Goal: Task Accomplishment & Management: Manage account settings

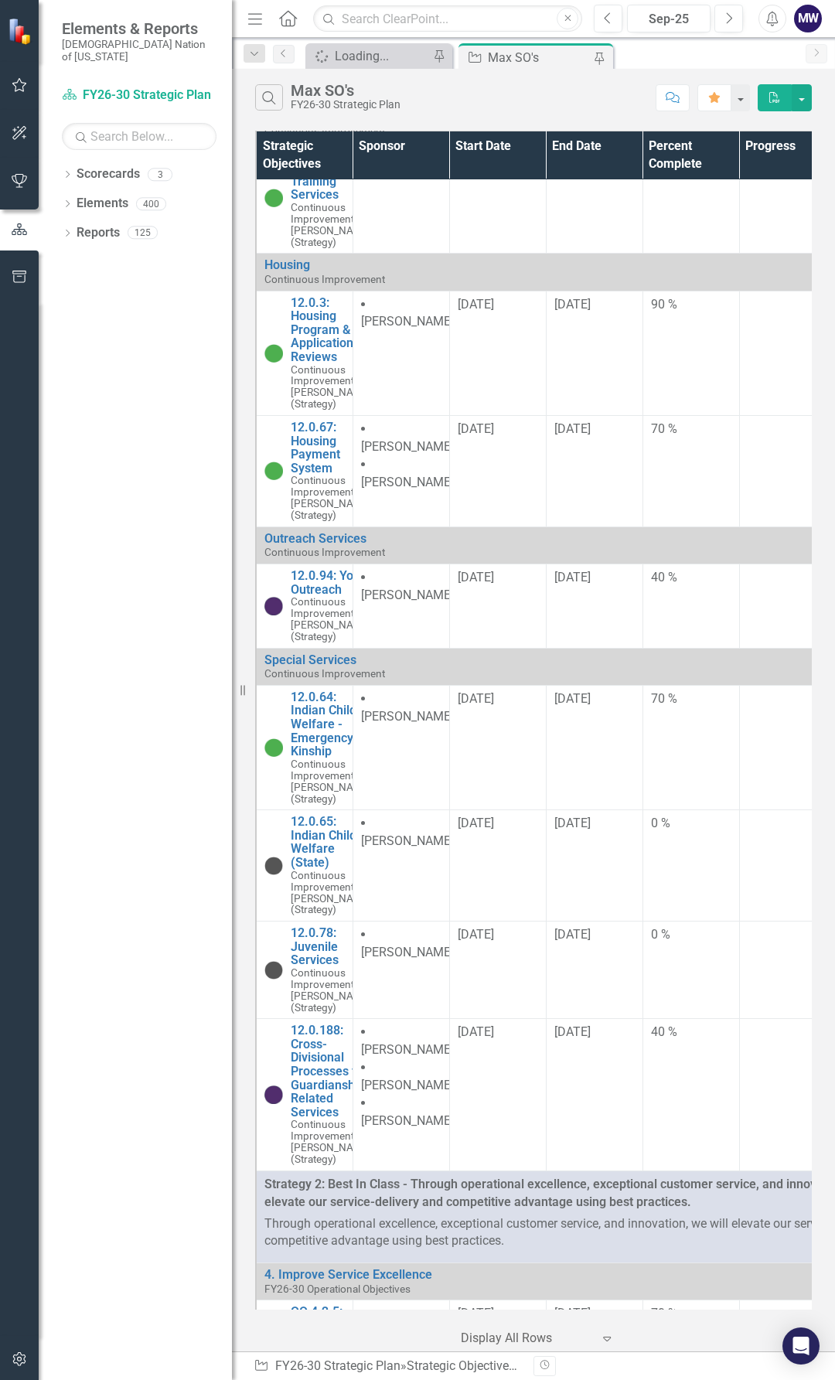
scroll to position [1469, 0]
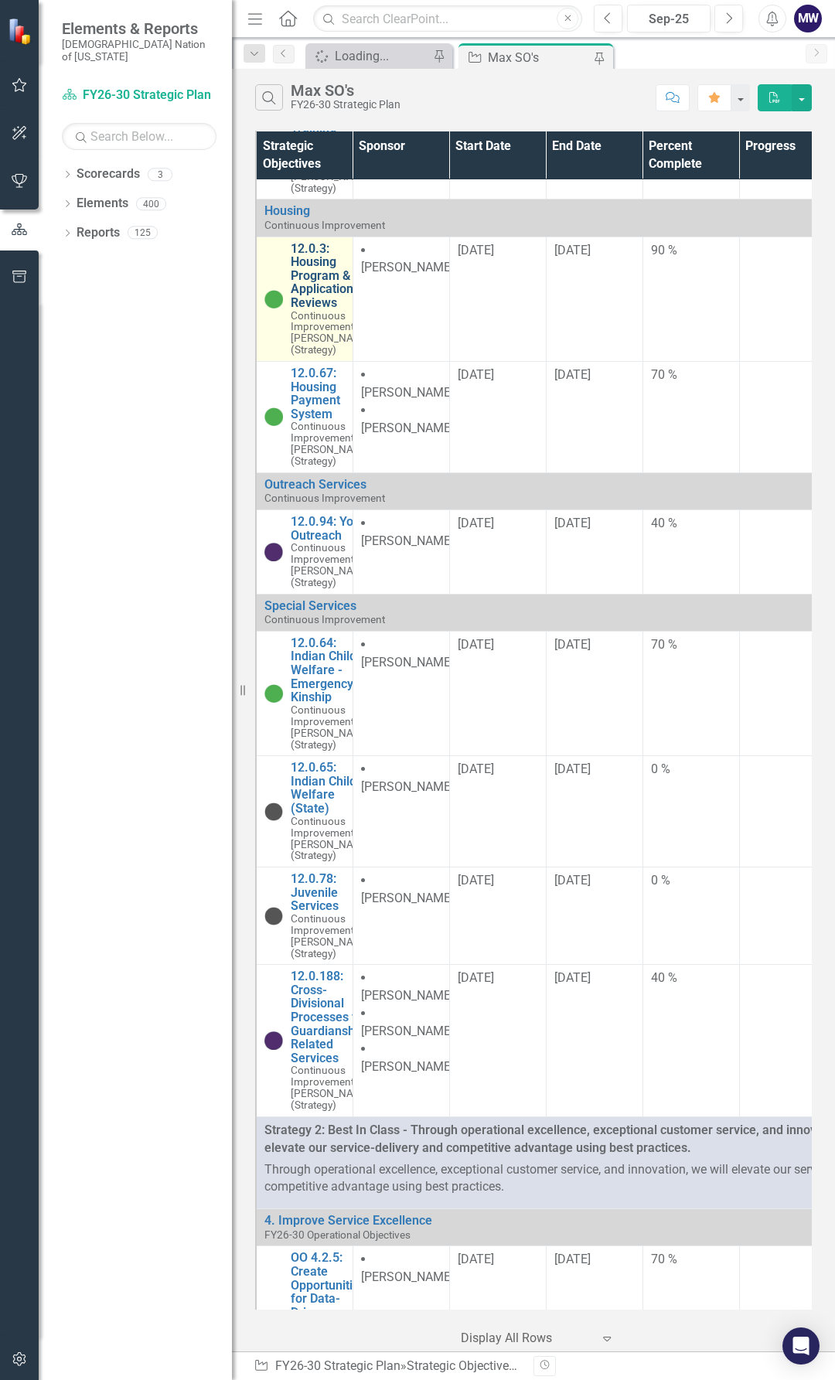
click at [326, 310] on link "12.0.3: Housing Program & Application Reviews" at bounding box center [331, 276] width 81 height 68
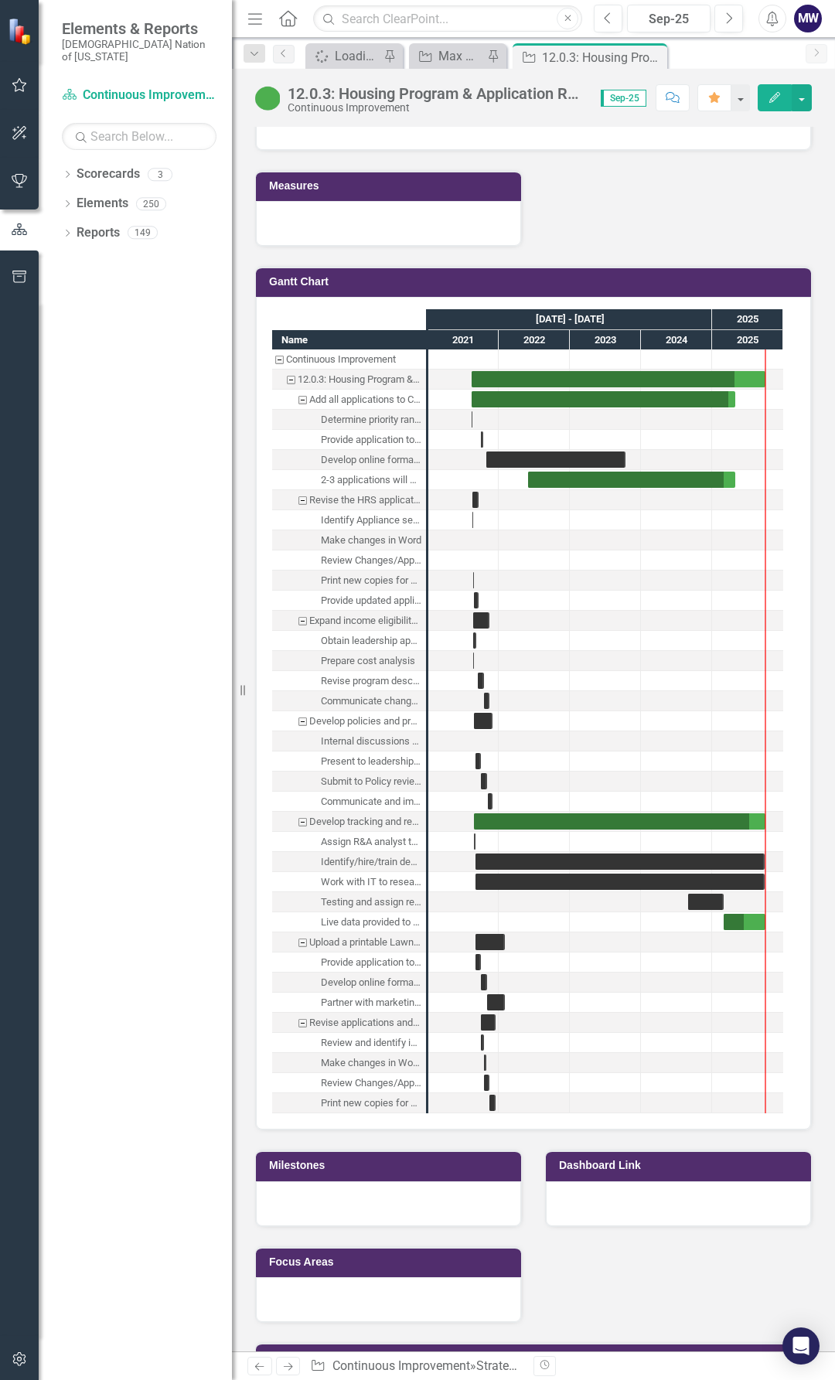
scroll to position [2722, 0]
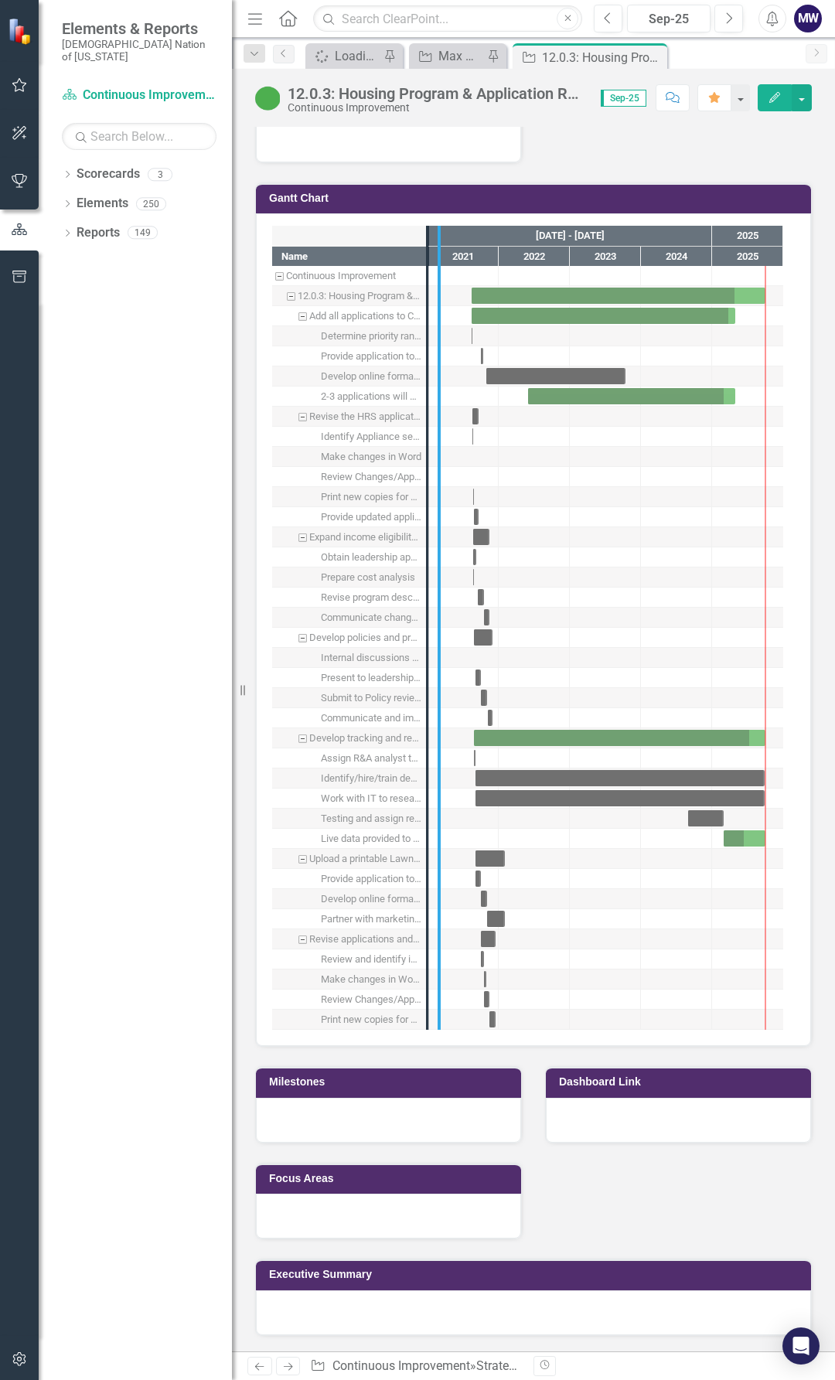
drag, startPoint x: 426, startPoint y: 498, endPoint x: 530, endPoint y: 503, distance: 104.5
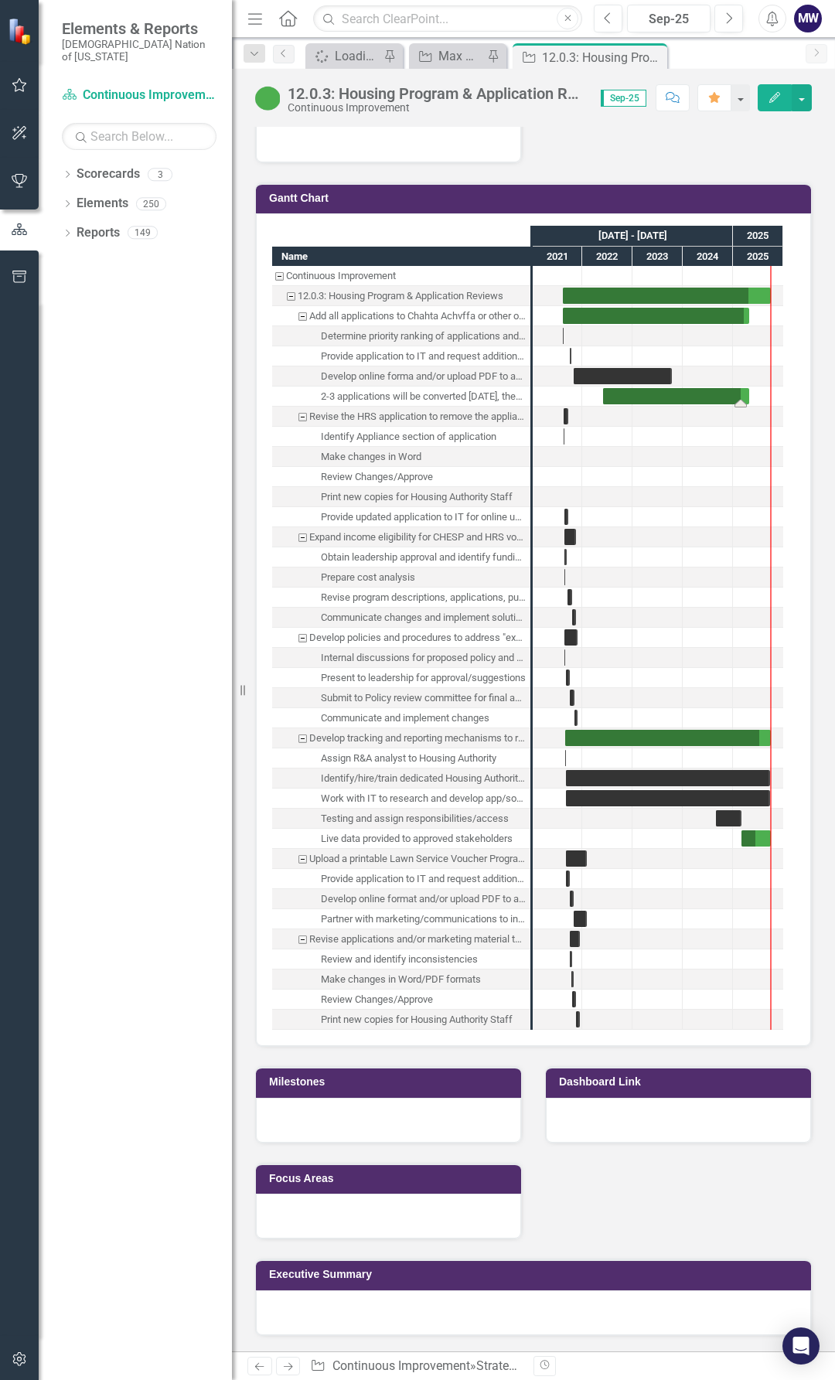
click at [673, 394] on div "Task: Start date: 2022-06-01 End date: 2025-04-30" at bounding box center [676, 396] width 146 height 16
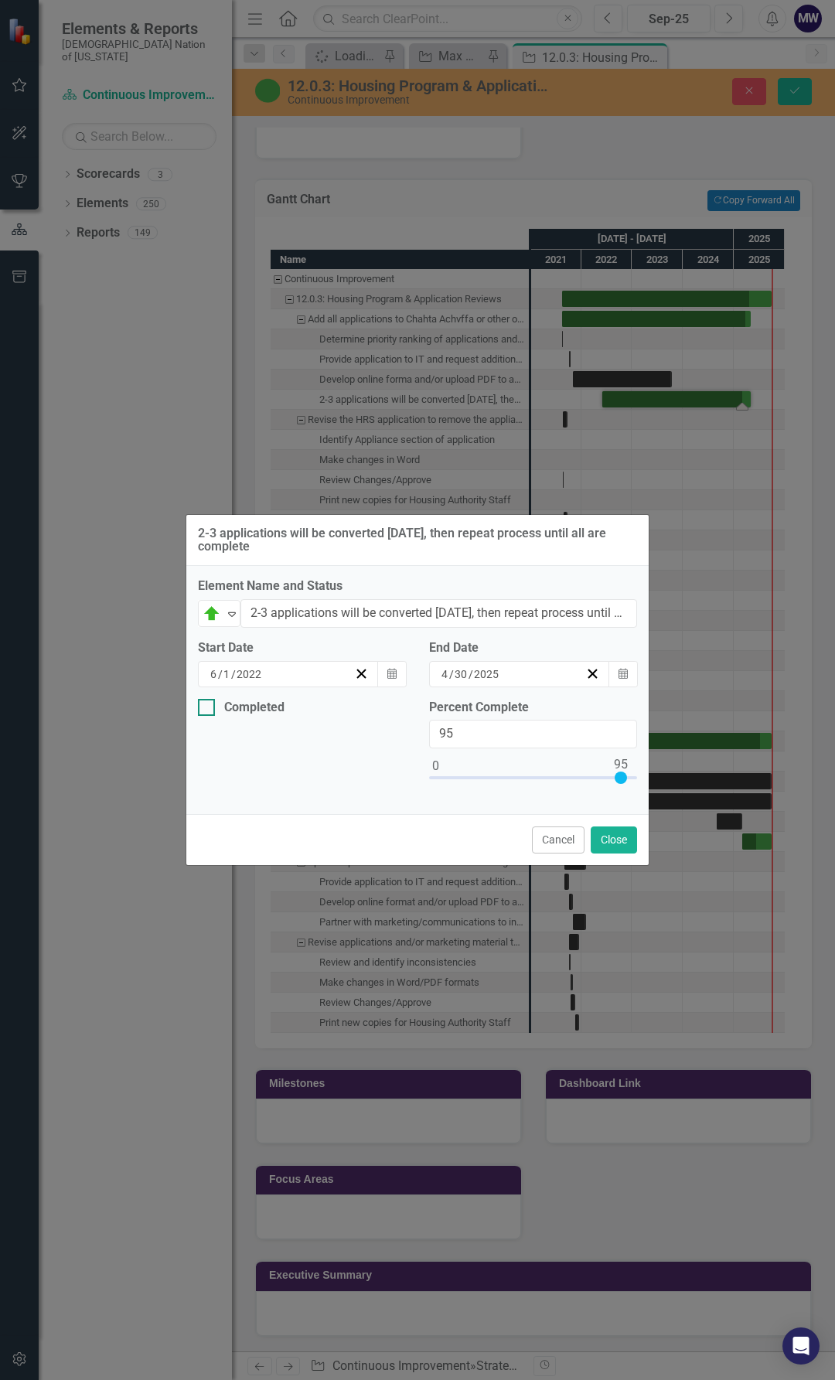
click at [203, 705] on input "Completed" at bounding box center [203, 704] width 10 height 10
checkbox input "true"
click at [224, 609] on icon "Expand" at bounding box center [231, 614] width 15 height 12
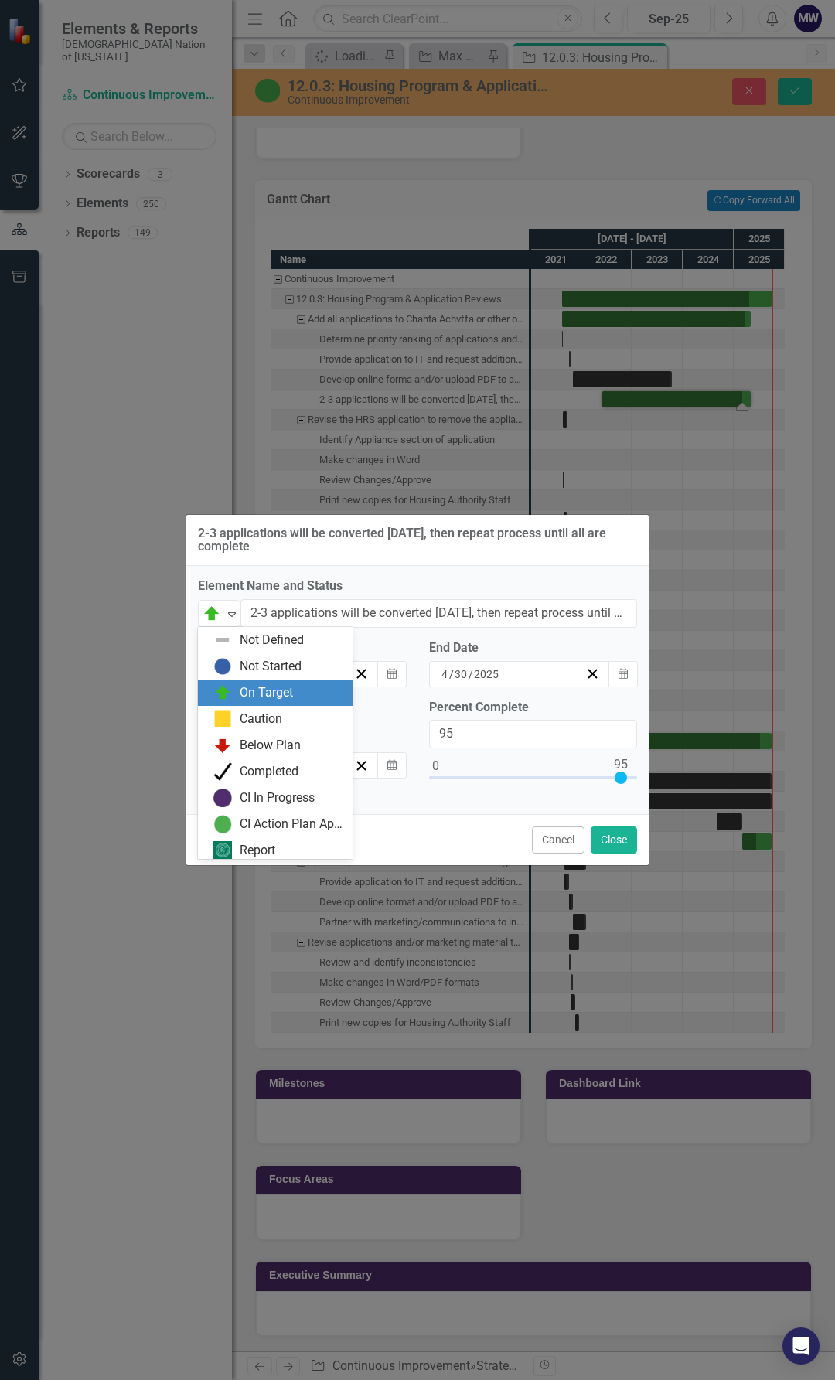
scroll to position [5, 0]
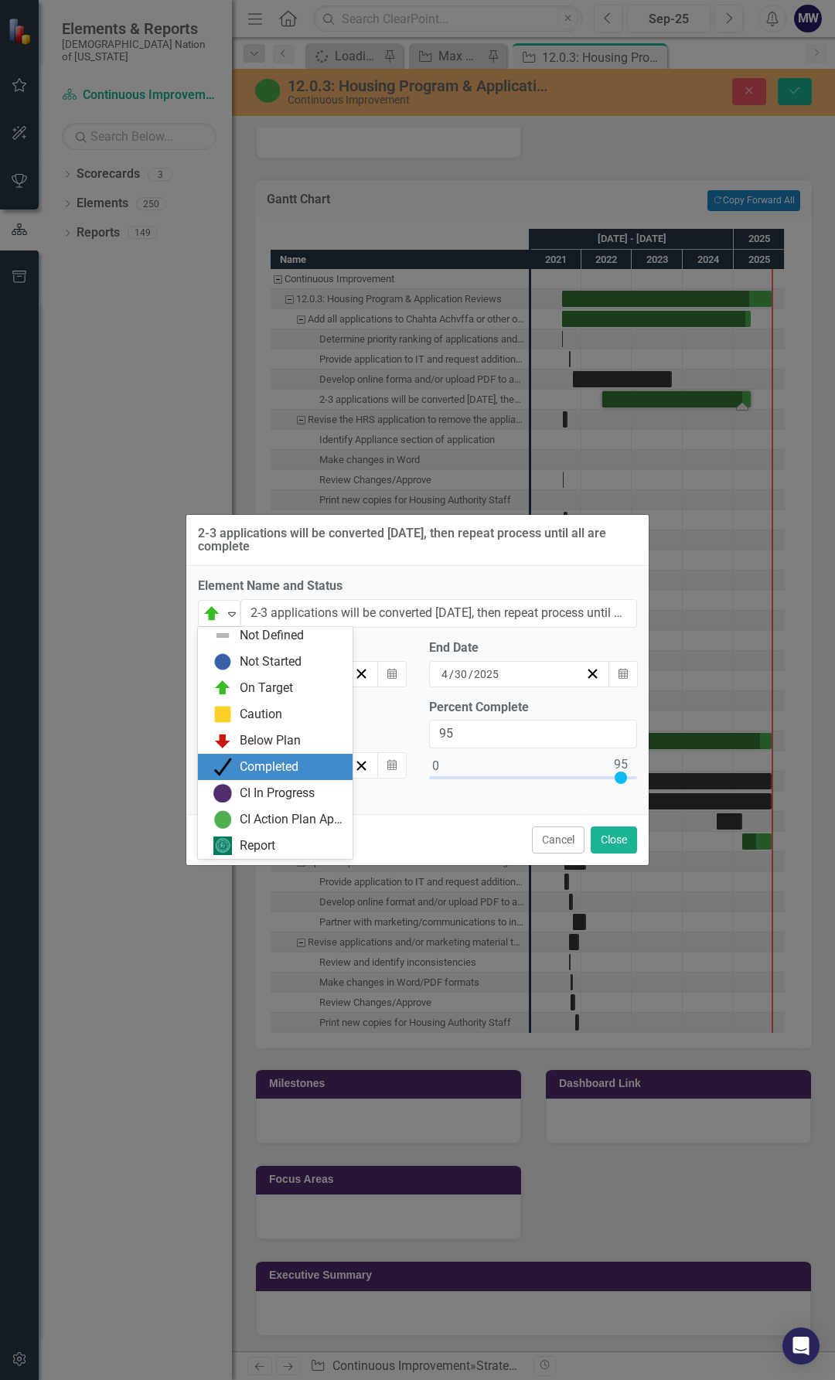
click at [272, 762] on div "Completed" at bounding box center [269, 767] width 59 height 18
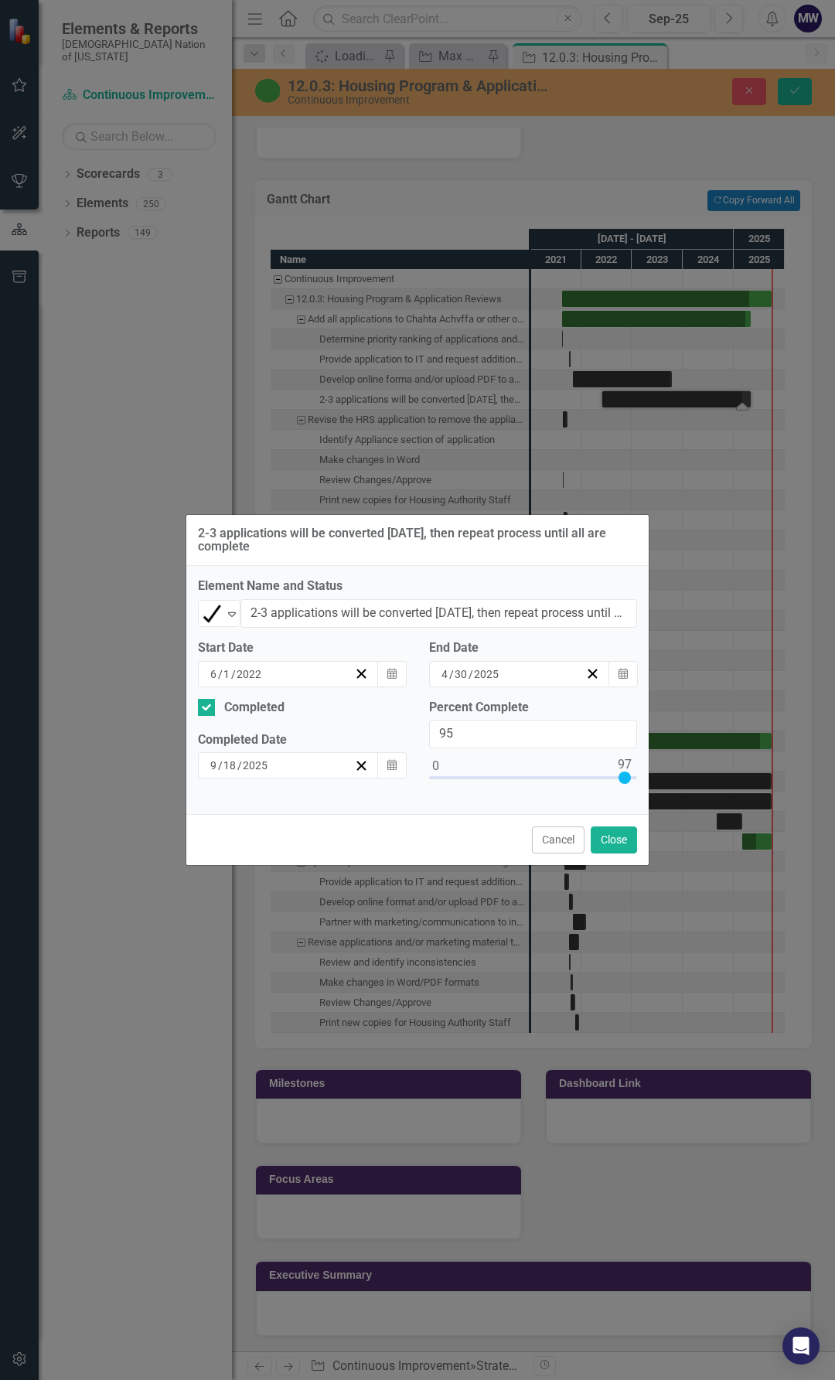
drag, startPoint x: 622, startPoint y: 776, endPoint x: 676, endPoint y: 785, distance: 54.2
click at [671, 777] on div "2-3 applications will be converted within 6 months, then repeat process until a…" at bounding box center [417, 690] width 835 height 1380
type input "100"
click at [619, 844] on button "Close" at bounding box center [614, 840] width 46 height 27
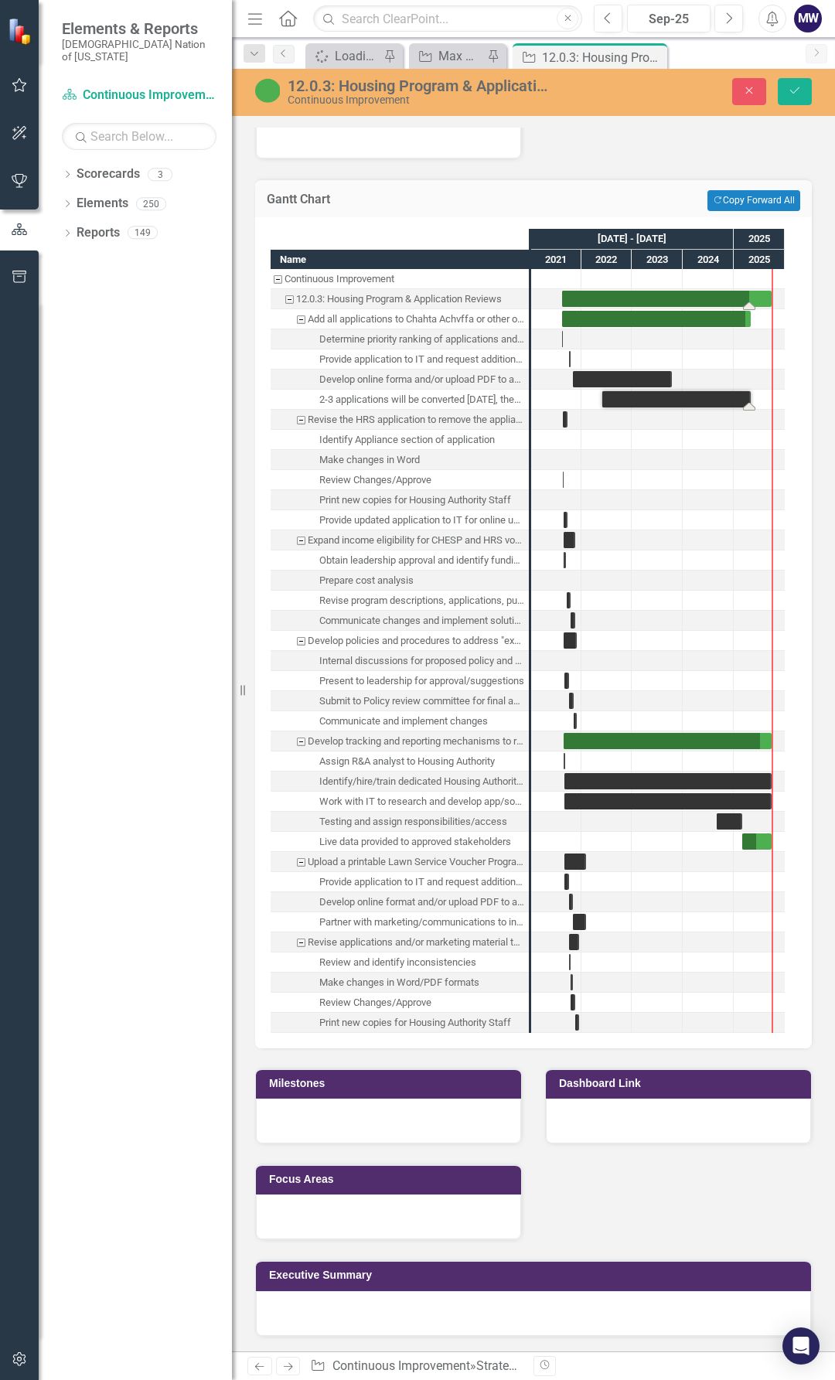
click at [634, 305] on div "Task: Start date: 2021-08-13 End date: 2025-09-30" at bounding box center [667, 299] width 210 height 16
click at [701, 315] on div "Task: Start date: 2021-08-13 End date: 2025-04-30" at bounding box center [656, 319] width 189 height 16
click at [701, 318] on div "Task: Start date: 2021-08-13 End date: 2025-04-30" at bounding box center [656, 319] width 189 height 16
click at [666, 322] on div "Task: Start date: 2021-08-13 End date: 2025-04-30" at bounding box center [656, 319] width 189 height 16
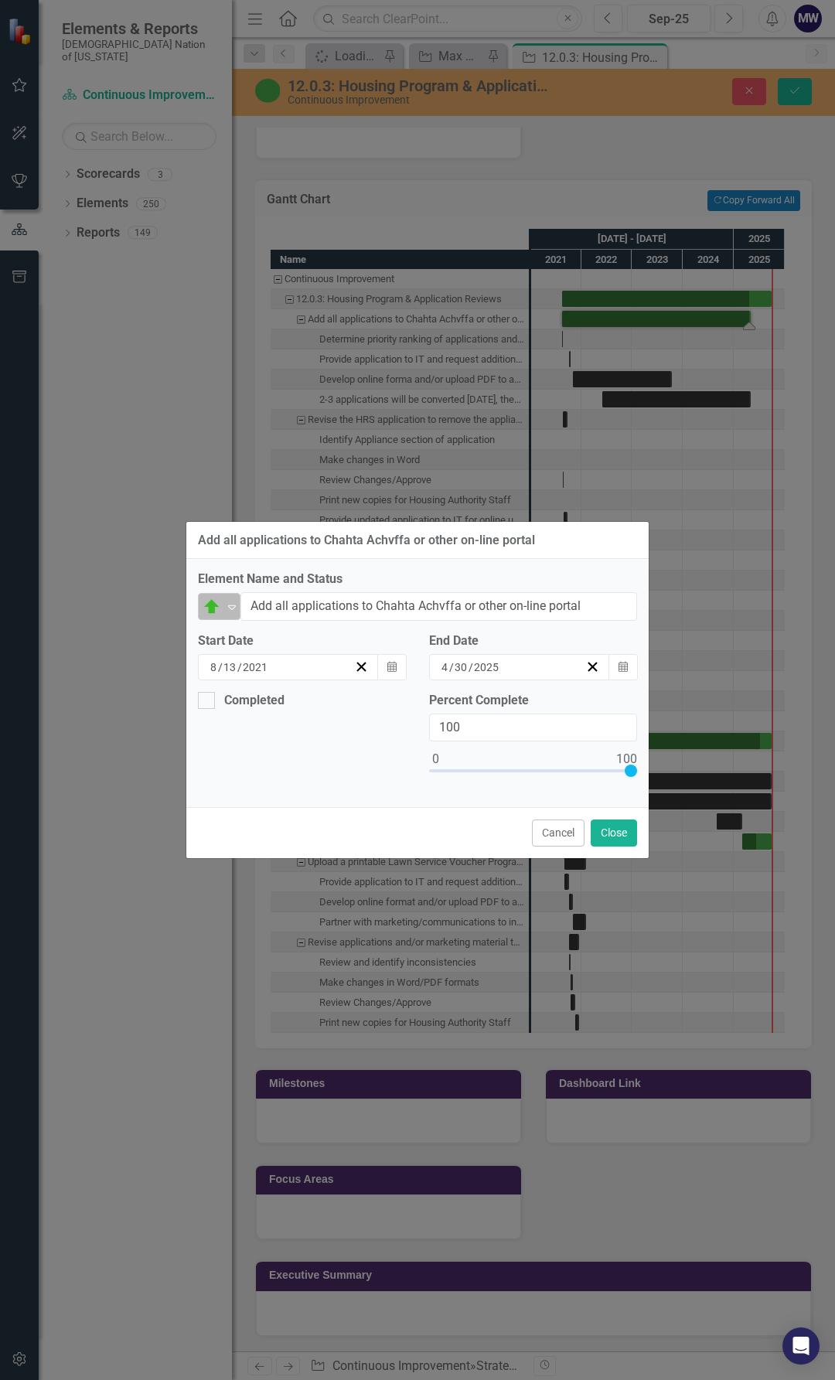
click at [211, 619] on div "On Target Expand" at bounding box center [219, 606] width 43 height 27
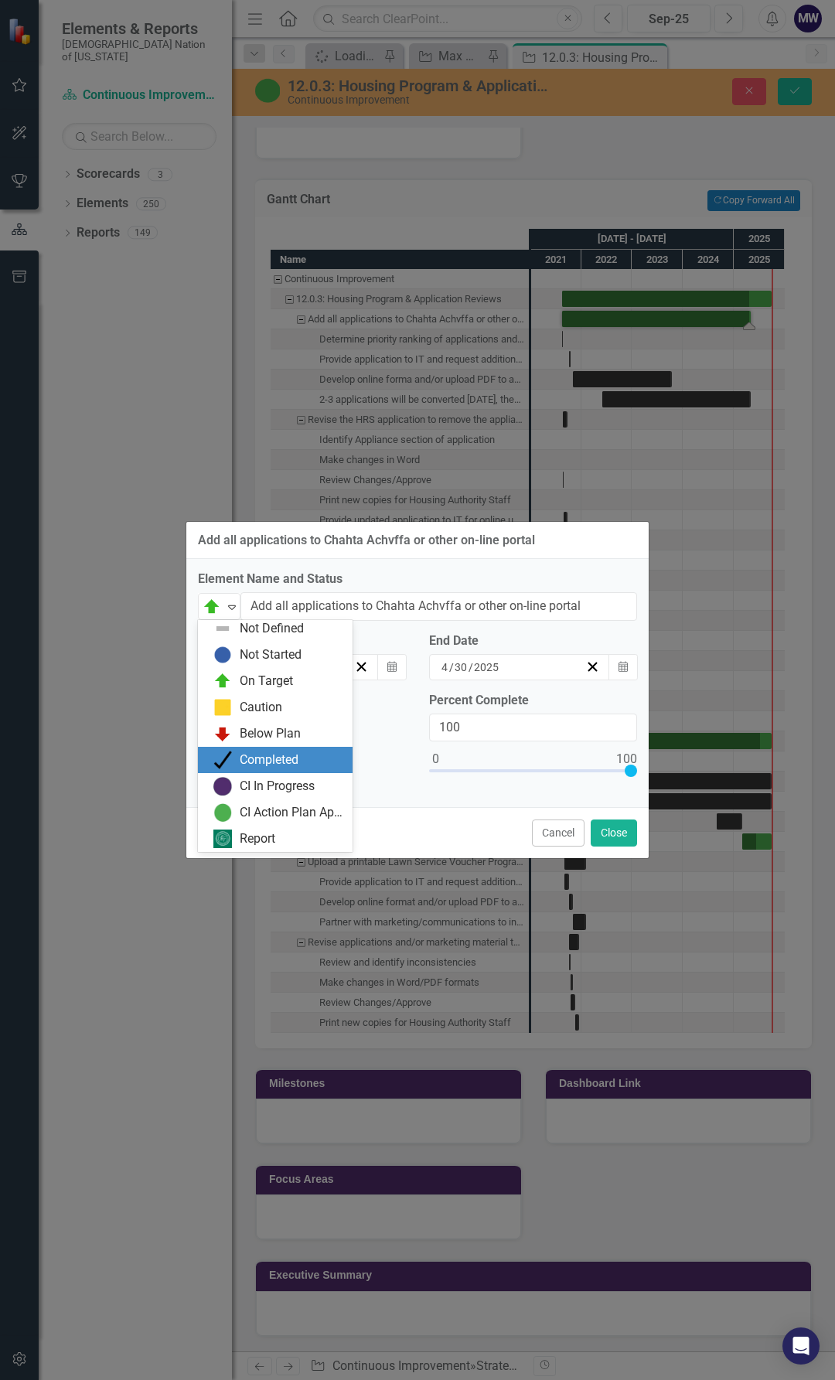
click at [258, 762] on div "Completed" at bounding box center [269, 761] width 59 height 18
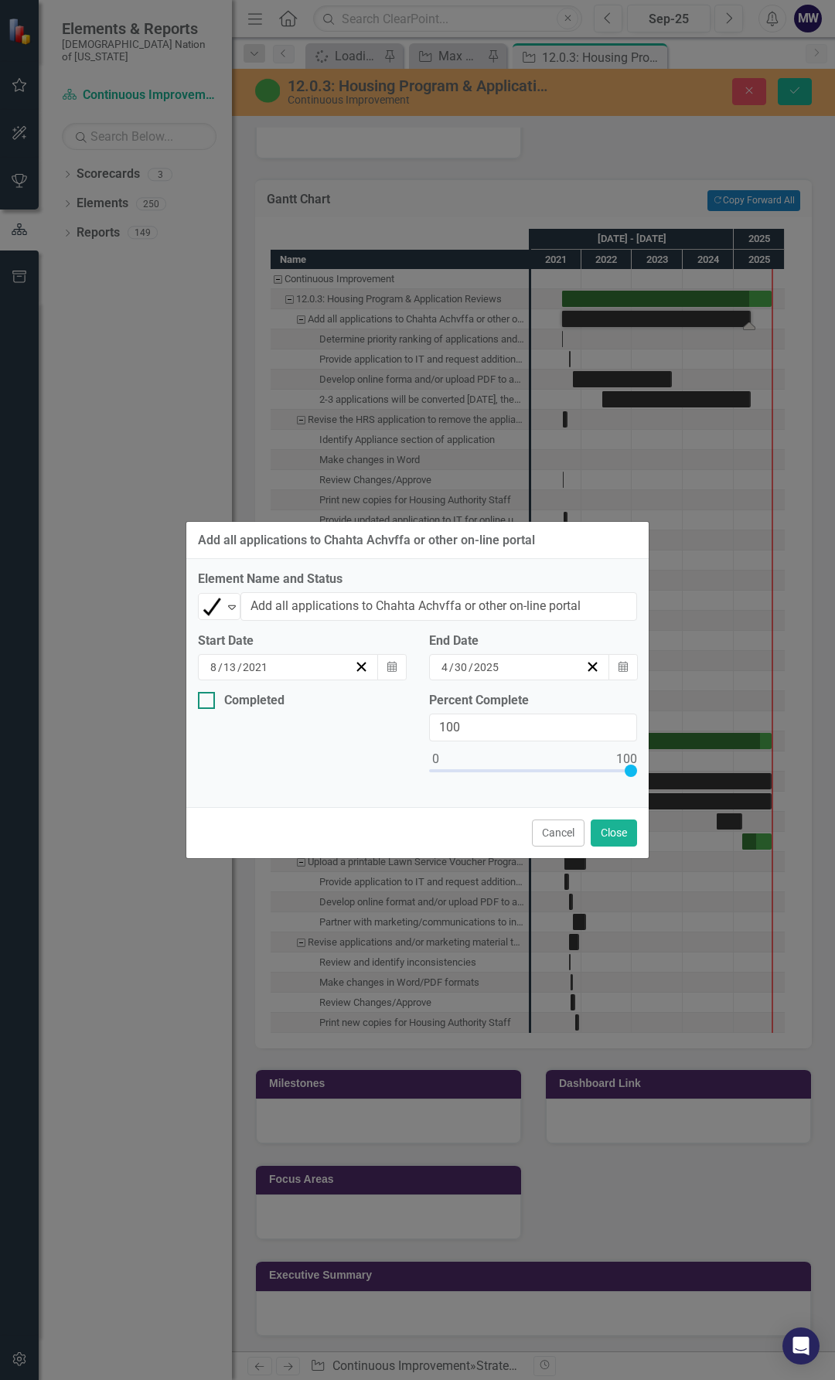
click at [210, 699] on div at bounding box center [206, 700] width 17 height 17
click at [208, 699] on input "Completed" at bounding box center [203, 697] width 10 height 10
checkbox input "true"
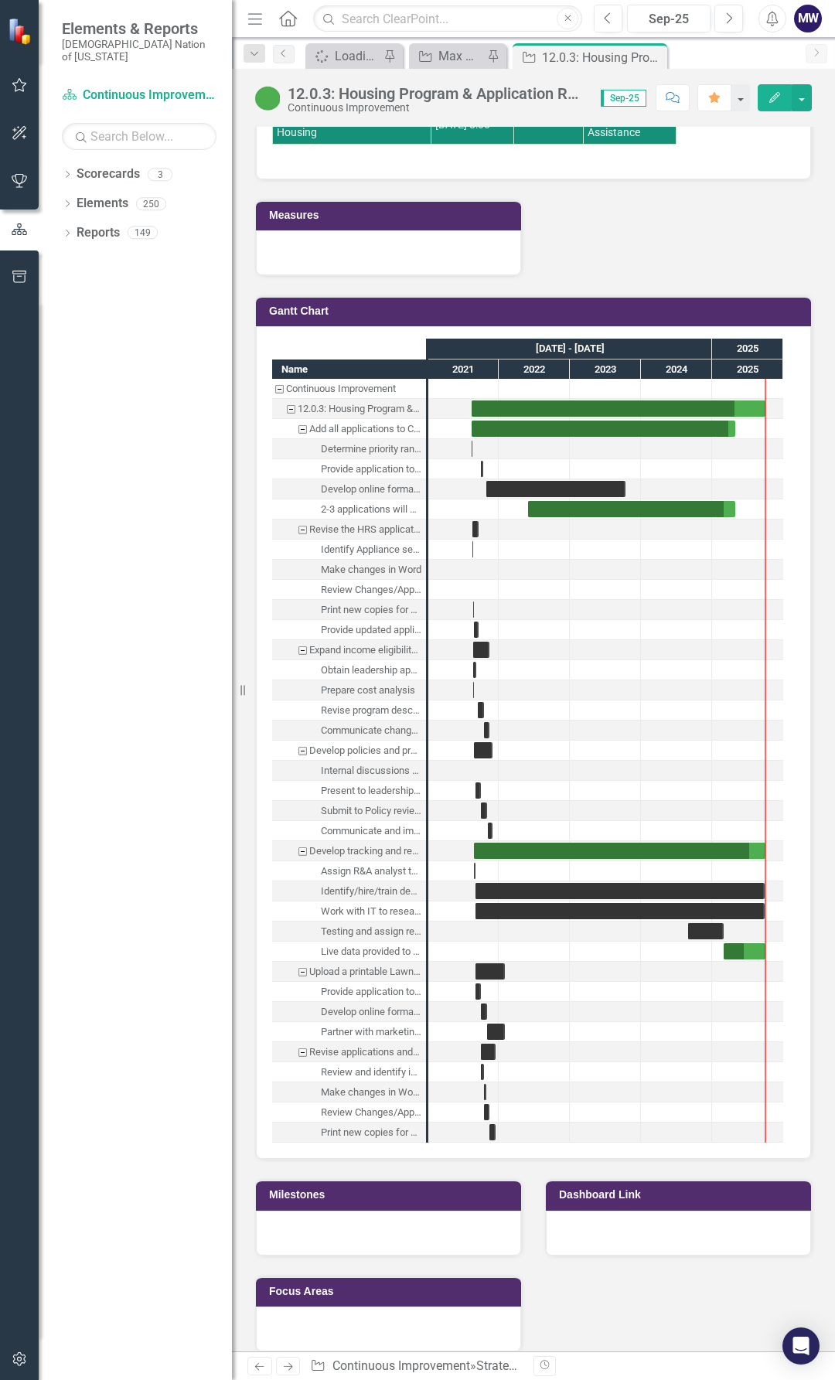
scroll to position [2722, 0]
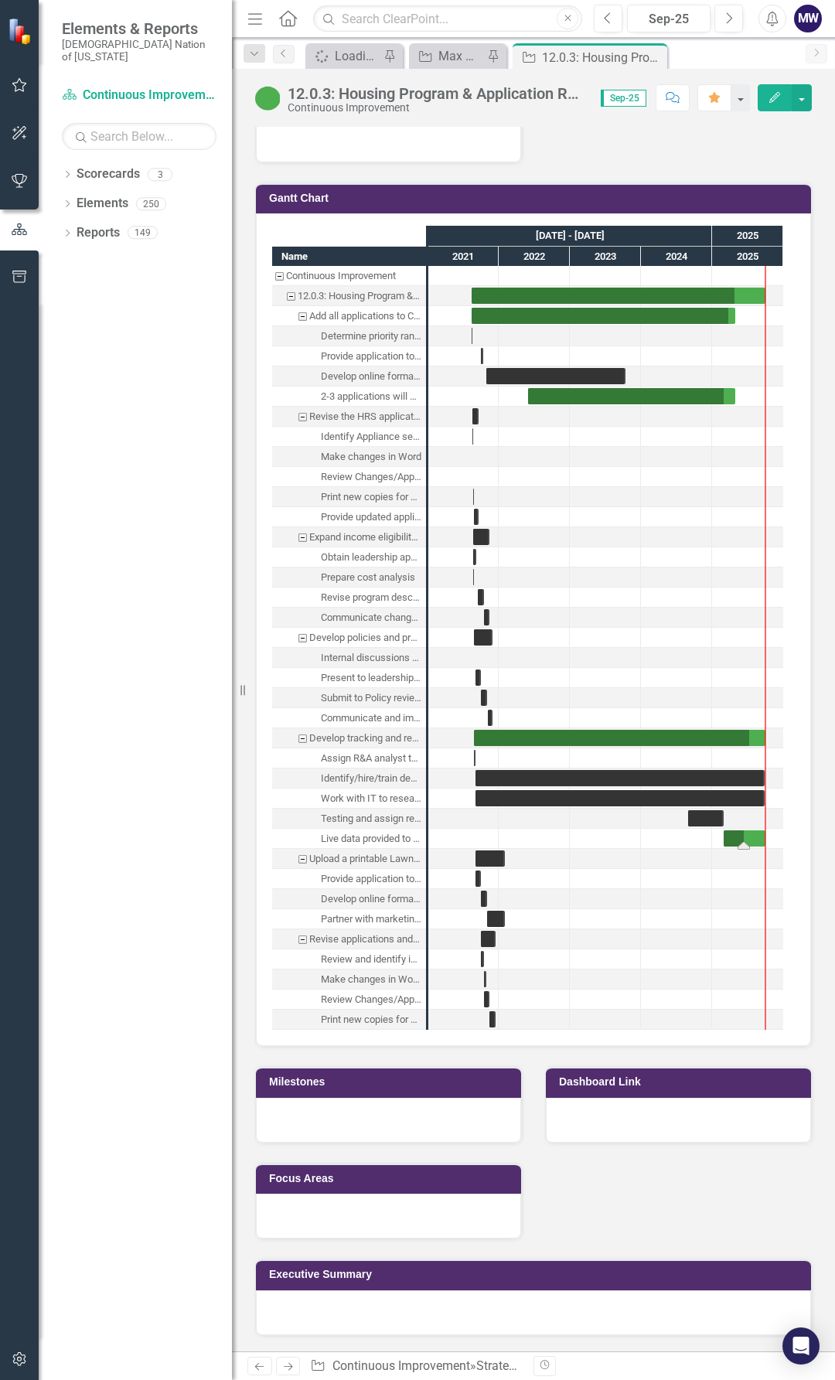
click at [752, 838] on div "Task: Start date: 2025-03-01 End date: 2025-09-30" at bounding box center [745, 838] width 42 height 16
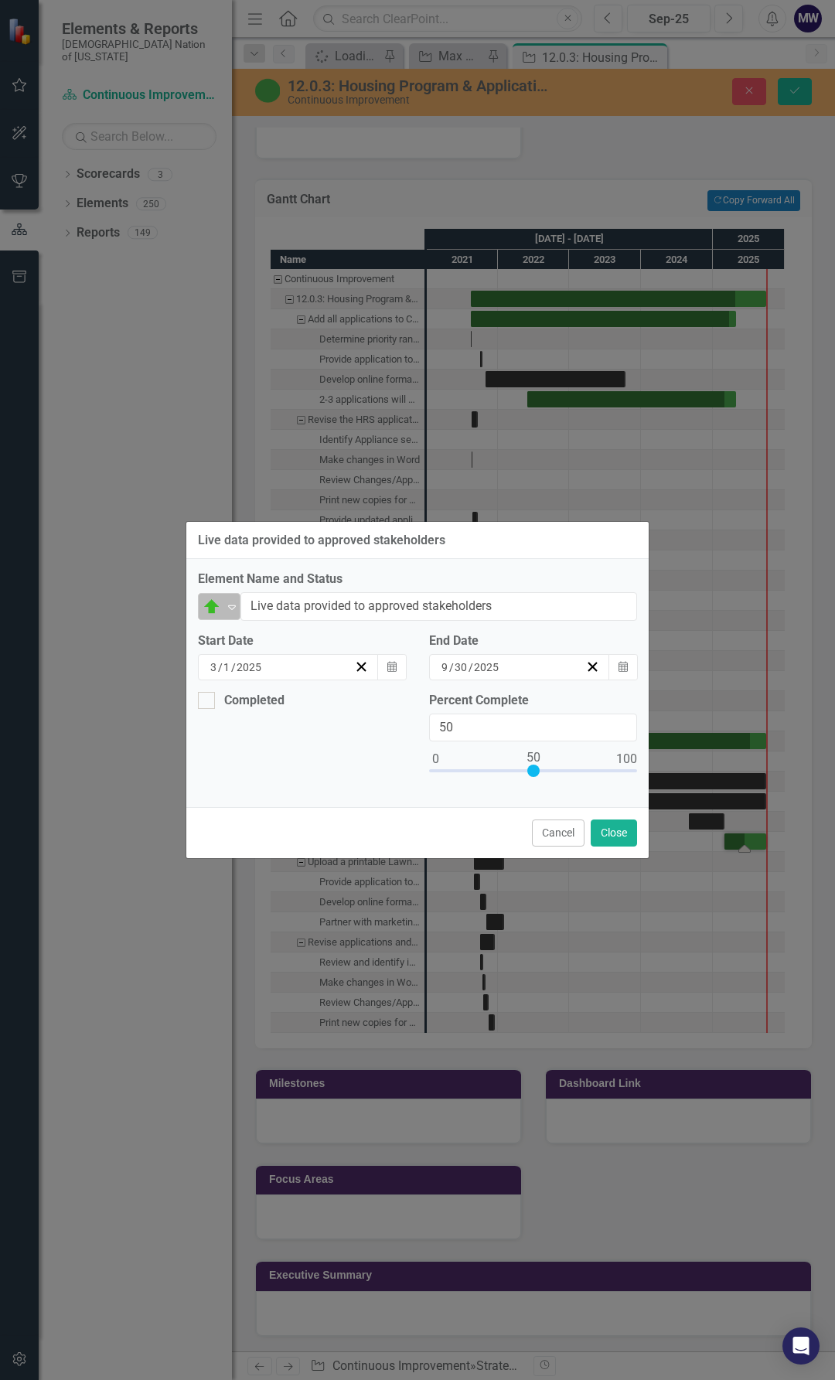
click at [233, 608] on icon at bounding box center [232, 607] width 8 height 5
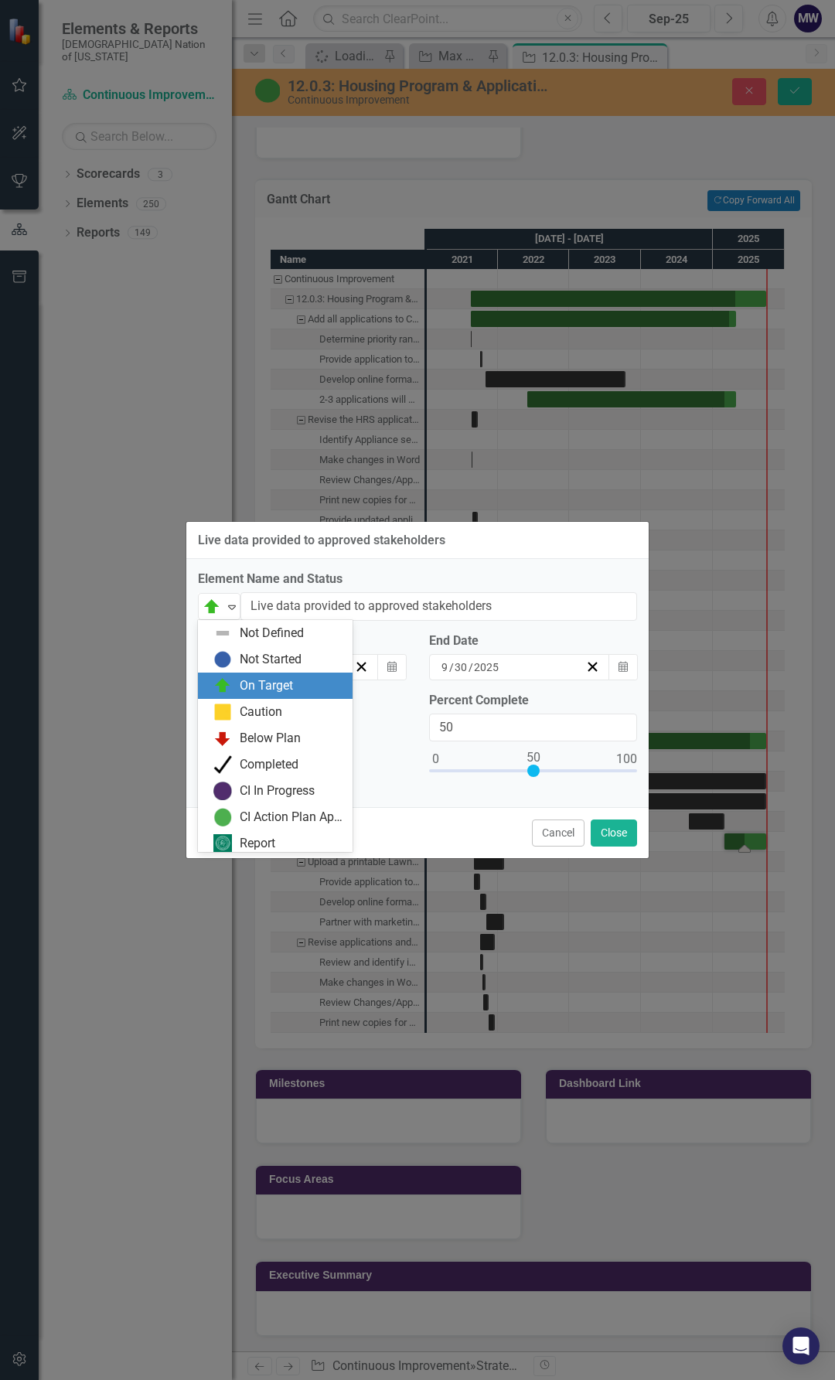
scroll to position [5, 0]
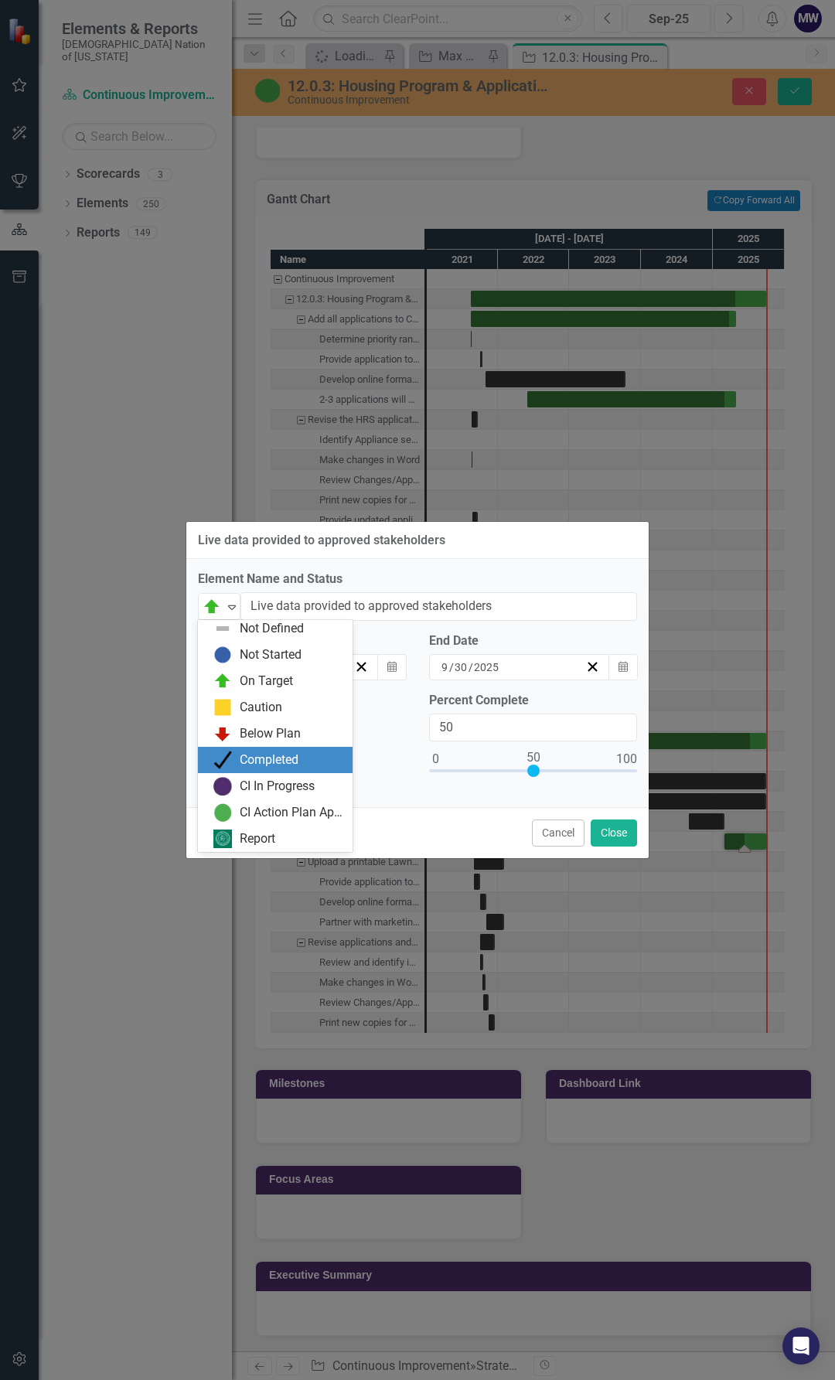
click at [235, 748] on div "Completed" at bounding box center [275, 760] width 155 height 26
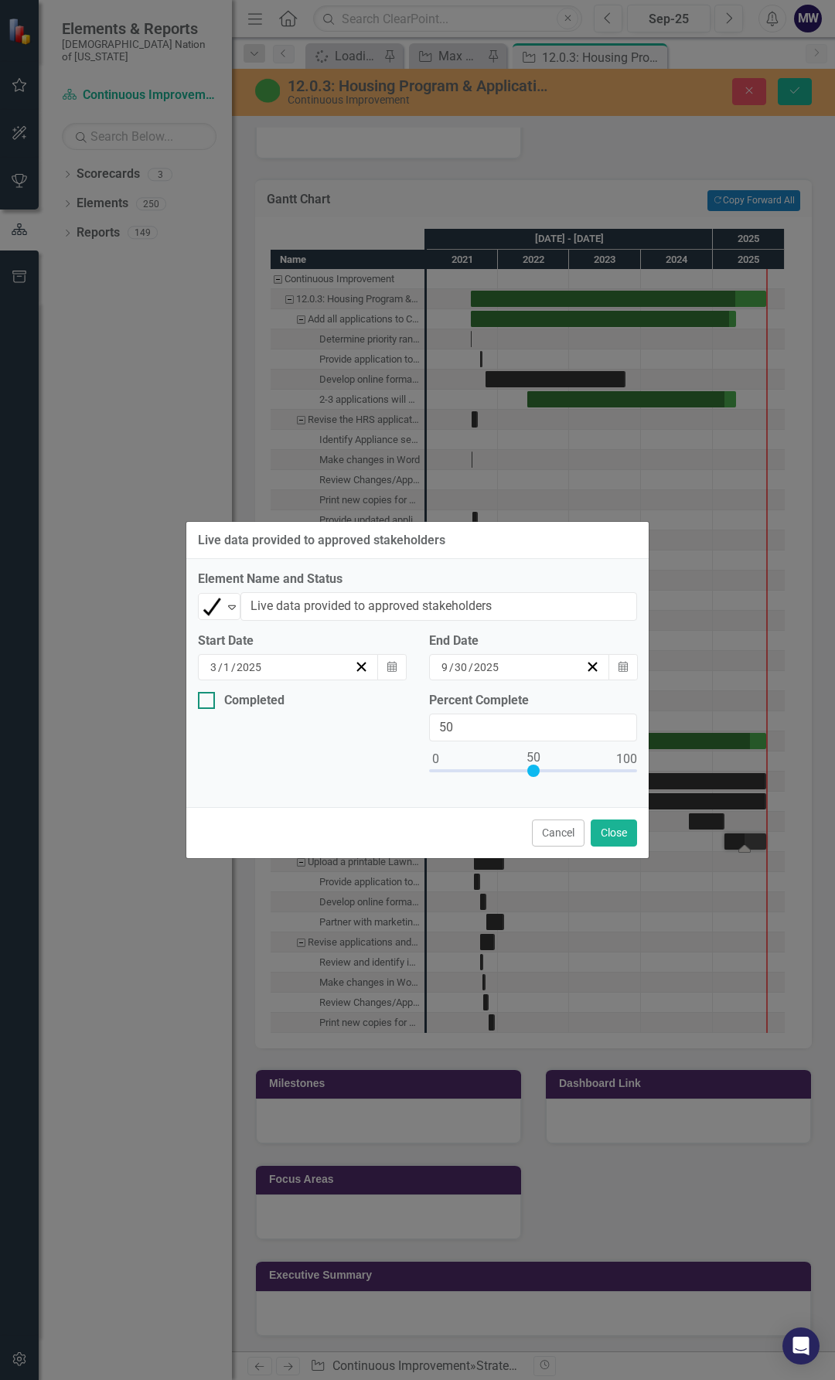
click at [208, 706] on div at bounding box center [206, 700] width 17 height 17
click at [208, 702] on input "Completed" at bounding box center [203, 697] width 10 height 10
checkbox input "true"
type input "100"
drag, startPoint x: 533, startPoint y: 768, endPoint x: 667, endPoint y: 776, distance: 134.8
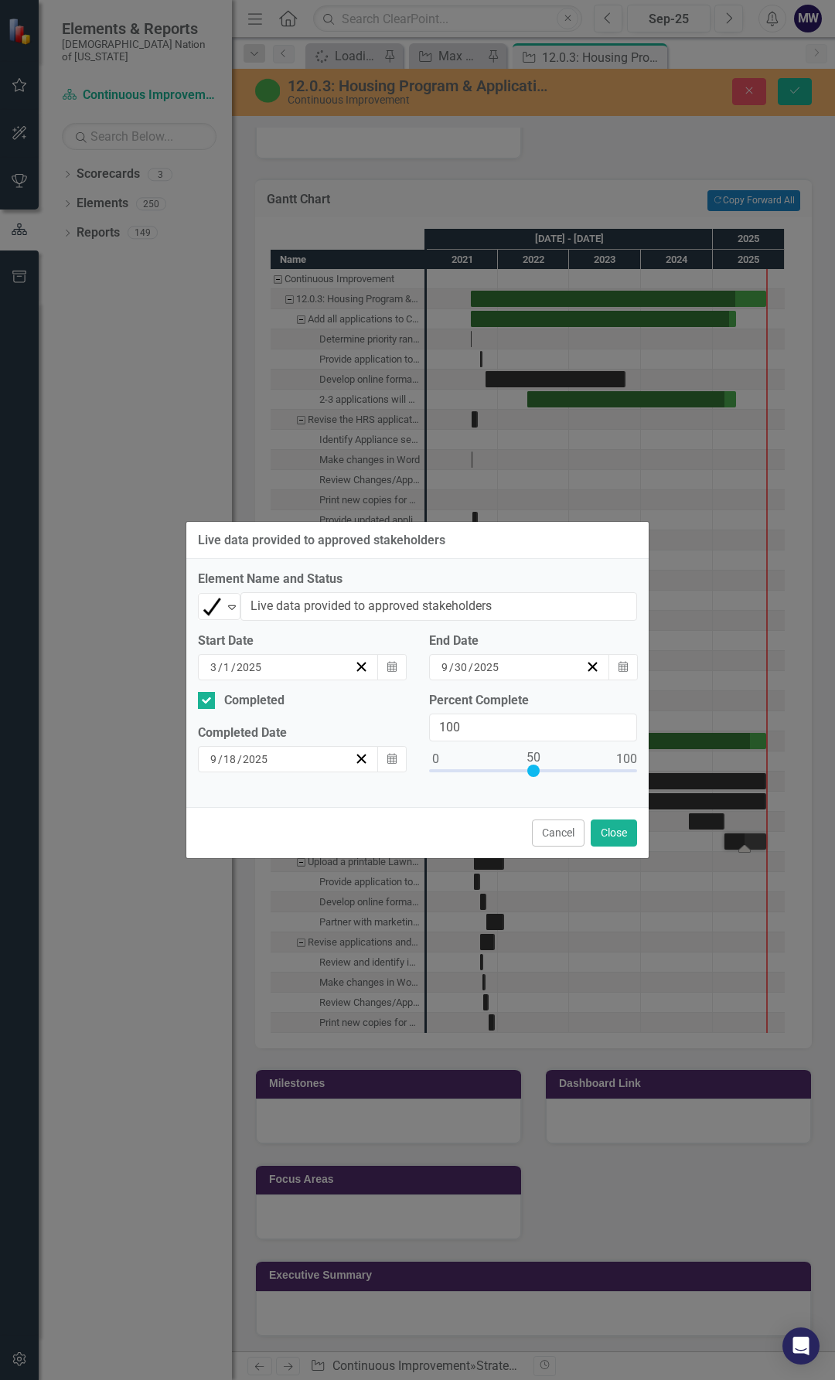
click at [666, 774] on div "Live data provided to approved stakeholders Element Name and Status Completed E…" at bounding box center [417, 690] width 835 height 1380
click at [616, 836] on button "Close" at bounding box center [614, 833] width 46 height 27
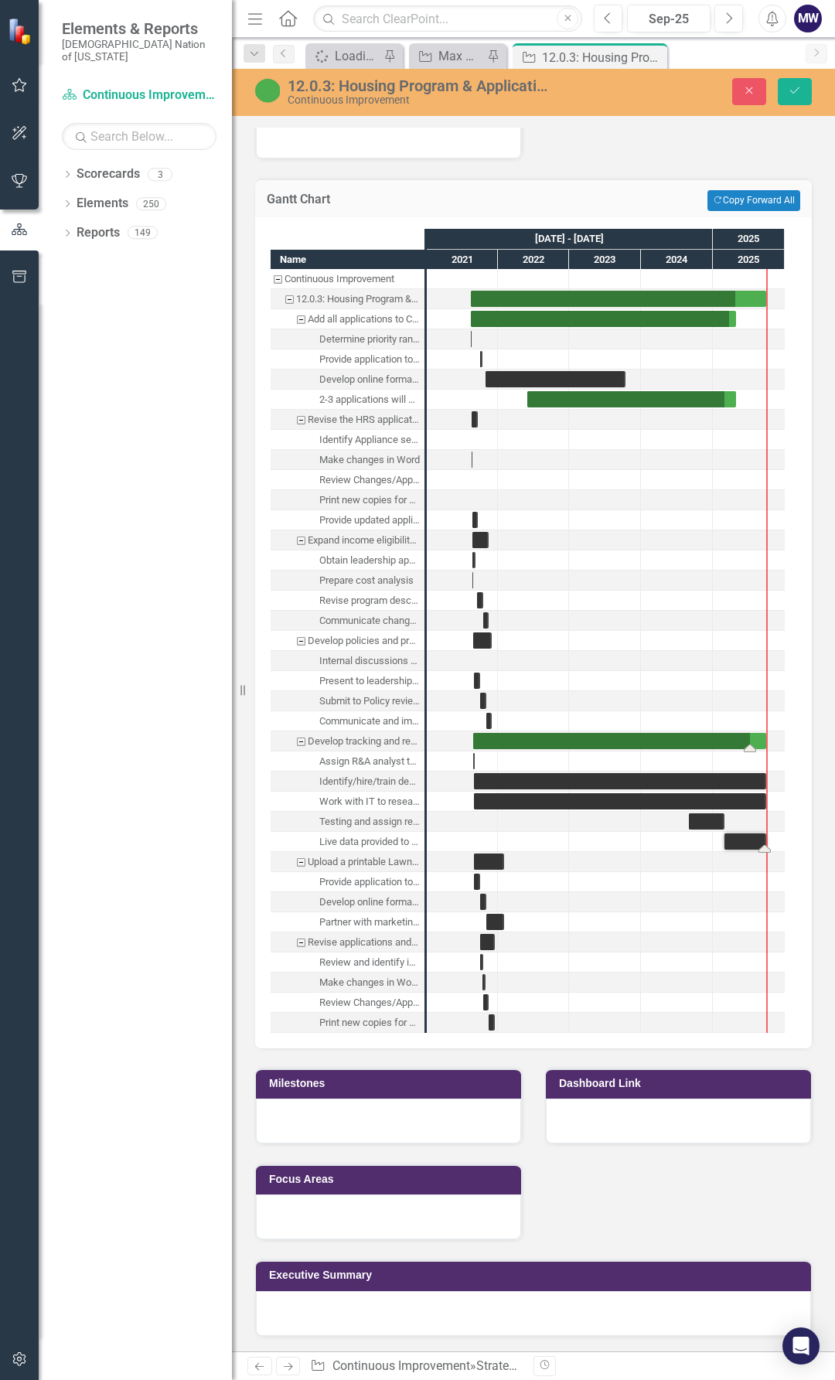
click at [664, 743] on div "Task: Start date: 2021-08-27 End date: 2025-09-30" at bounding box center [619, 741] width 293 height 16
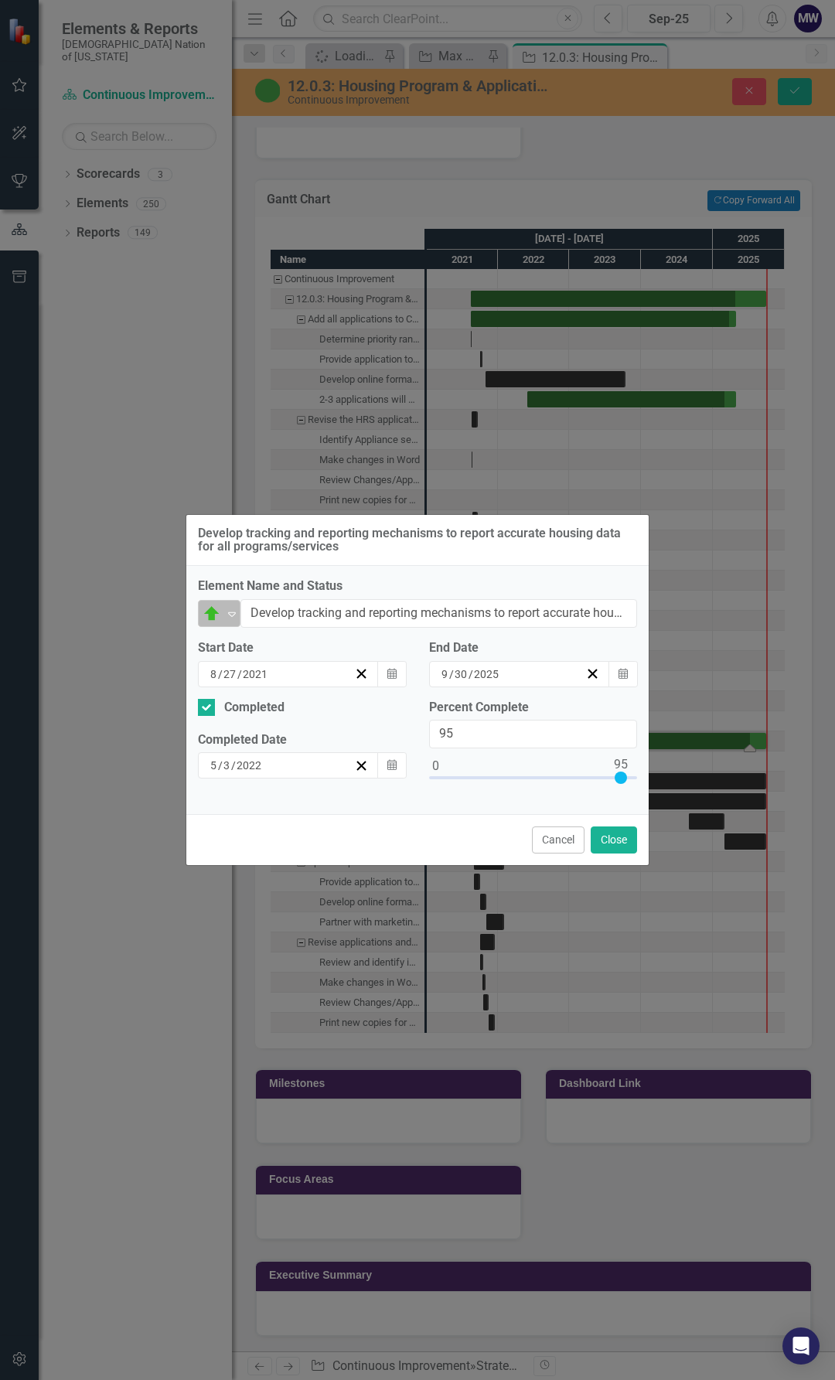
click at [231, 613] on icon "Expand" at bounding box center [231, 614] width 15 height 12
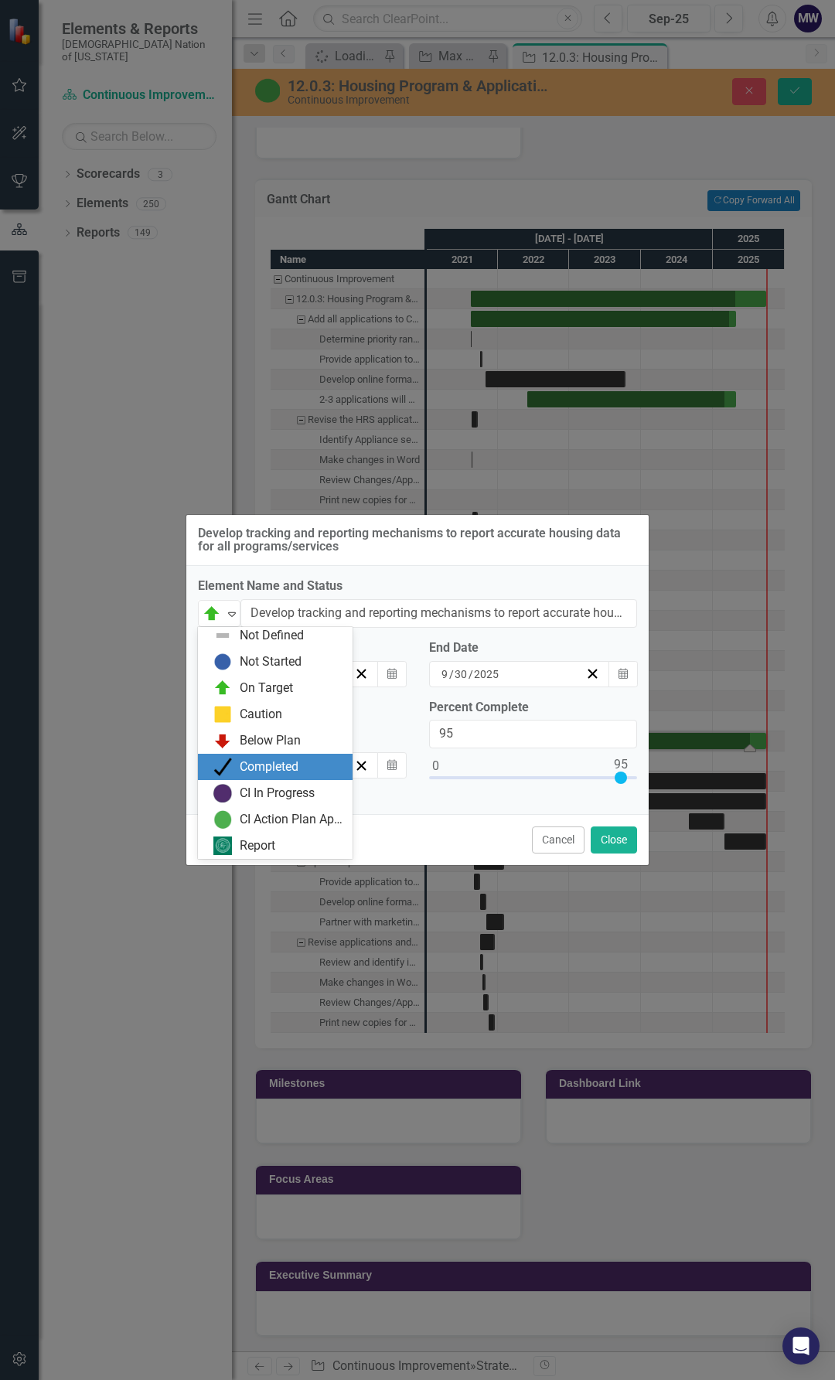
click at [246, 778] on div "Completed" at bounding box center [275, 767] width 155 height 26
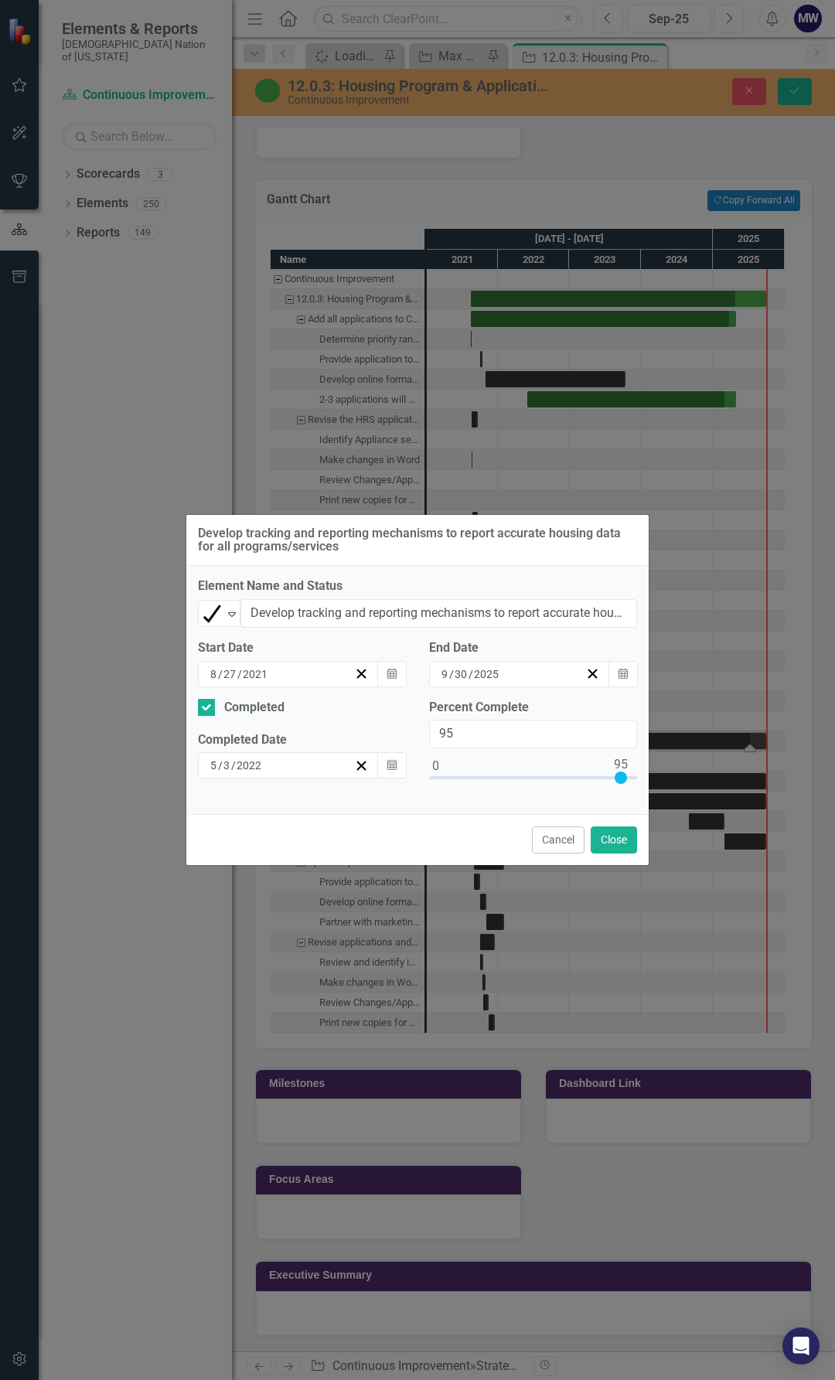
click at [649, 779] on div "Develop tracking and reporting mechanisms to report accurate housing data for a…" at bounding box center [418, 690] width 464 height 352
type input "100"
click at [621, 837] on button "Close" at bounding box center [614, 840] width 46 height 27
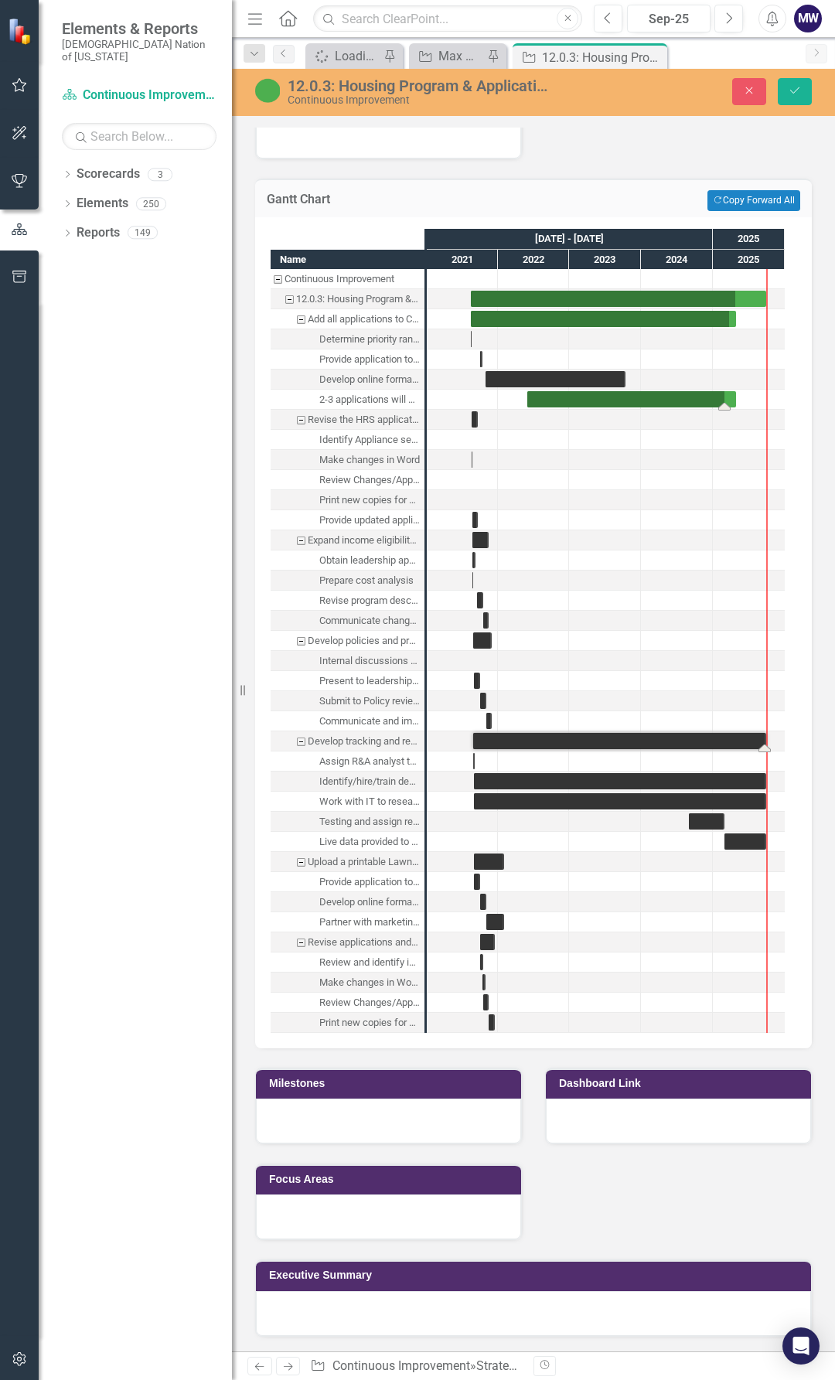
click at [626, 401] on div "Task: Start date: 2022-06-01 End date: 2025-04-30" at bounding box center [631, 399] width 209 height 16
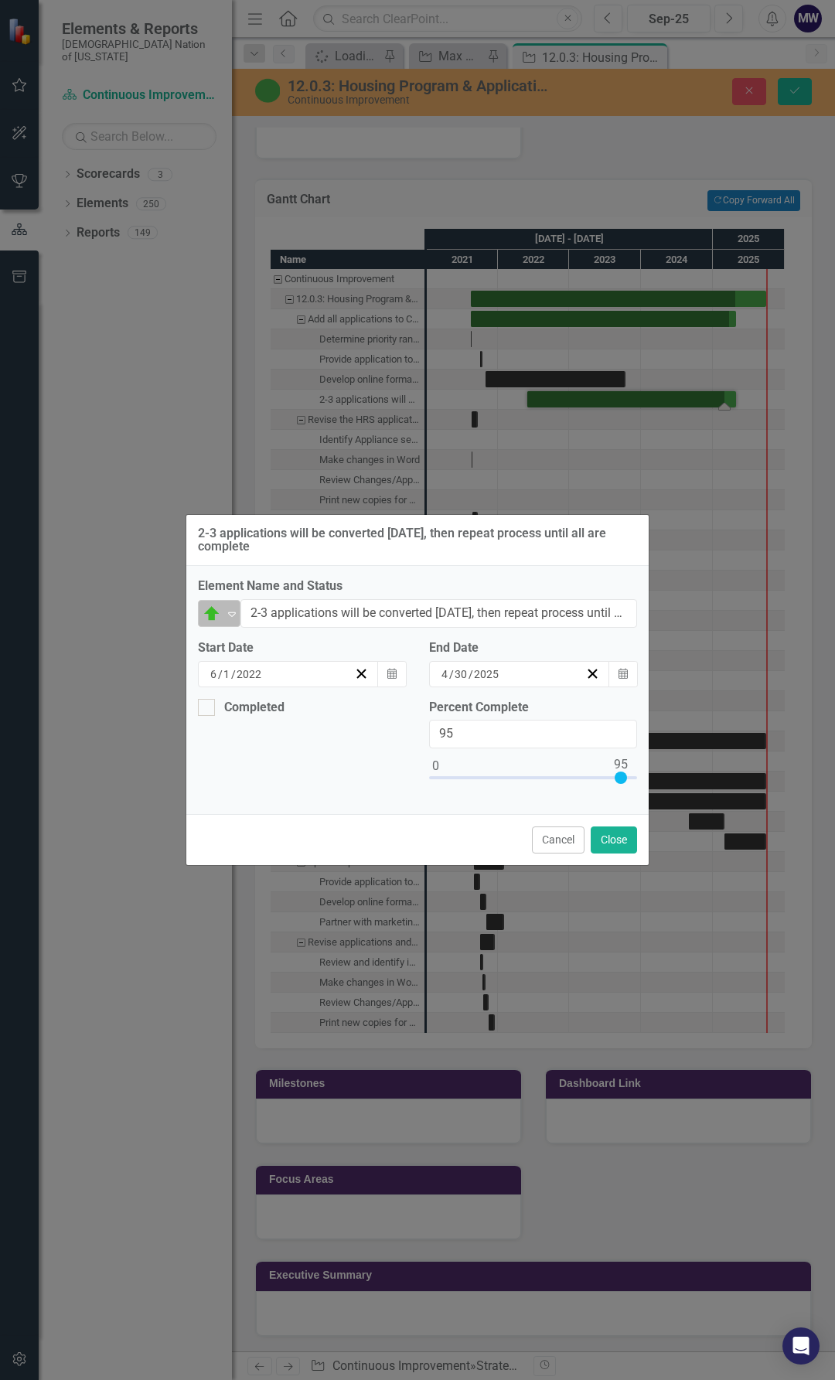
click at [221, 605] on div "On Target" at bounding box center [213, 614] width 20 height 19
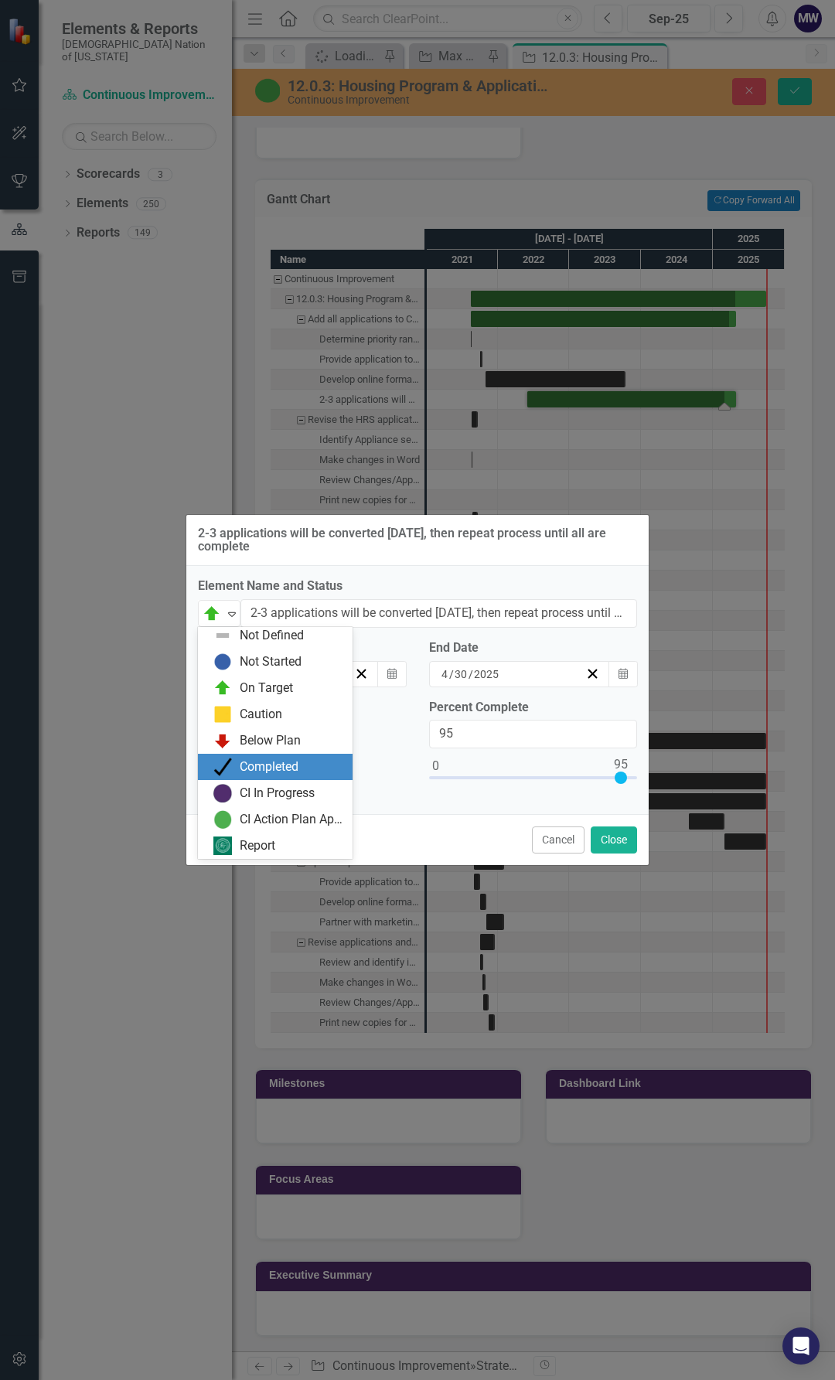
click at [256, 764] on div "Completed" at bounding box center [269, 767] width 59 height 18
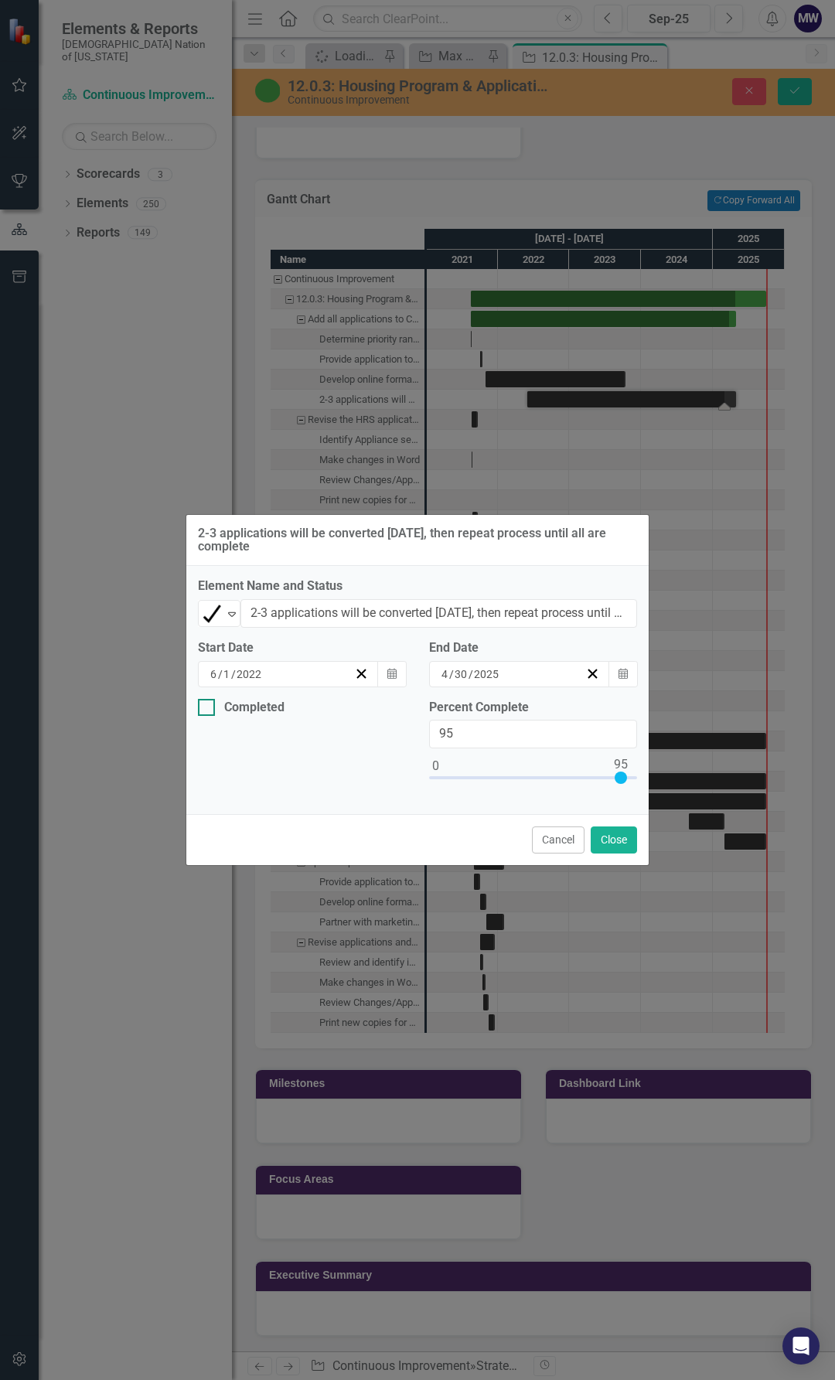
click at [202, 705] on input "Completed" at bounding box center [203, 704] width 10 height 10
checkbox input "true"
drag, startPoint x: 618, startPoint y: 772, endPoint x: 643, endPoint y: 776, distance: 25.7
click at [643, 776] on div "Percent Complete 95" at bounding box center [533, 751] width 231 height 104
type input "100"
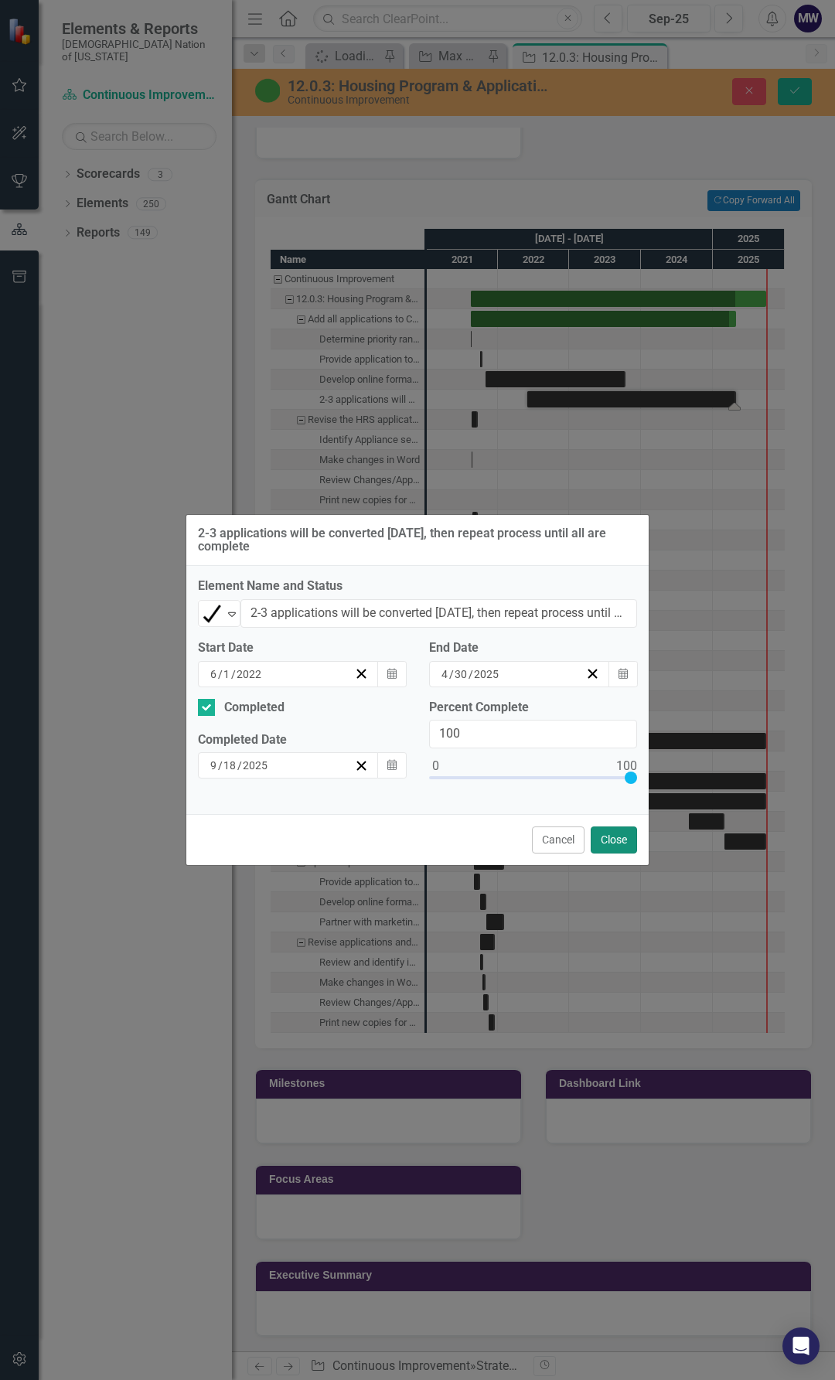
click at [612, 847] on button "Close" at bounding box center [614, 840] width 46 height 27
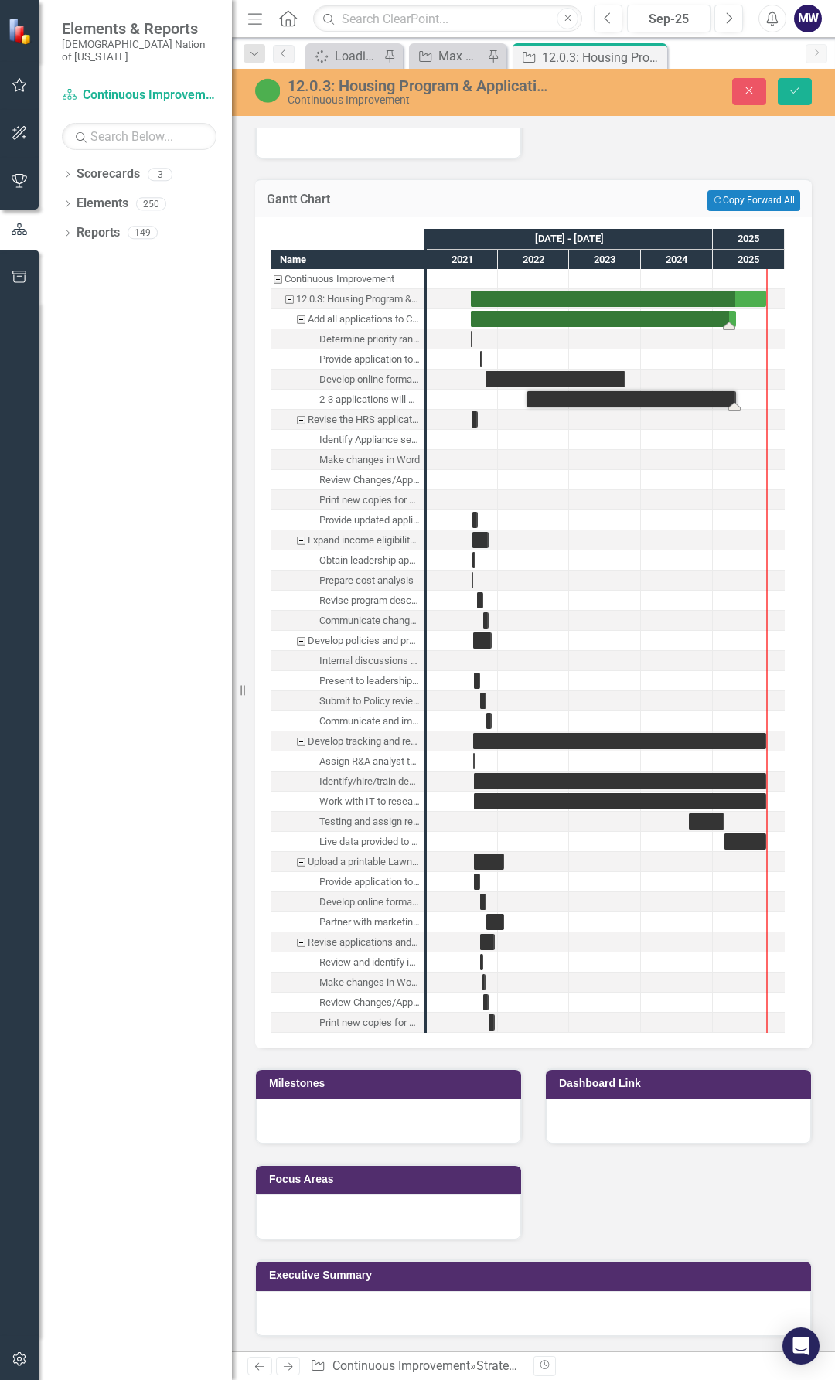
click at [517, 320] on div "Task: Start date: 2021-08-13 End date: 2025-04-30" at bounding box center [603, 319] width 265 height 16
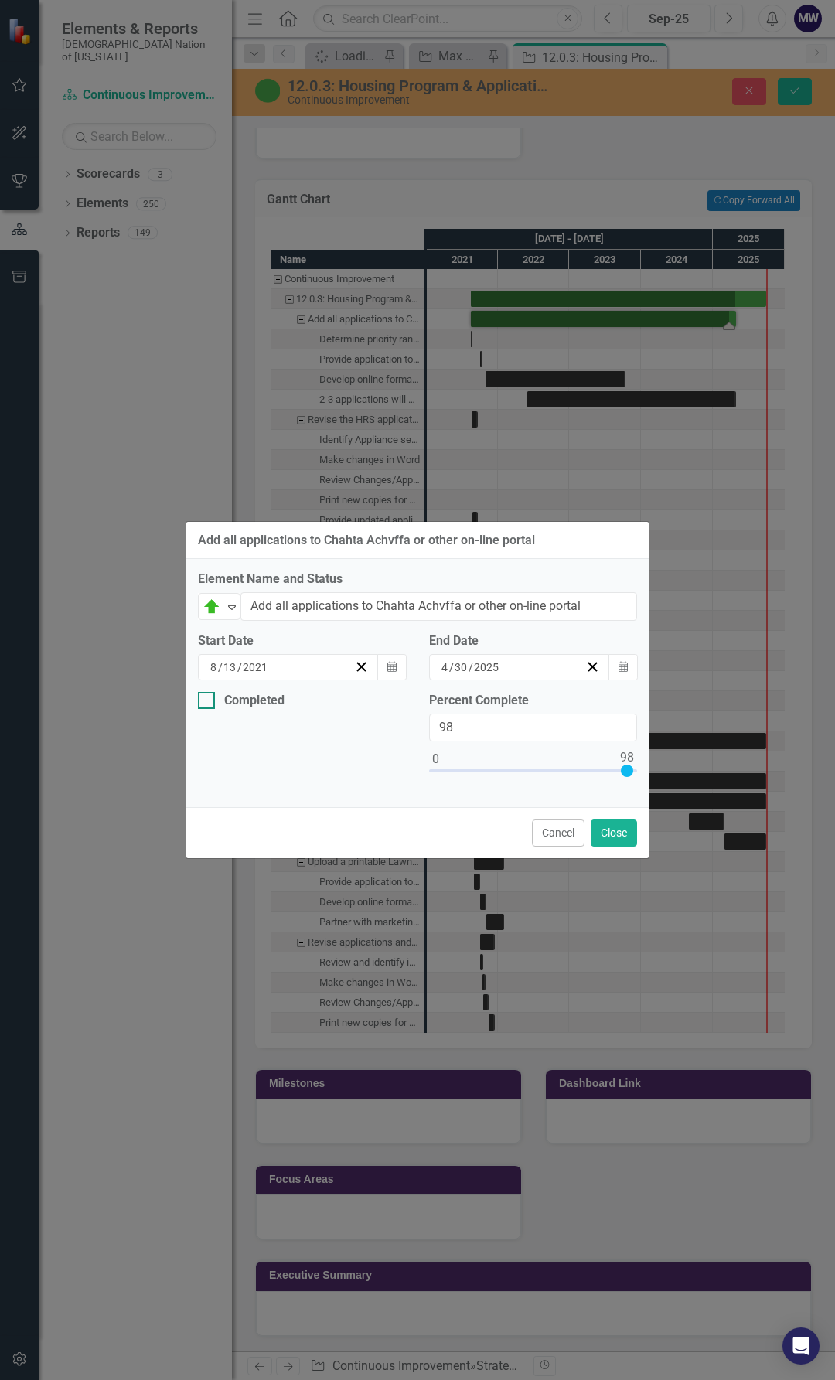
click at [203, 704] on div at bounding box center [206, 700] width 17 height 17
click at [203, 702] on input "Completed" at bounding box center [203, 697] width 10 height 10
checkbox input "true"
click at [219, 598] on img at bounding box center [212, 607] width 19 height 19
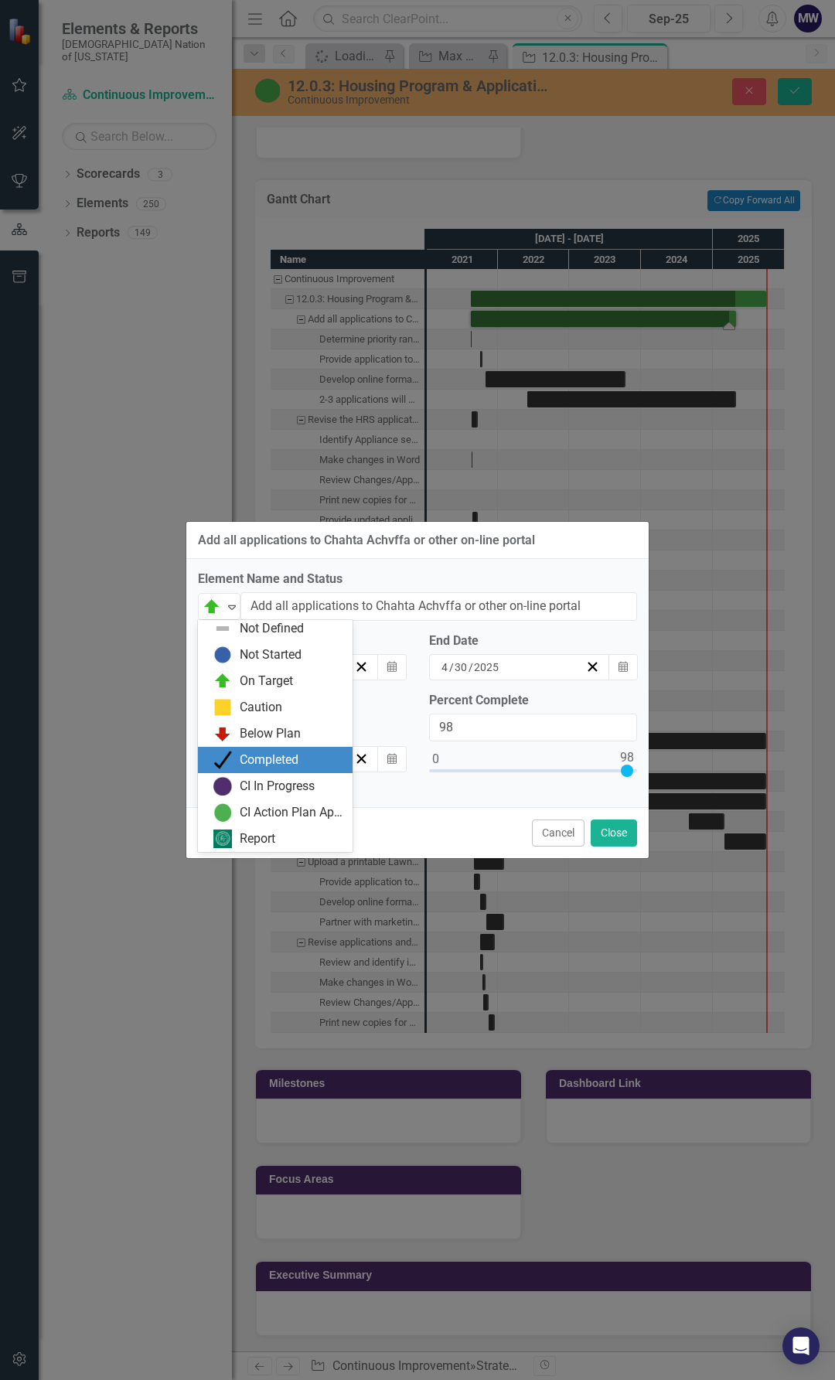
click at [250, 758] on div "Completed" at bounding box center [269, 761] width 59 height 18
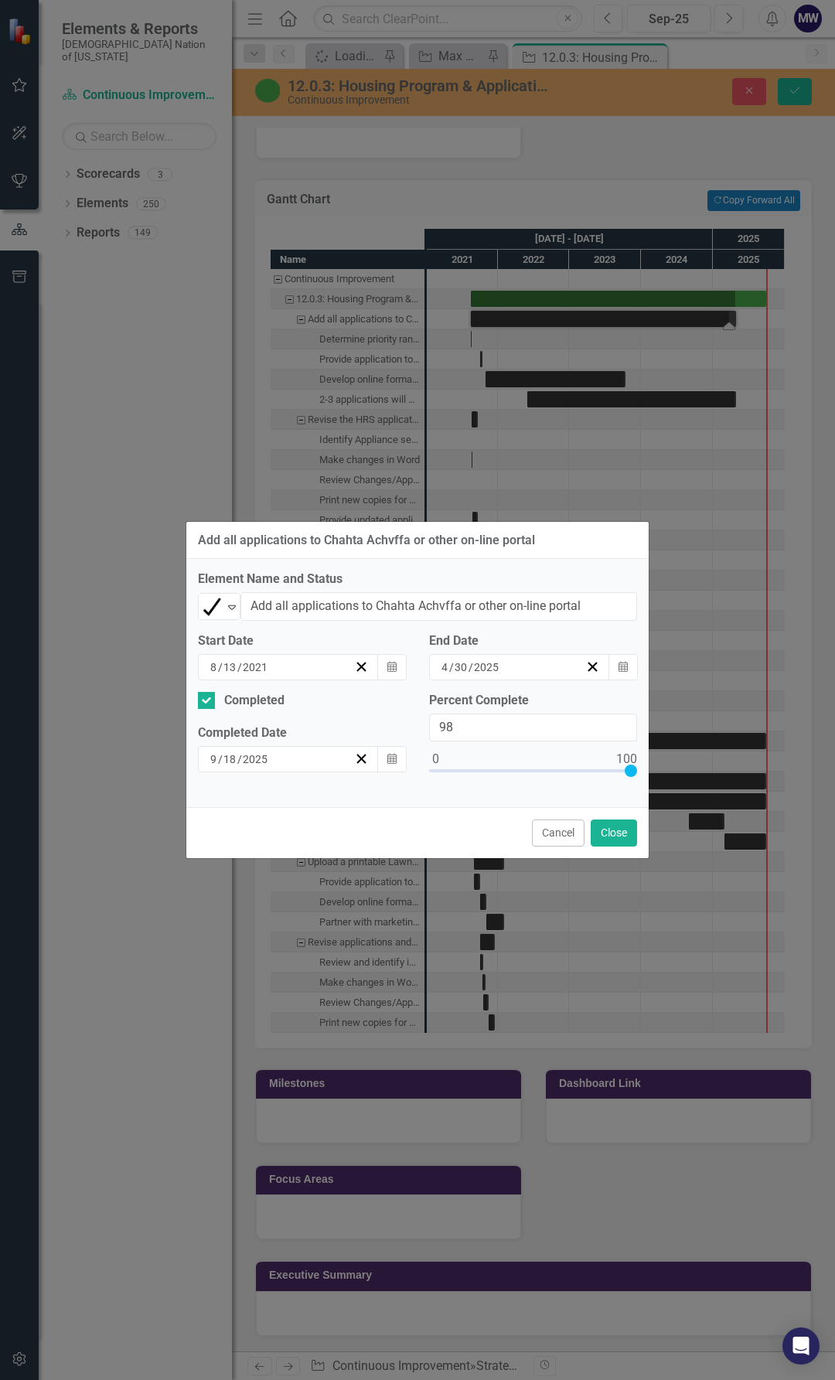
type input "100"
drag, startPoint x: 628, startPoint y: 772, endPoint x: 651, endPoint y: 771, distance: 23.2
click at [651, 771] on div "Add all applications to Chahta Achvffa or other on-line portal Element Name and…" at bounding box center [417, 690] width 835 height 1380
click at [611, 833] on button "Close" at bounding box center [614, 833] width 46 height 27
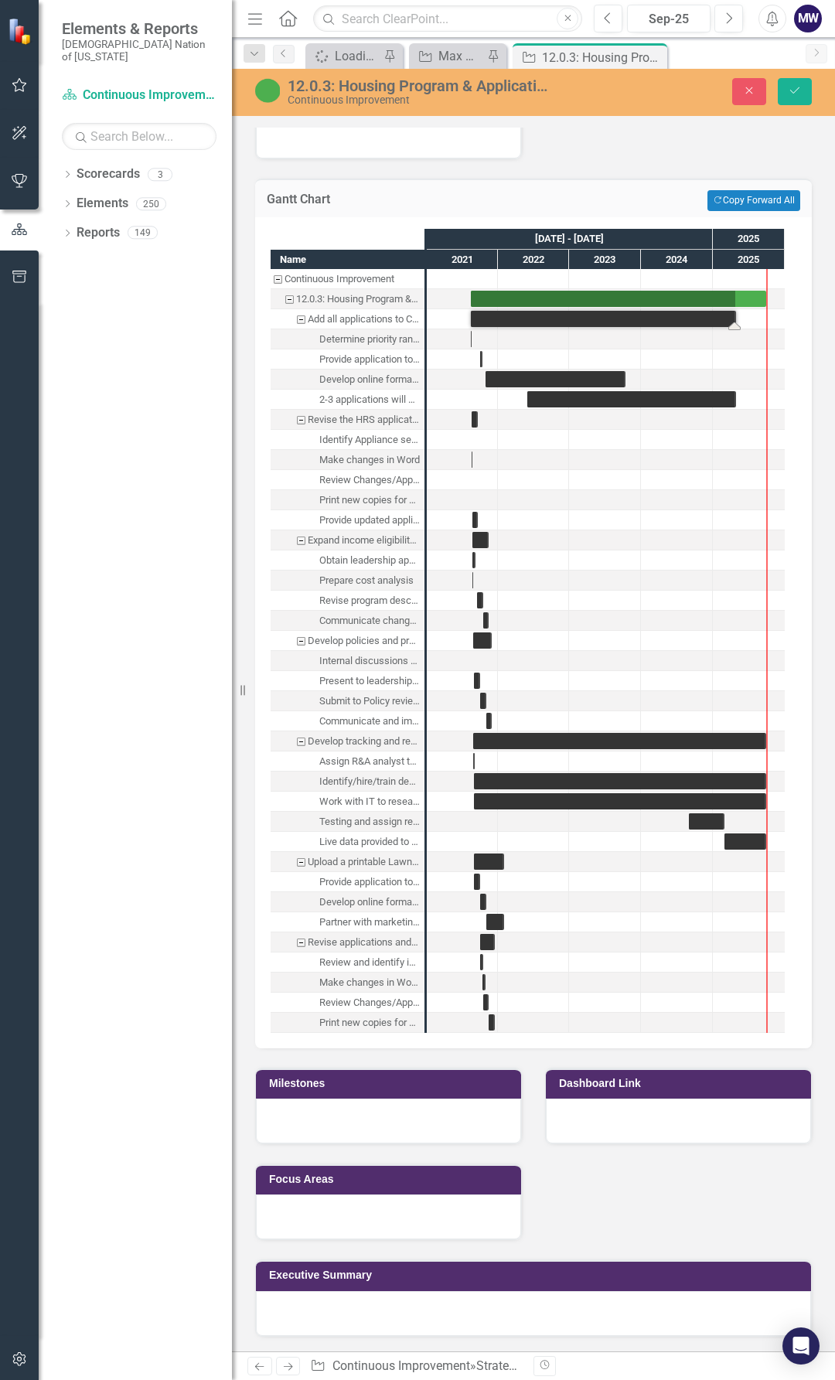
scroll to position [2645, 0]
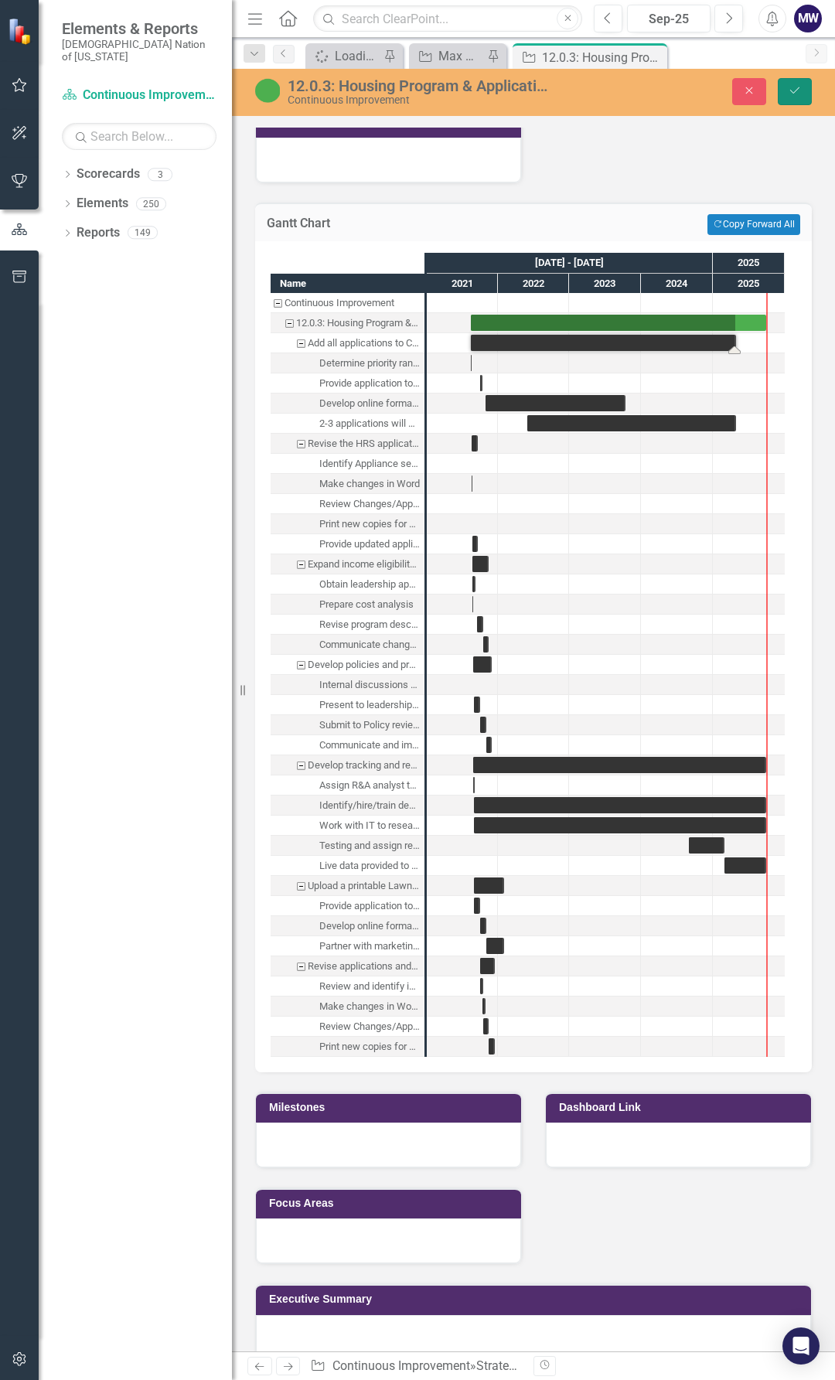
click at [793, 90] on icon "Save" at bounding box center [795, 90] width 14 height 11
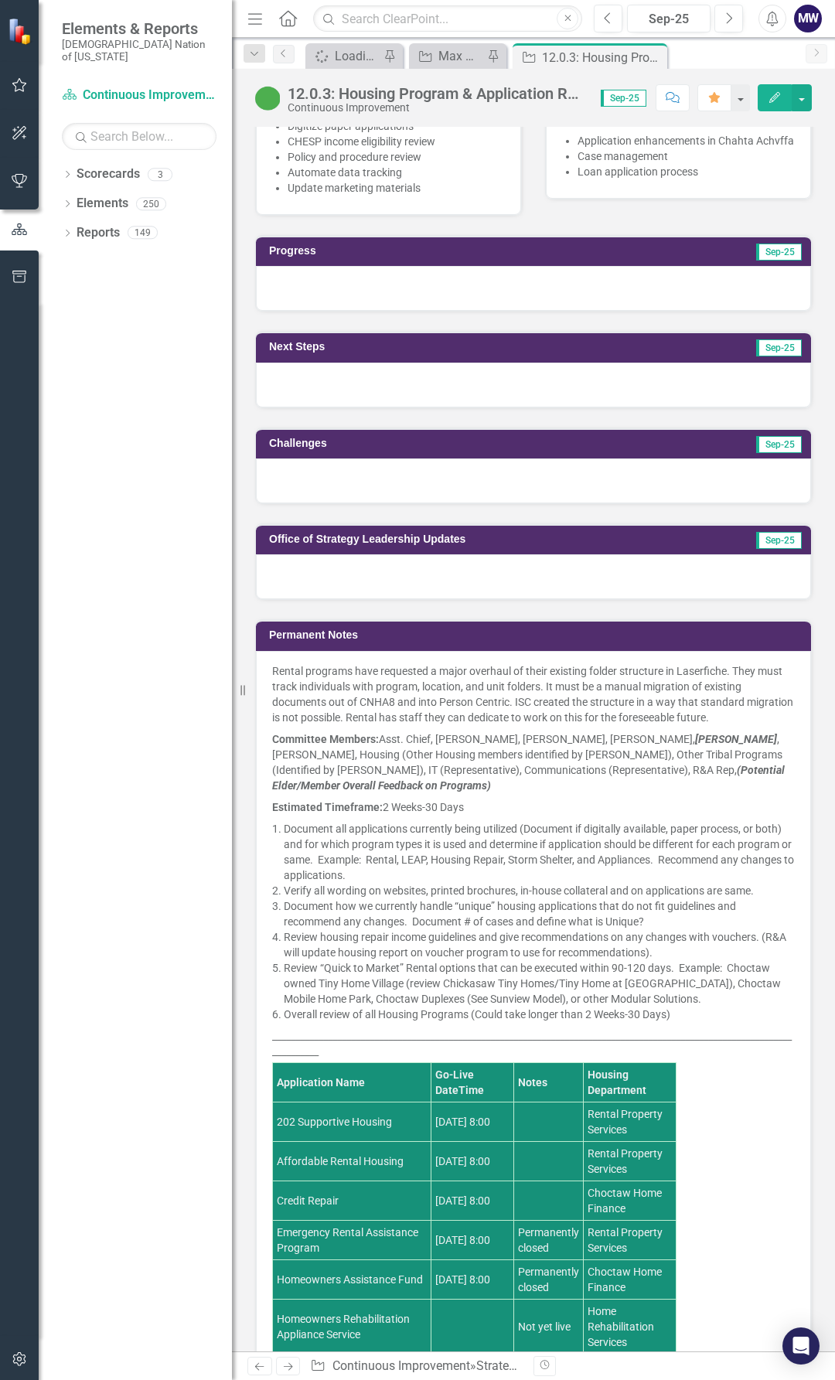
scroll to position [851, 0]
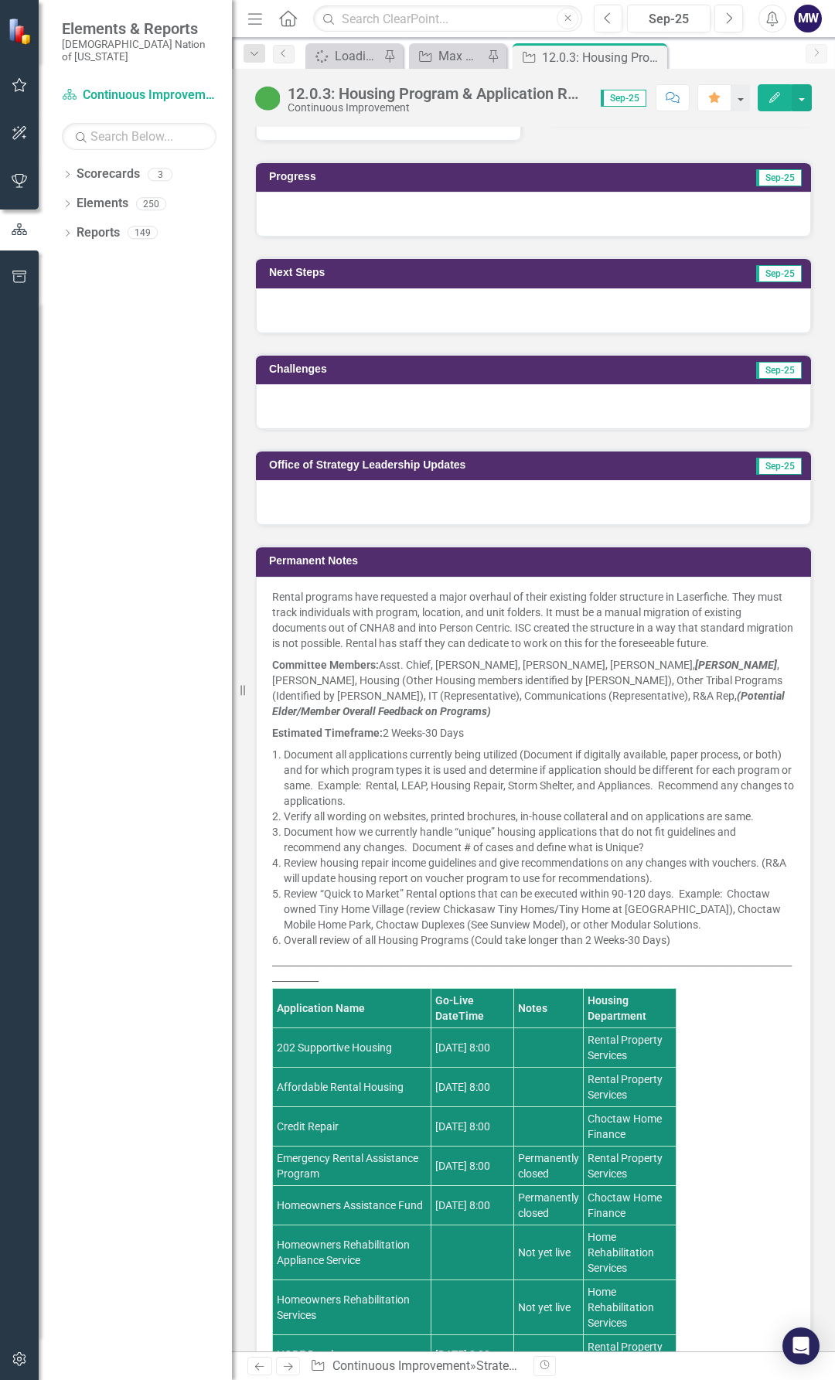
click at [519, 296] on div at bounding box center [533, 310] width 555 height 45
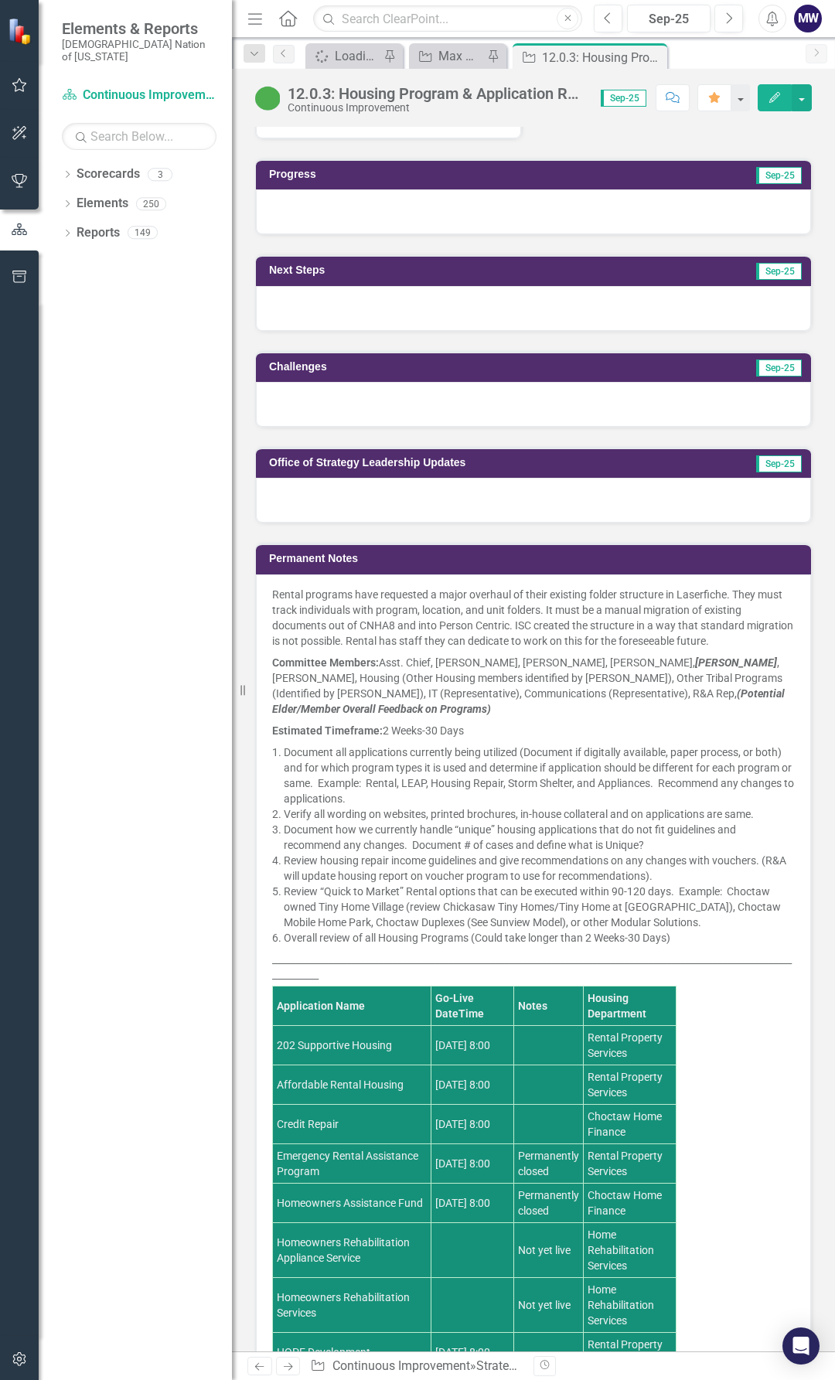
click at [472, 203] on div at bounding box center [533, 211] width 555 height 45
click at [472, 206] on div at bounding box center [533, 211] width 555 height 45
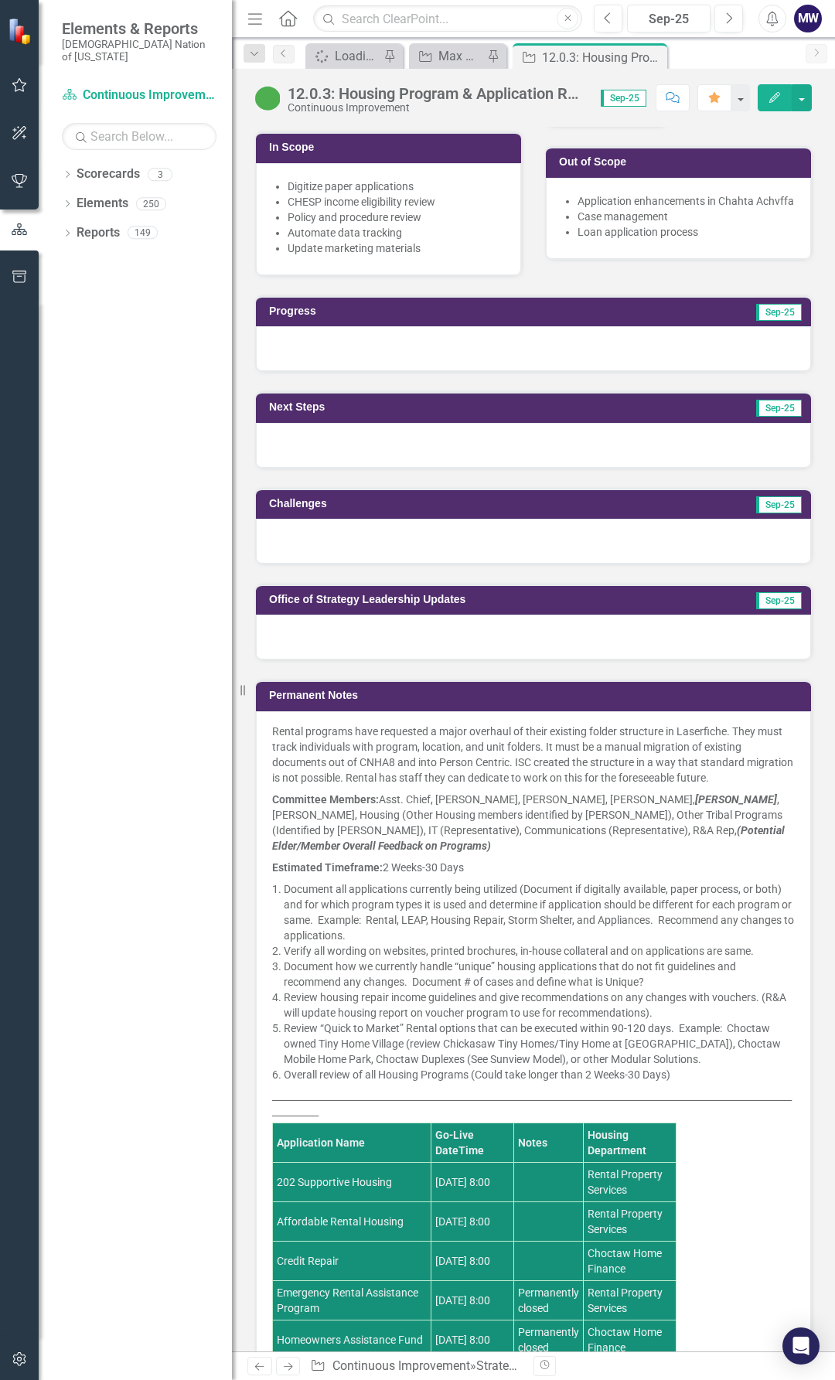
scroll to position [773, 0]
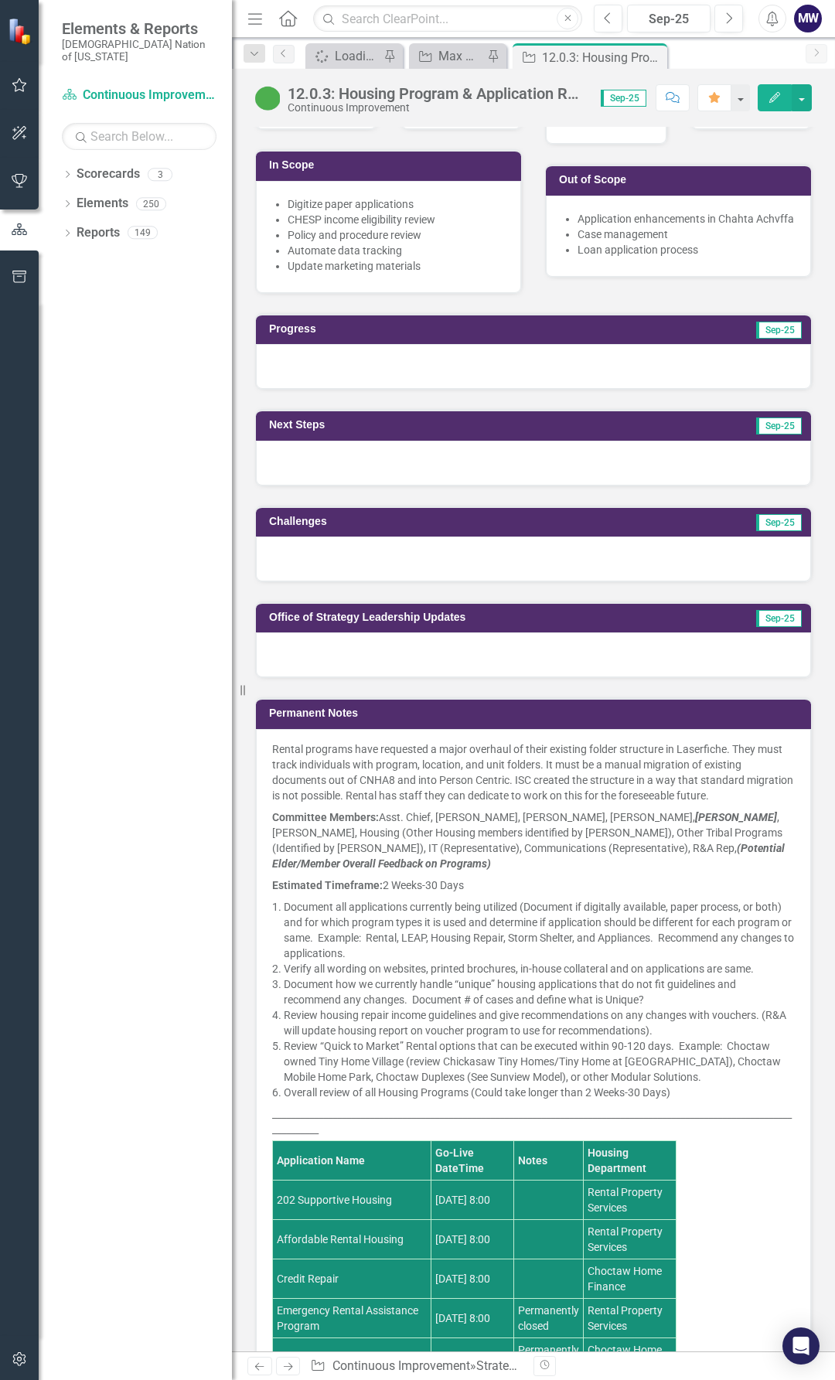
click at [591, 350] on div at bounding box center [533, 366] width 555 height 45
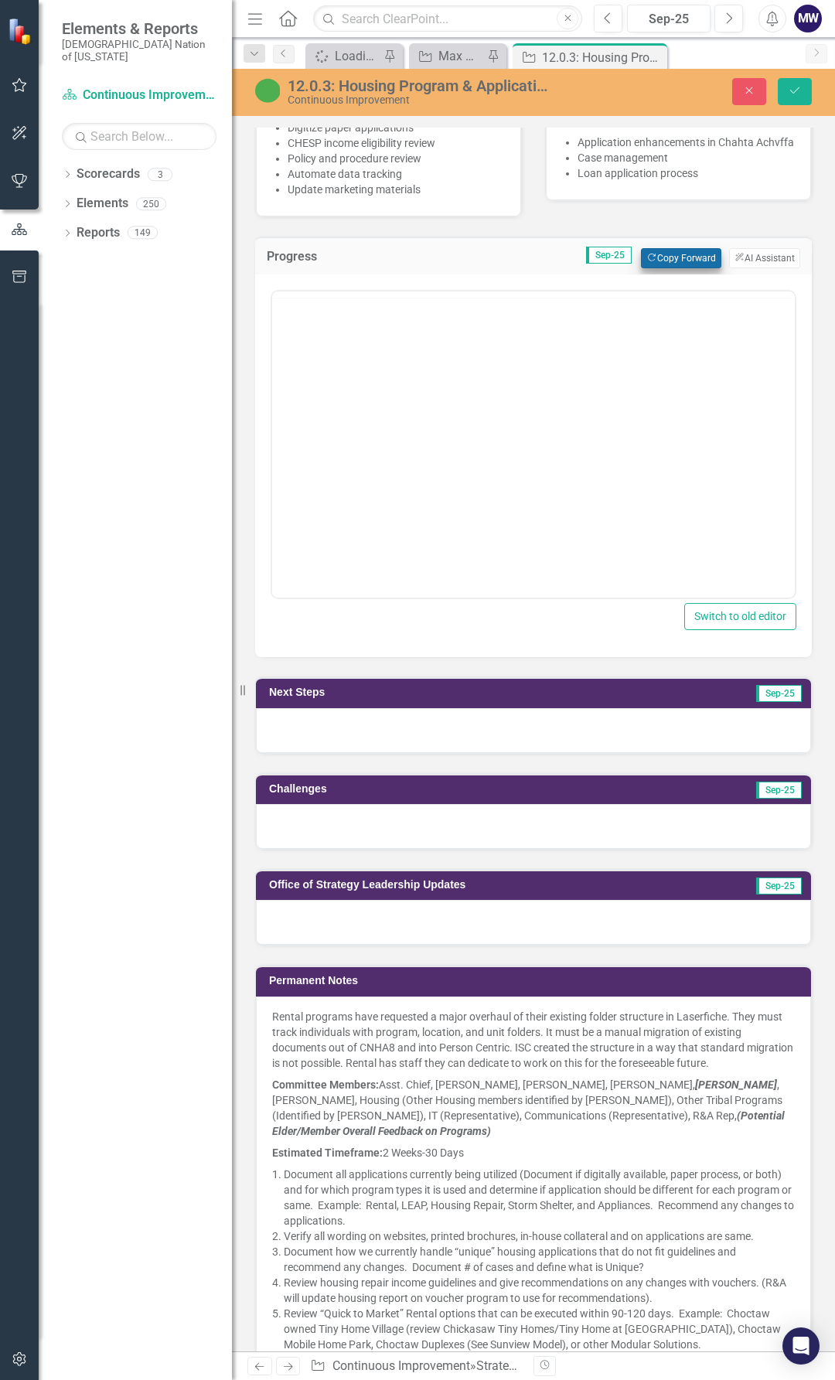
scroll to position [0, 0]
click at [665, 258] on button "Copy Forward Copy Forward" at bounding box center [681, 258] width 80 height 20
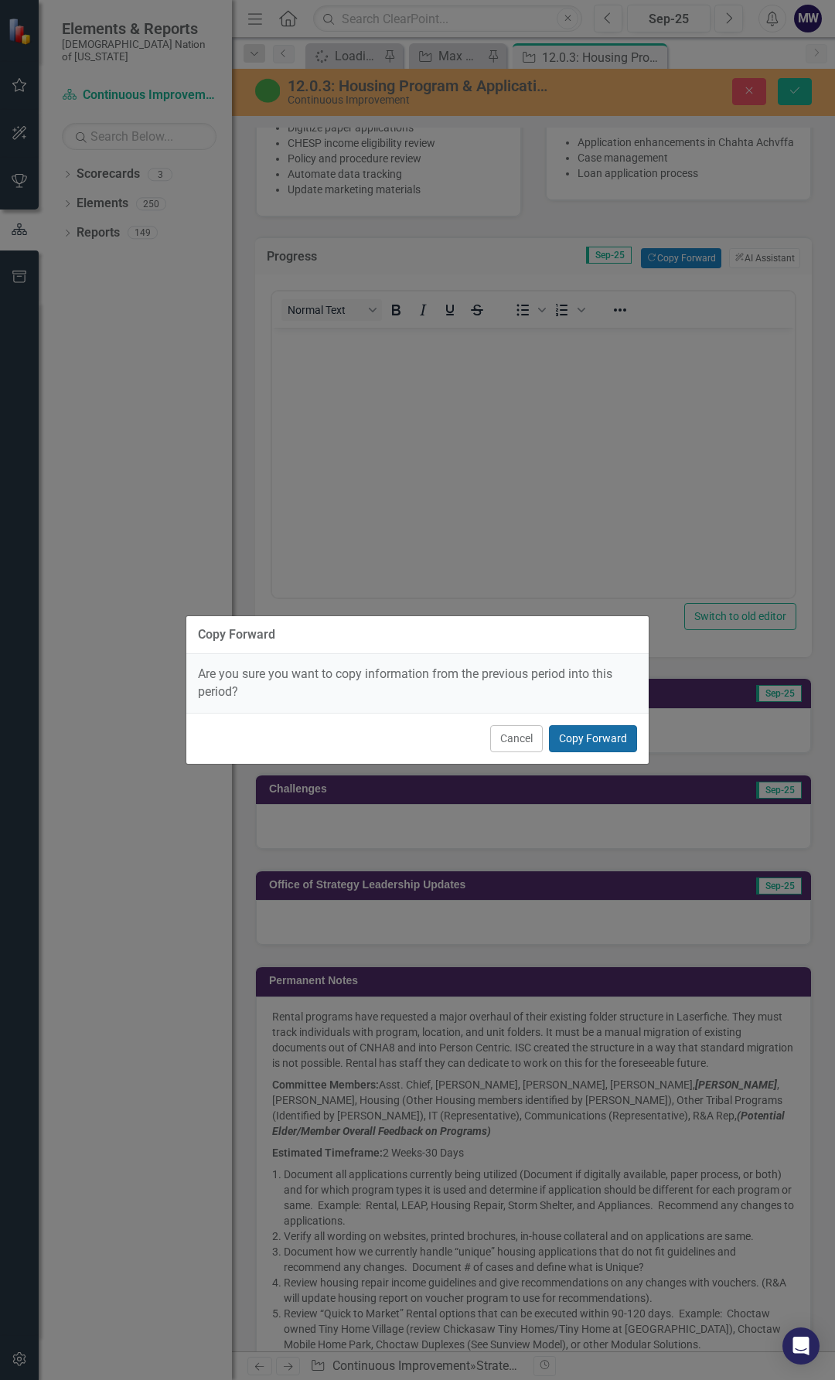
click at [603, 742] on button "Copy Forward" at bounding box center [593, 738] width 88 height 27
click at [585, 738] on button "Copy Forward" at bounding box center [593, 738] width 88 height 27
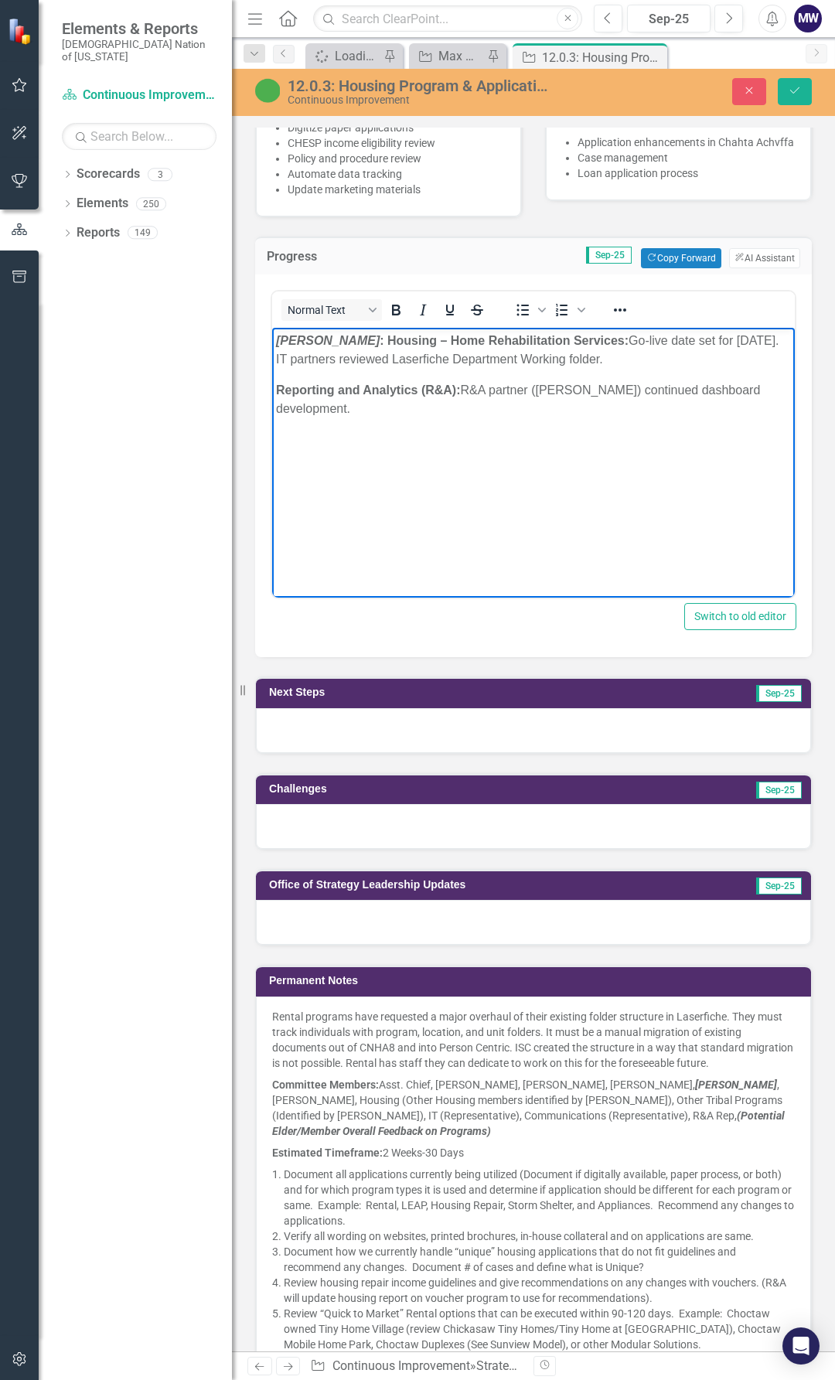
drag, startPoint x: 421, startPoint y: 408, endPoint x: 247, endPoint y: 360, distance: 179.9
click at [272, 360] on html "Chahta Achvffa : Housing – Home Rehabilitation Services: Go-live date set for S…" at bounding box center [533, 444] width 523 height 232
click at [319, 413] on p "Reporting and Analytics (R&A): R&A partner (Hunter Lindley) continued dashboard…" at bounding box center [533, 399] width 515 height 37
click at [401, 438] on body "Chahta Achvffa : Housing – Home Rehabilitation Services: Go-live date set for S…" at bounding box center [533, 444] width 523 height 232
drag, startPoint x: 380, startPoint y: 409, endPoint x: 268, endPoint y: 387, distance: 113.6
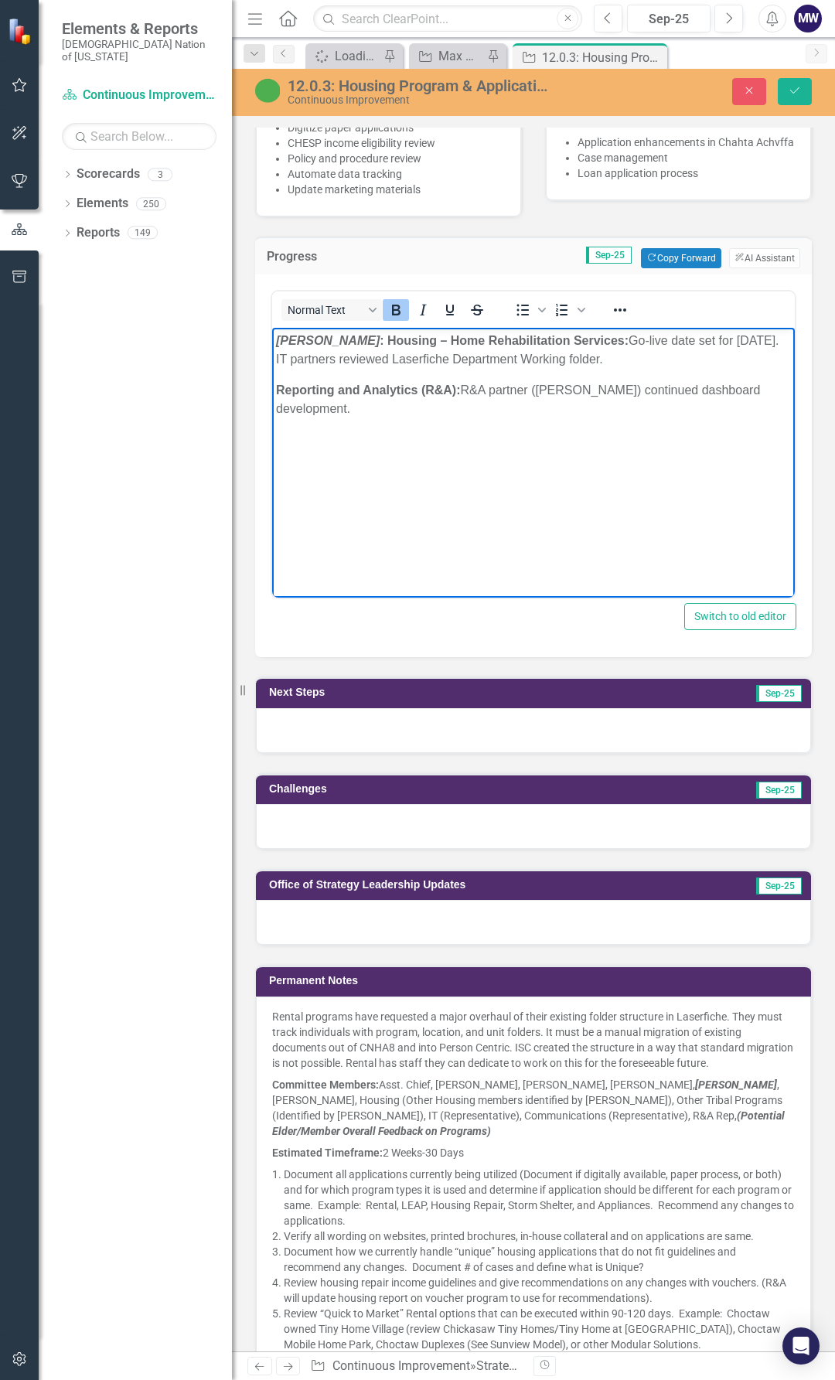
click at [272, 387] on html "Chahta Achvffa : Housing – Home Rehabilitation Services: Go-live date set for S…" at bounding box center [533, 444] width 523 height 232
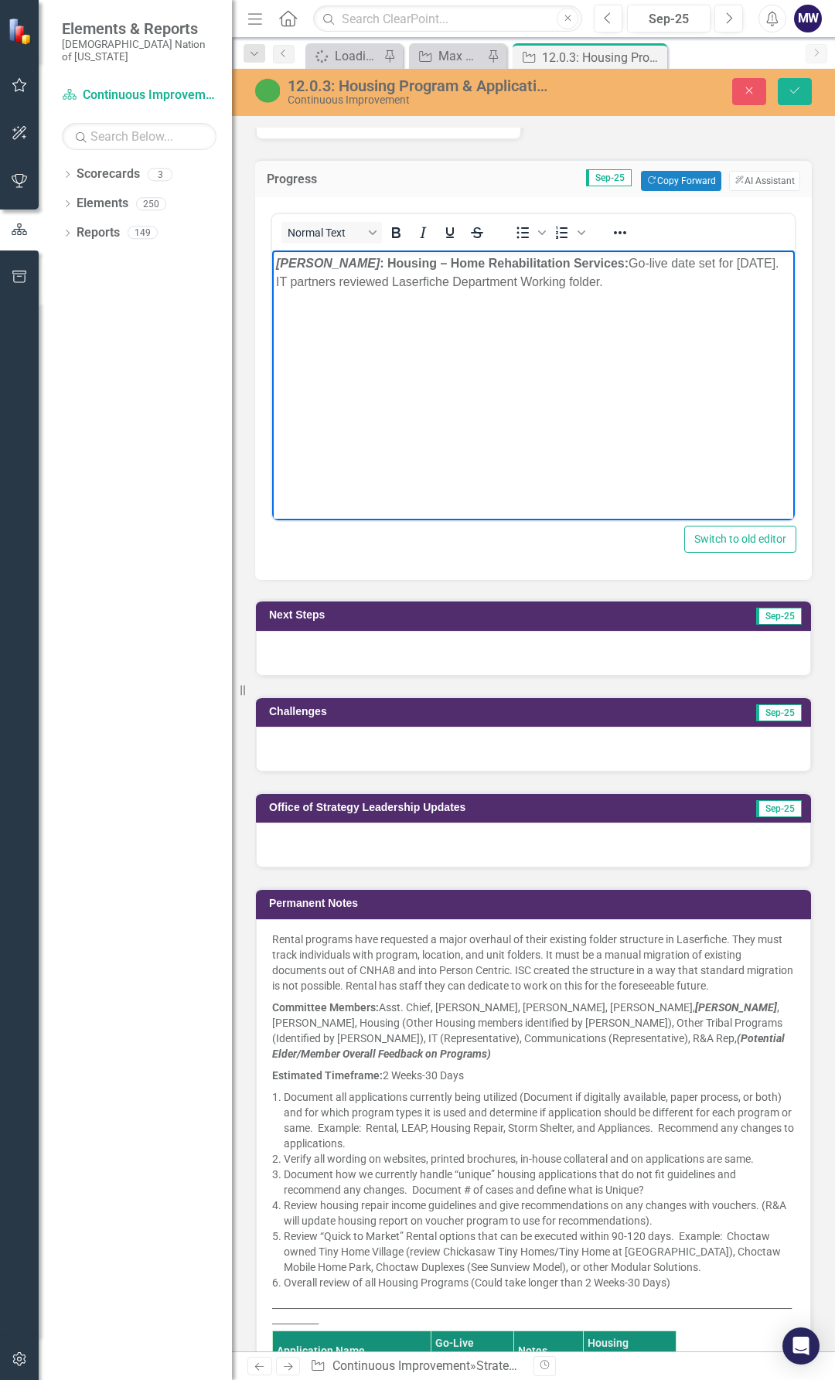
drag, startPoint x: 660, startPoint y: 285, endPoint x: 619, endPoint y: 253, distance: 52.4
click at [619, 253] on body "Chahta Achvffa : Housing – Home Rehabilitation Services: Go-live date set for S…" at bounding box center [533, 367] width 523 height 232
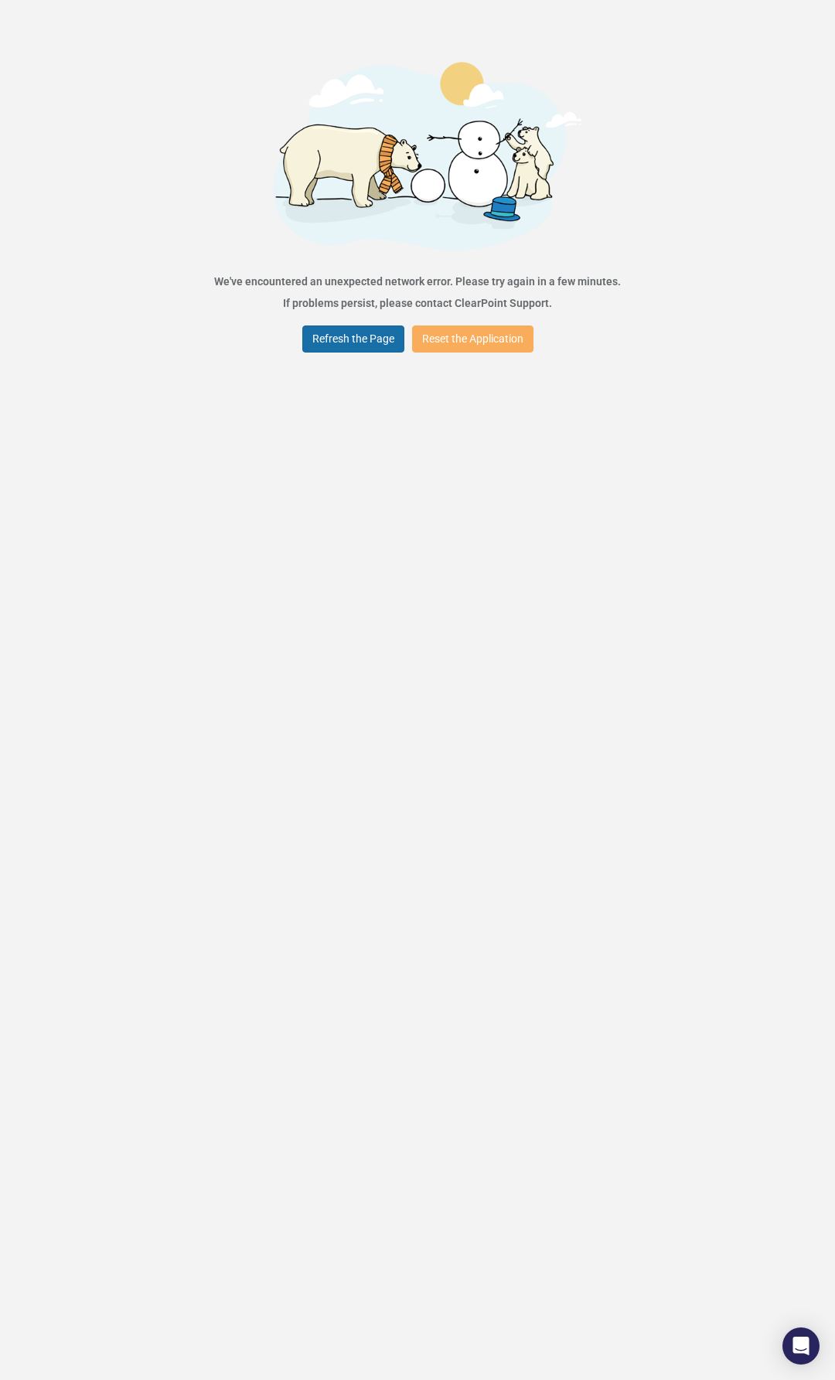
click at [363, 343] on button "Refresh the Page" at bounding box center [353, 339] width 102 height 27
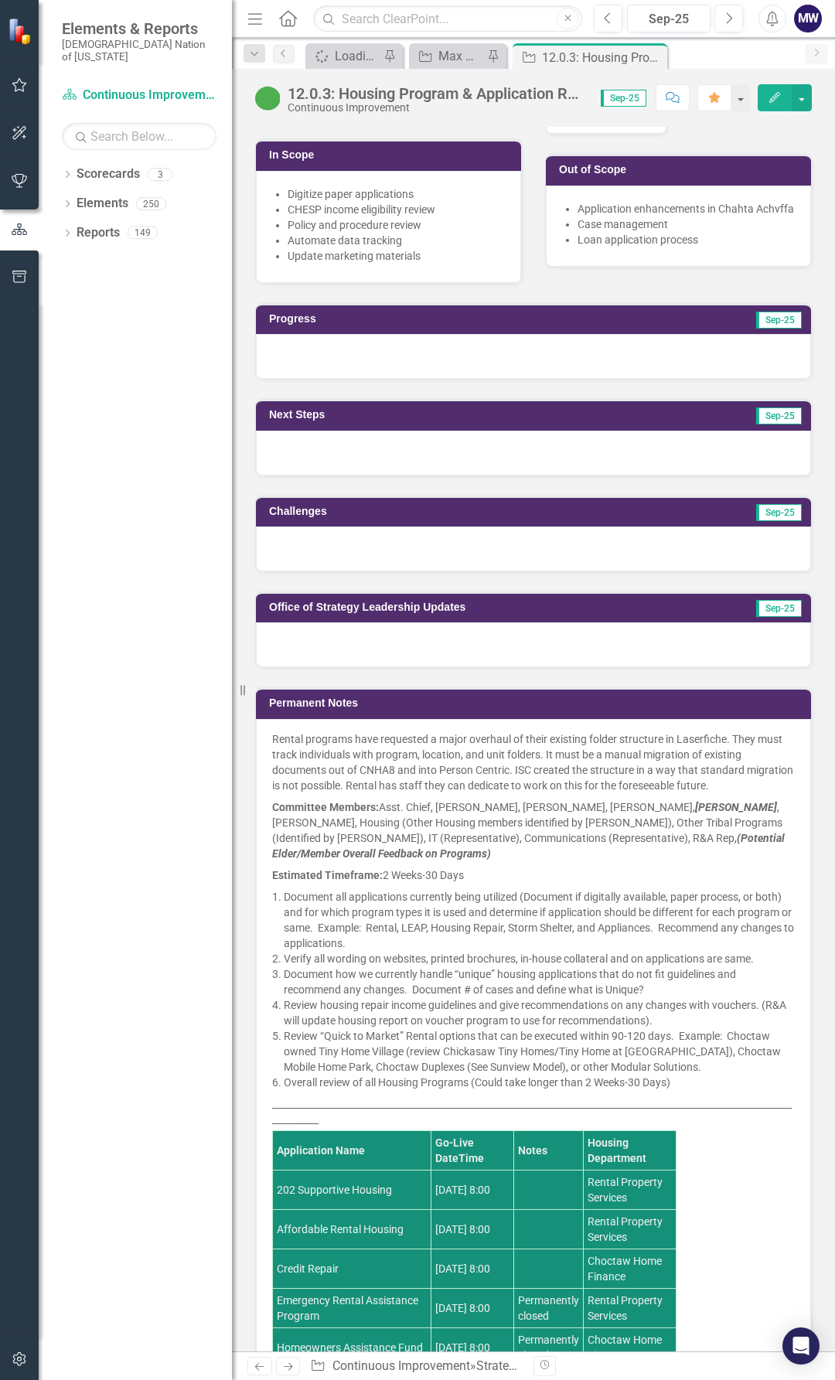
scroll to position [773, 0]
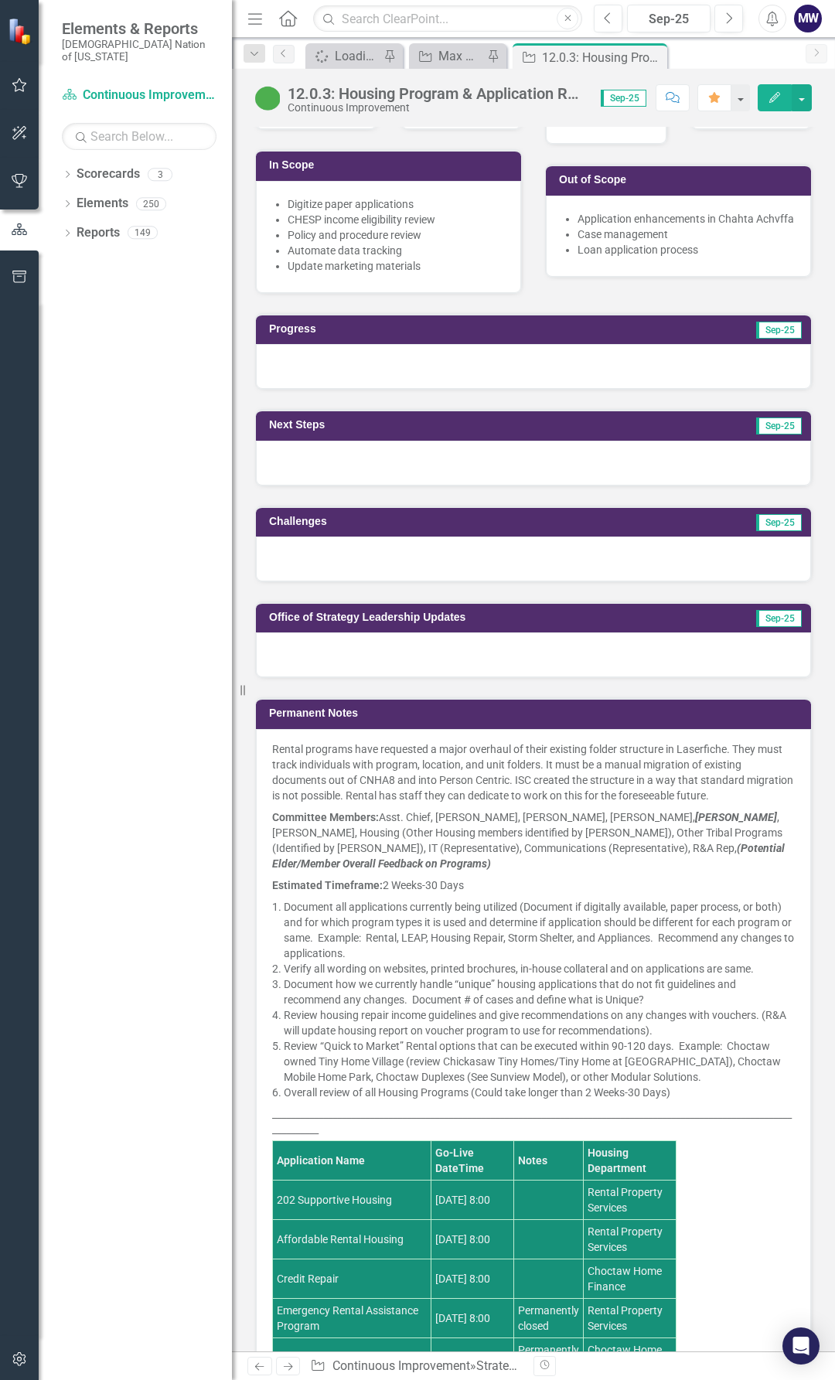
click at [353, 360] on div at bounding box center [533, 366] width 555 height 45
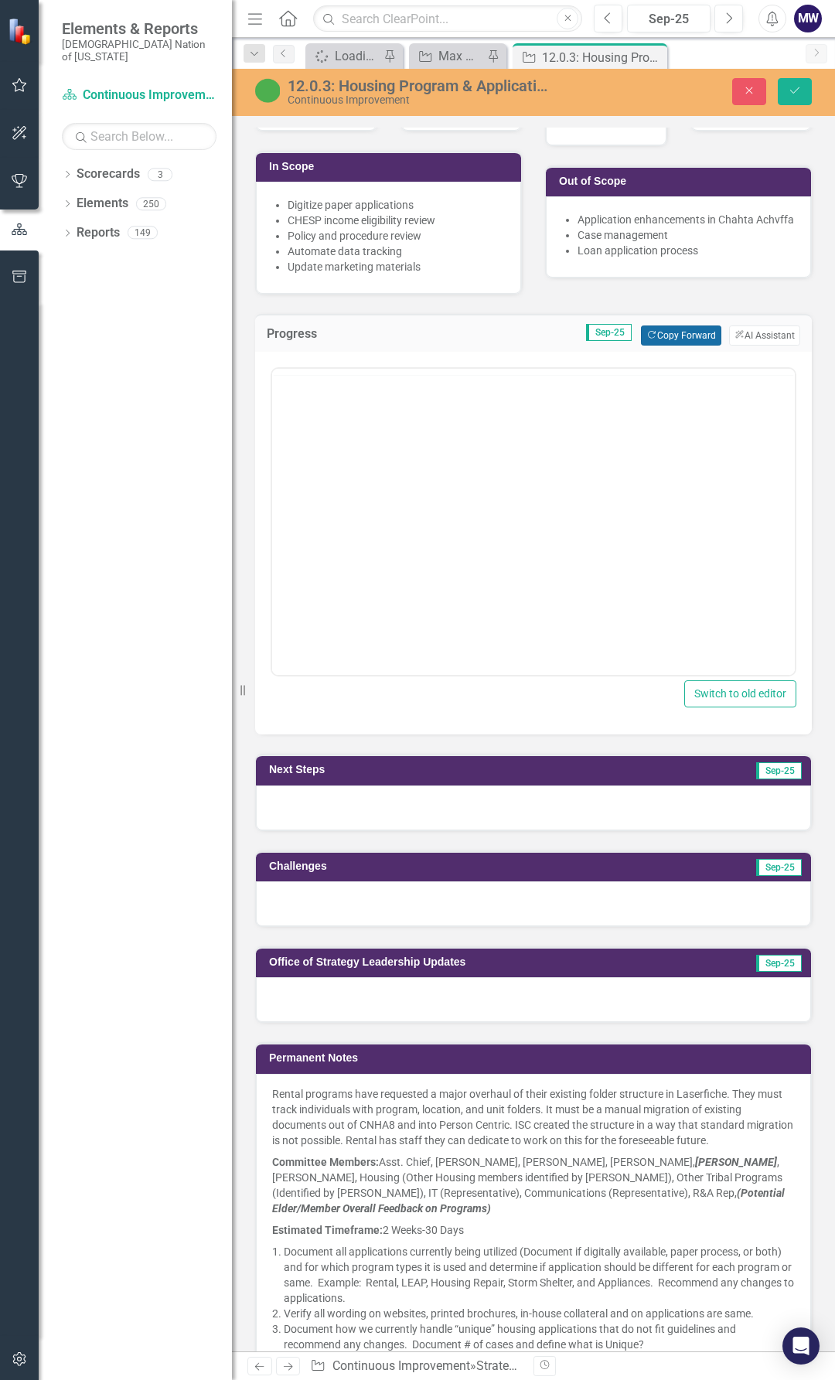
scroll to position [0, 0]
click at [645, 338] on button "Copy Forward Copy Forward" at bounding box center [681, 336] width 80 height 20
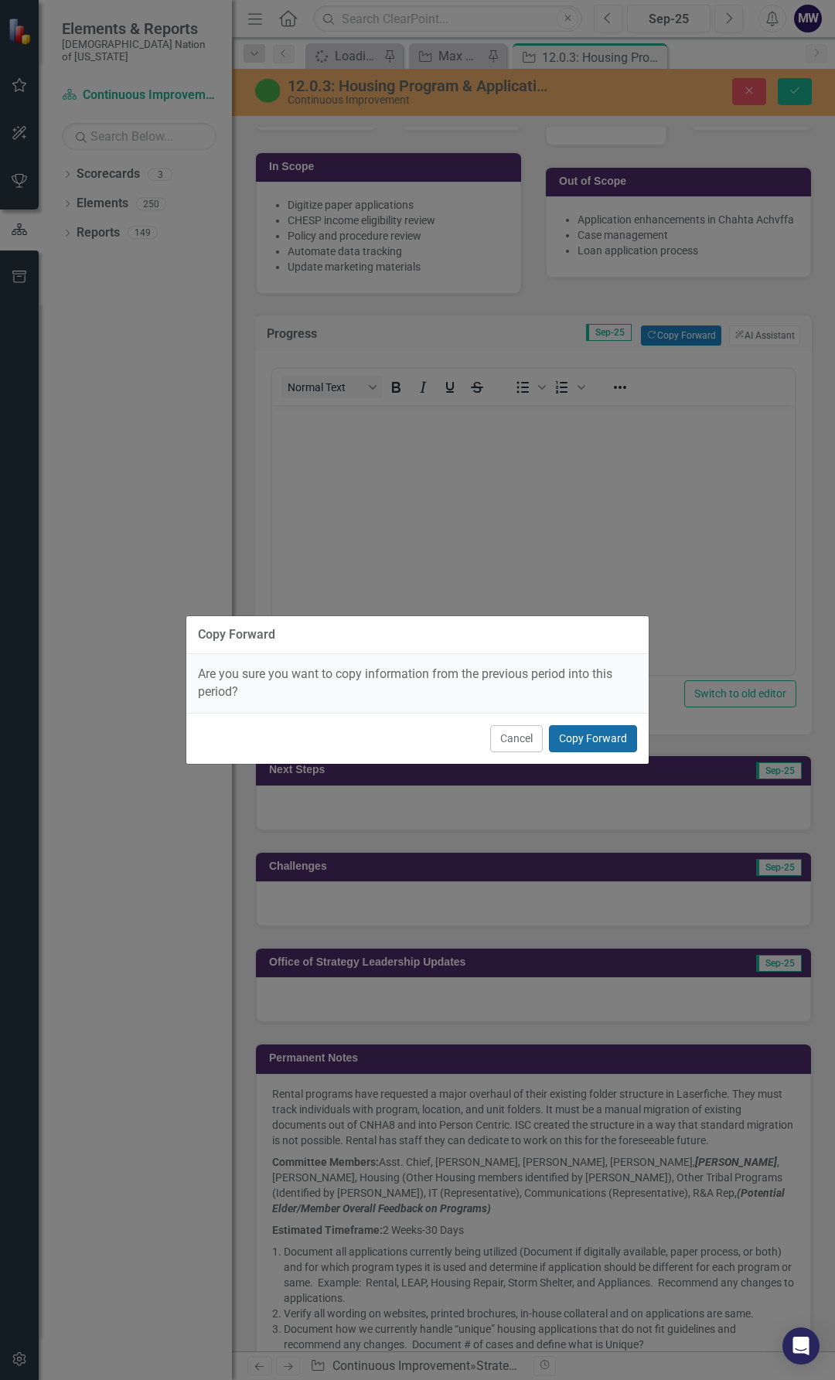
click at [601, 746] on button "Copy Forward" at bounding box center [593, 738] width 88 height 27
click at [604, 744] on button "Copy Forward" at bounding box center [593, 738] width 88 height 27
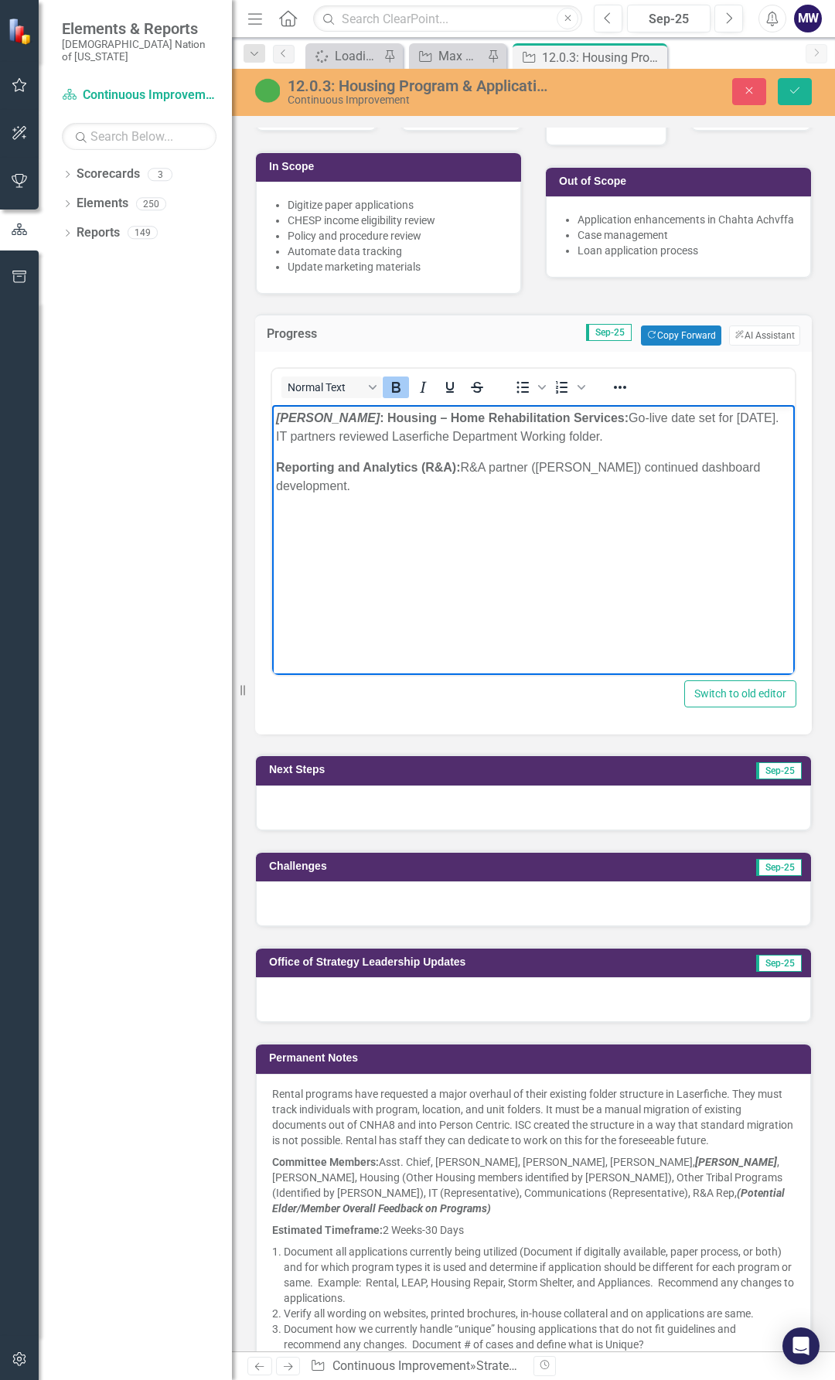
drag, startPoint x: 353, startPoint y: 477, endPoint x: 284, endPoint y: 460, distance: 71.6
click at [284, 460] on p "Reporting and Analytics (R&A): R&A partner (Hunter Lindley) continued dashboard…" at bounding box center [533, 476] width 515 height 37
drag, startPoint x: 727, startPoint y: 441, endPoint x: 595, endPoint y: 424, distance: 133.4
click at [619, 414] on p "Chahta Achvffa : Housing – Home Rehabilitation Services: Go-live date set for S…" at bounding box center [533, 427] width 515 height 37
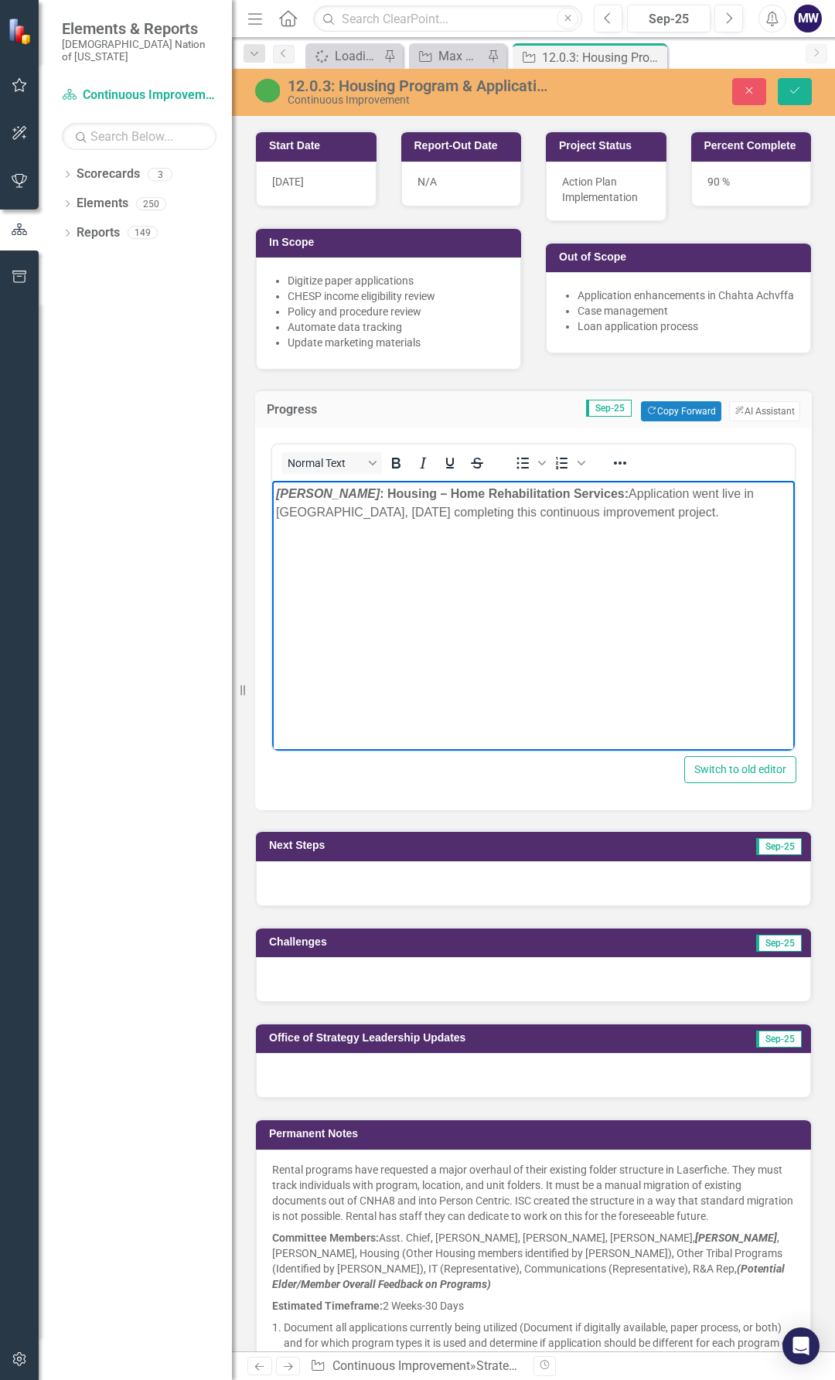
scroll to position [696, 0]
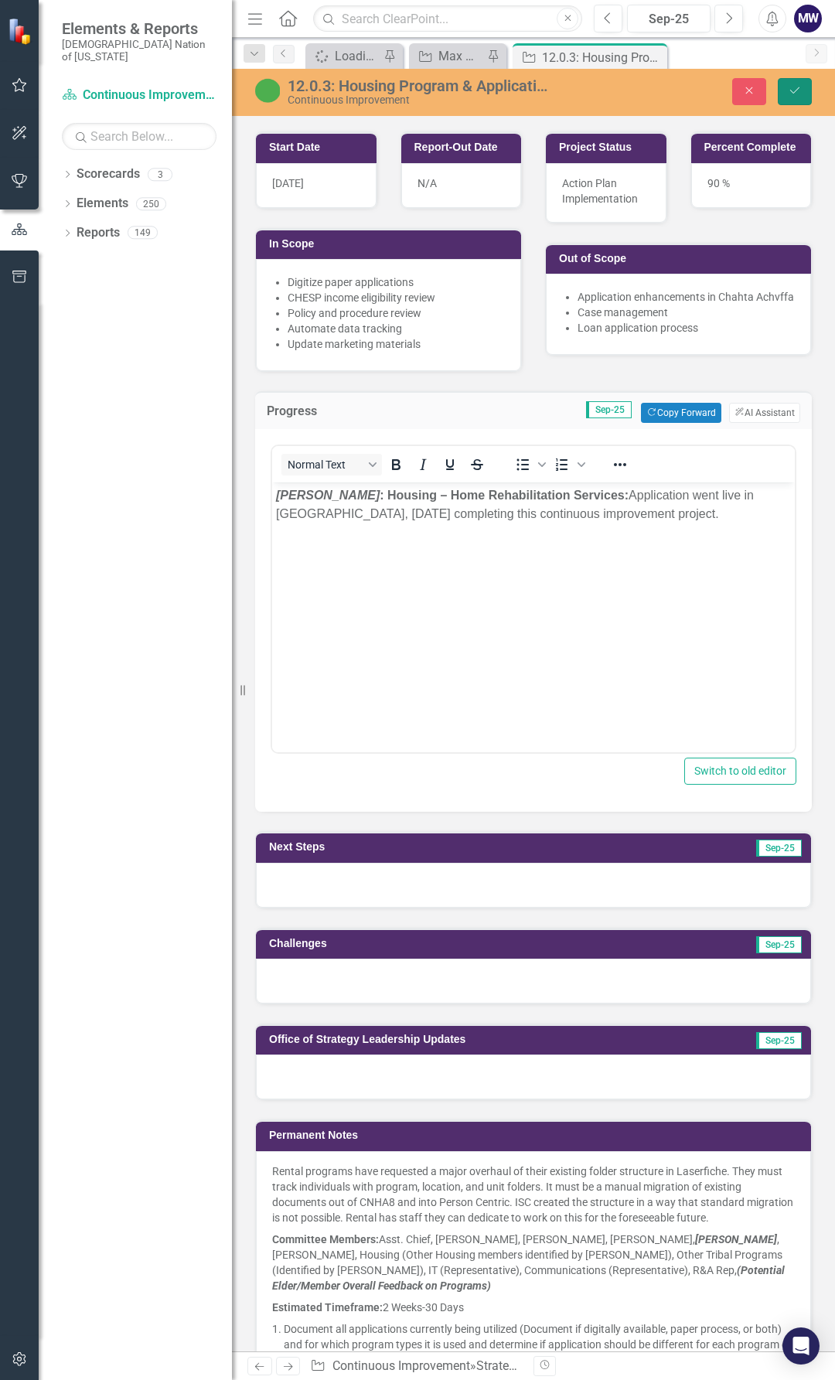
click at [806, 92] on button "Save" at bounding box center [795, 91] width 34 height 27
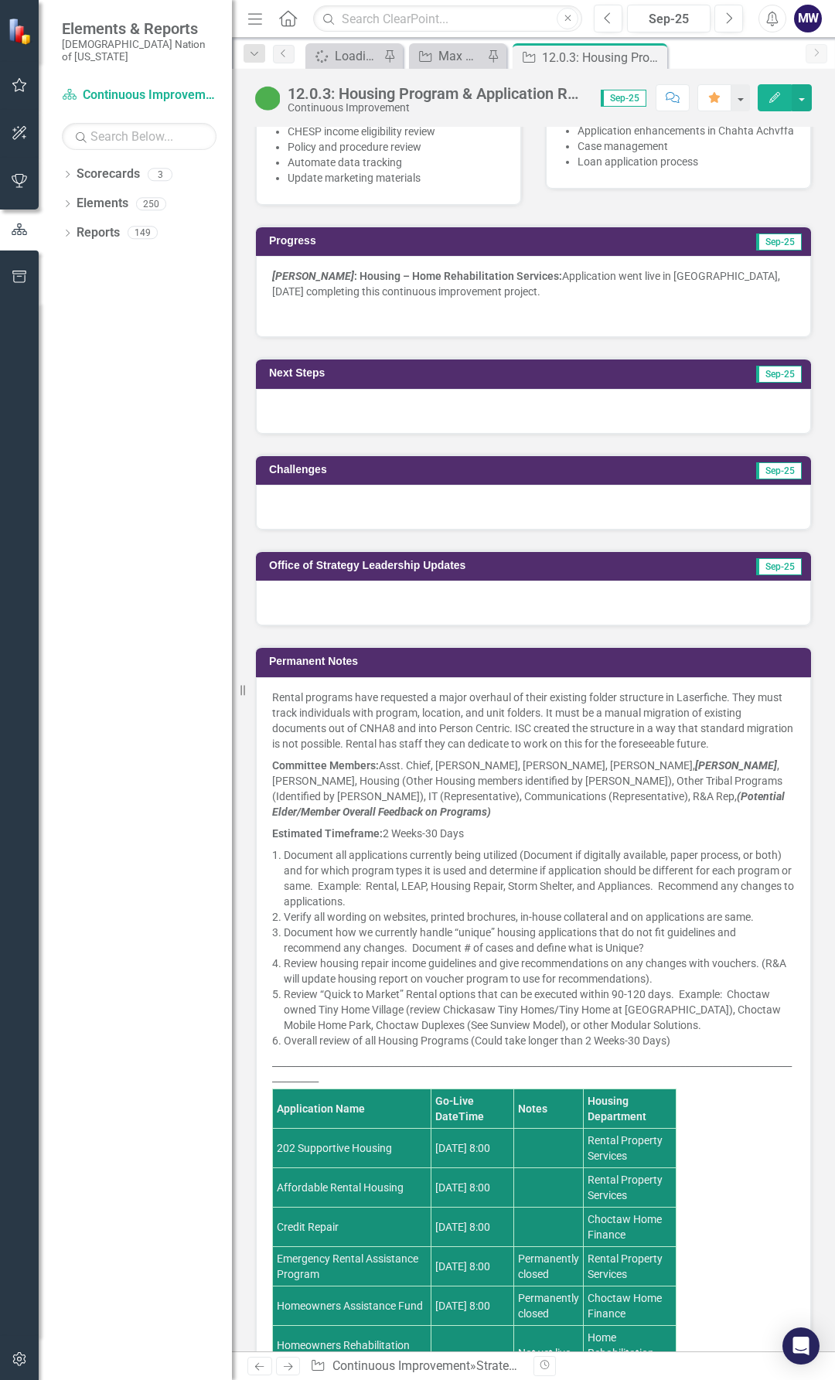
scroll to position [928, 0]
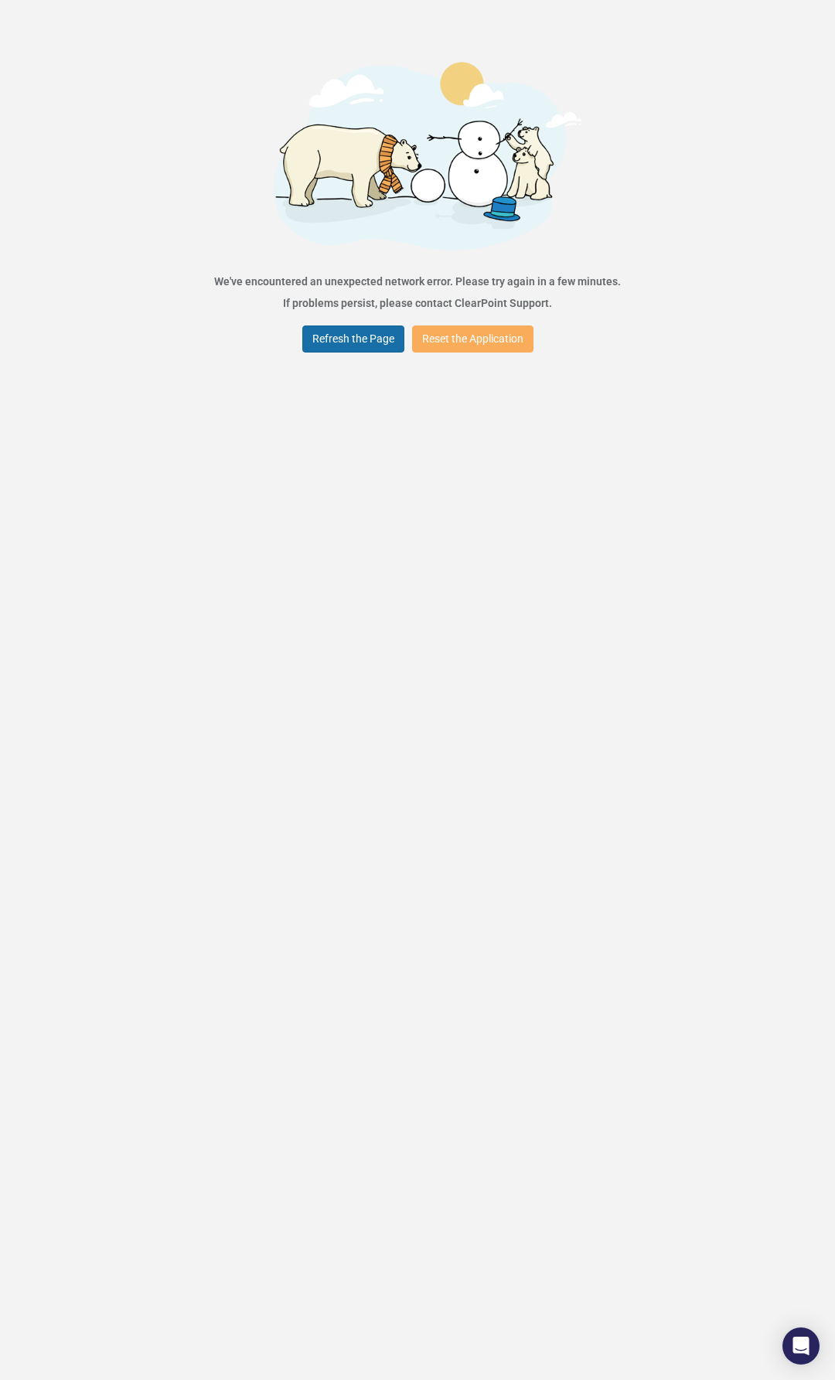
click at [348, 337] on button "Refresh the Page" at bounding box center [353, 339] width 102 height 27
click at [347, 352] on button "Refresh the Page" at bounding box center [353, 339] width 102 height 27
click at [343, 347] on button "Refresh the Page" at bounding box center [353, 339] width 102 height 27
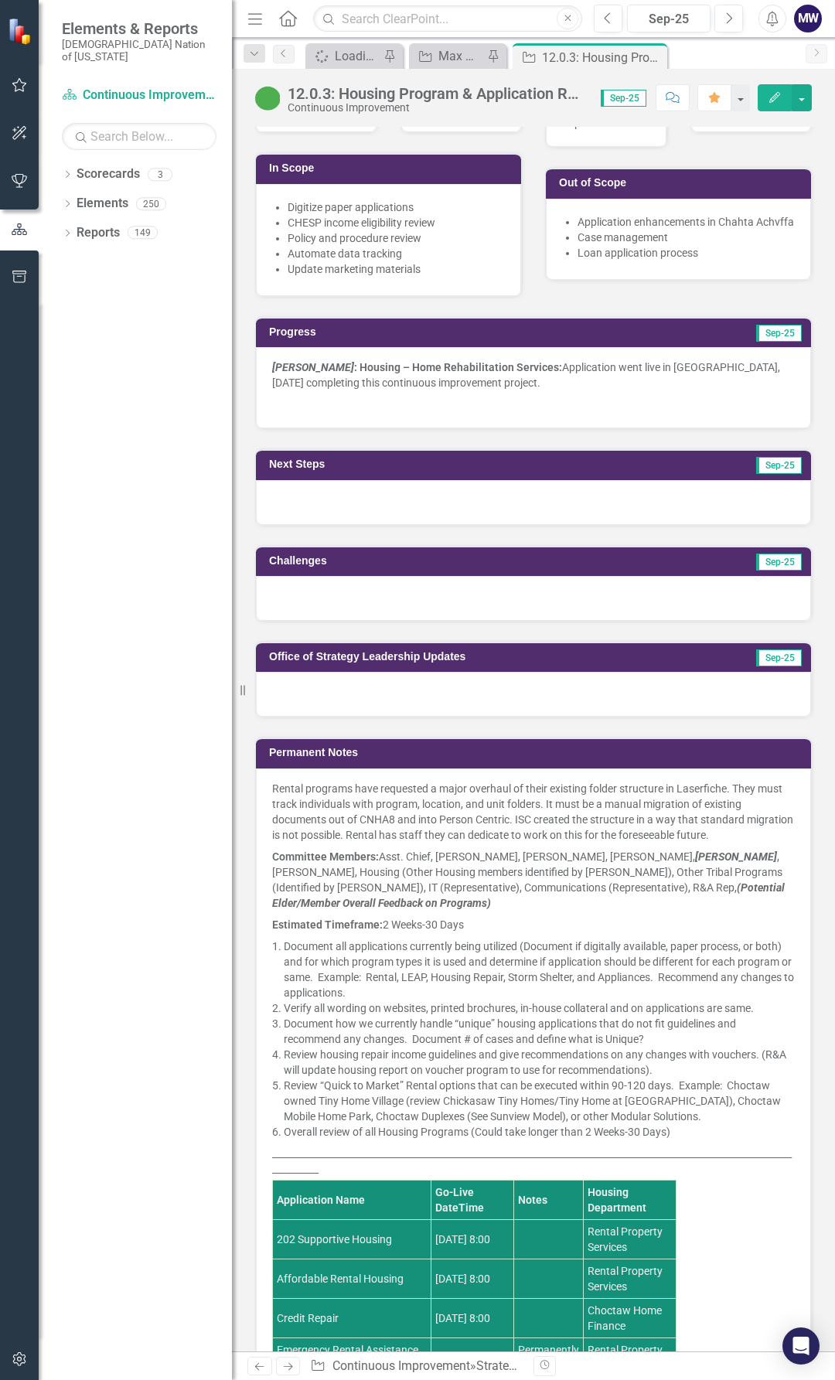
scroll to position [773, 0]
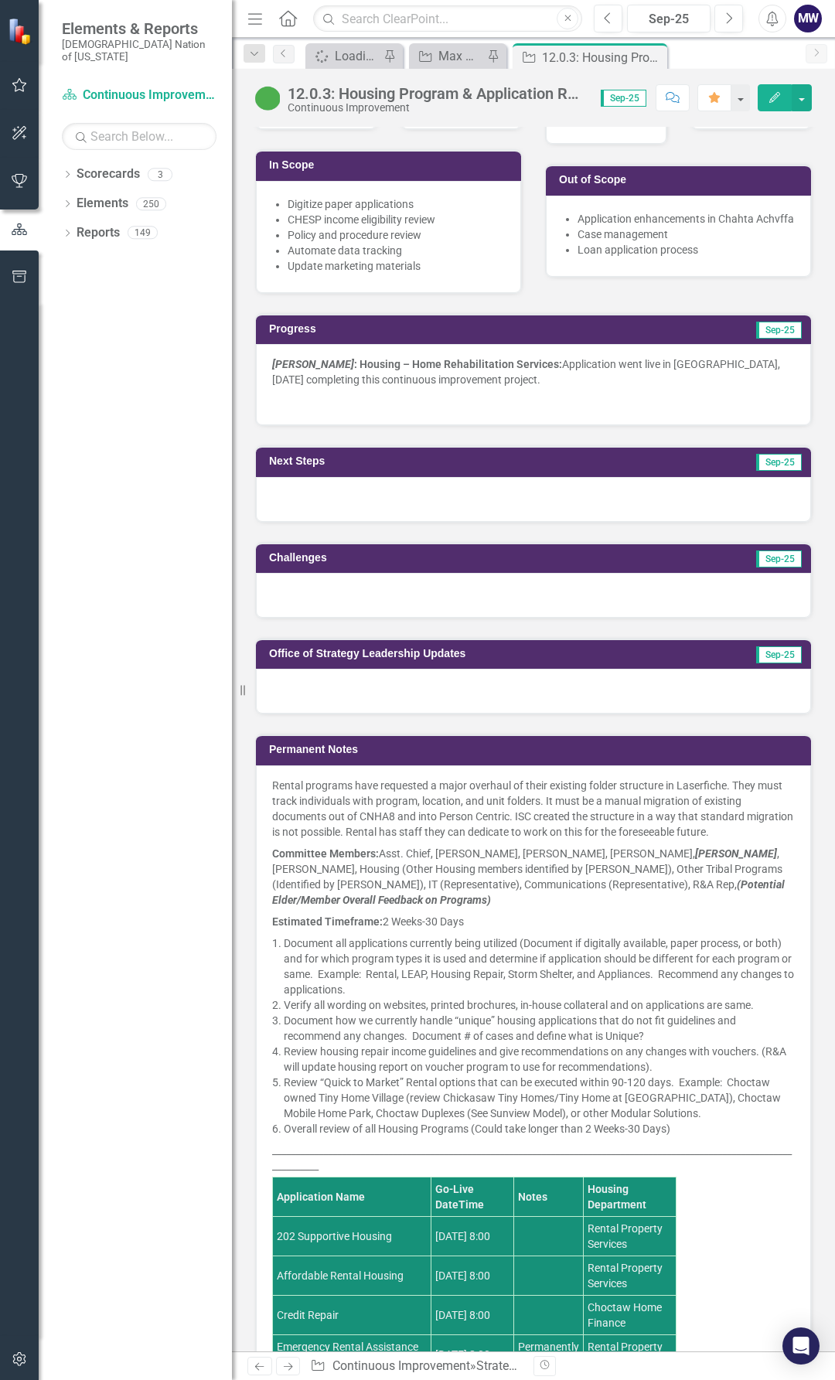
click at [356, 383] on p "Chahta Achvffa : Housing – Home Rehabilitation Services: Application went live …" at bounding box center [533, 373] width 523 height 34
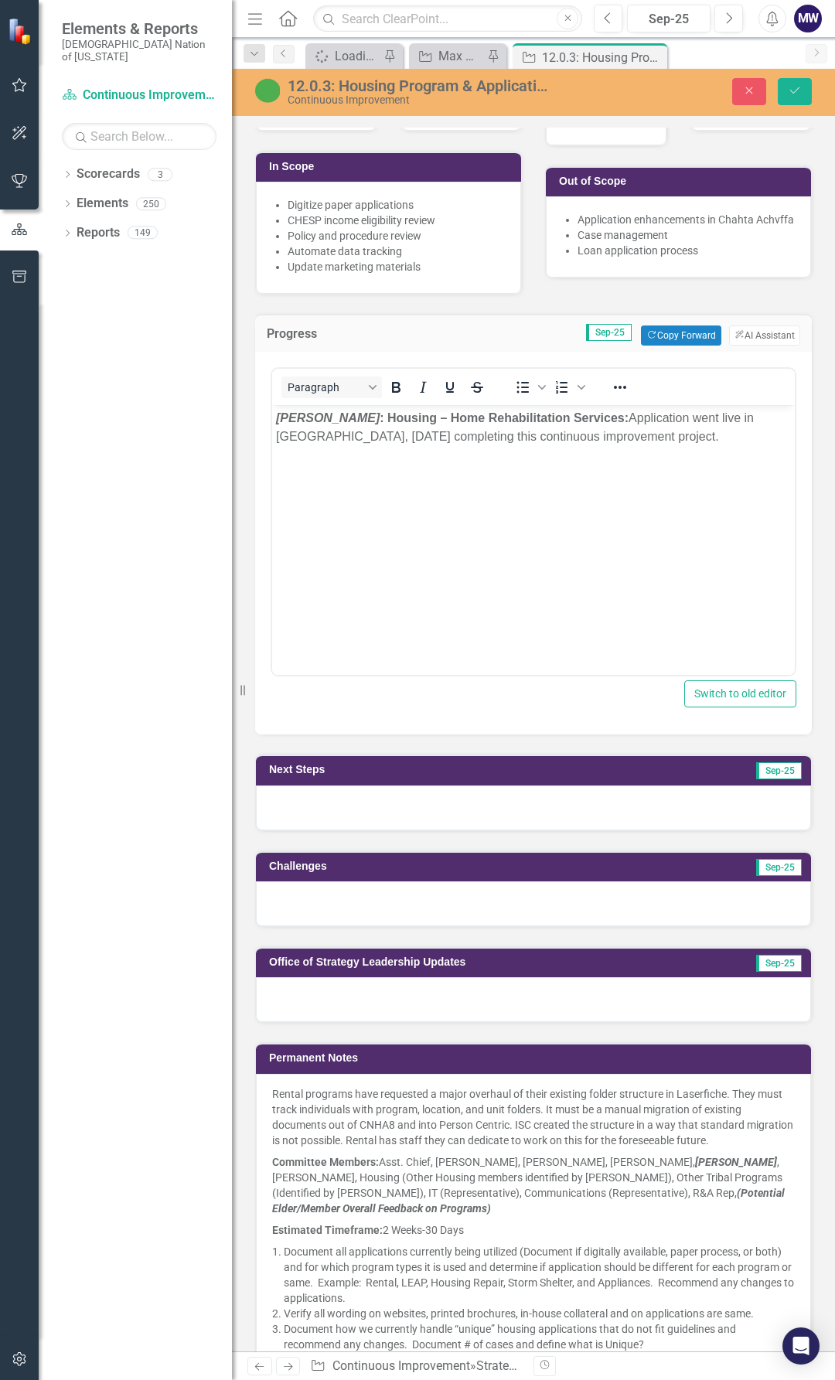
scroll to position [0, 0]
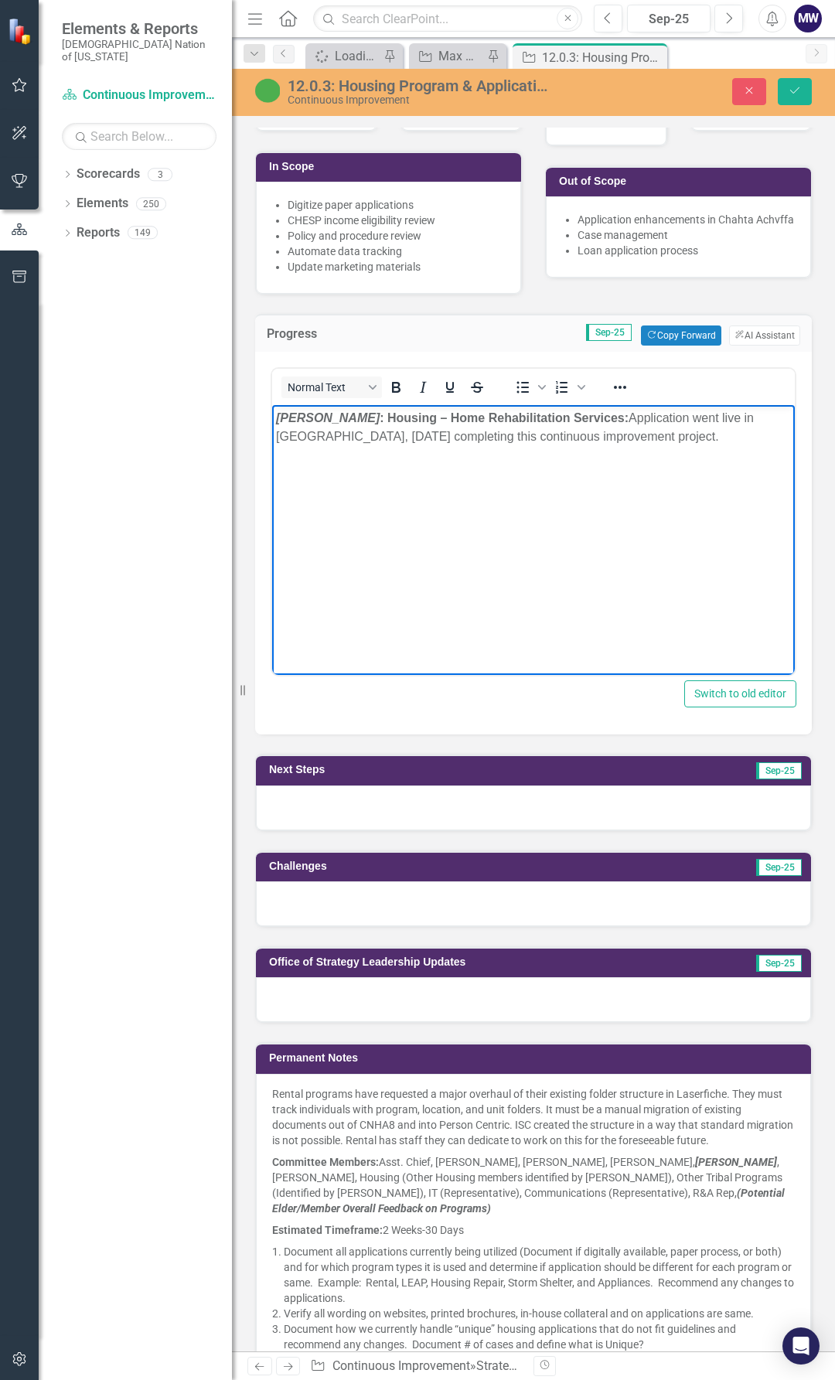
click at [473, 438] on p "Chahta Achvffa : Housing – Home Rehabilitation Services: Application went live …" at bounding box center [533, 427] width 515 height 37
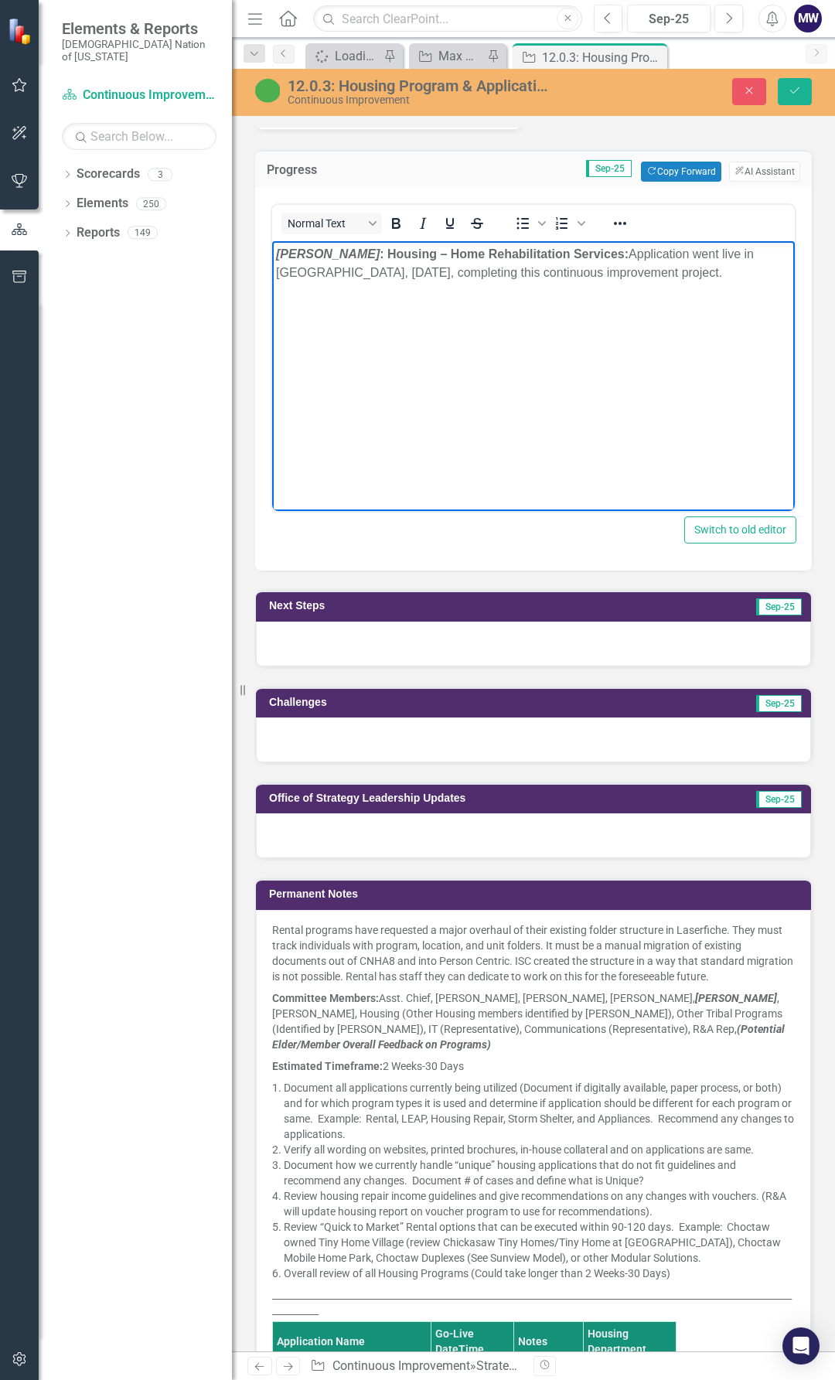
scroll to position [928, 0]
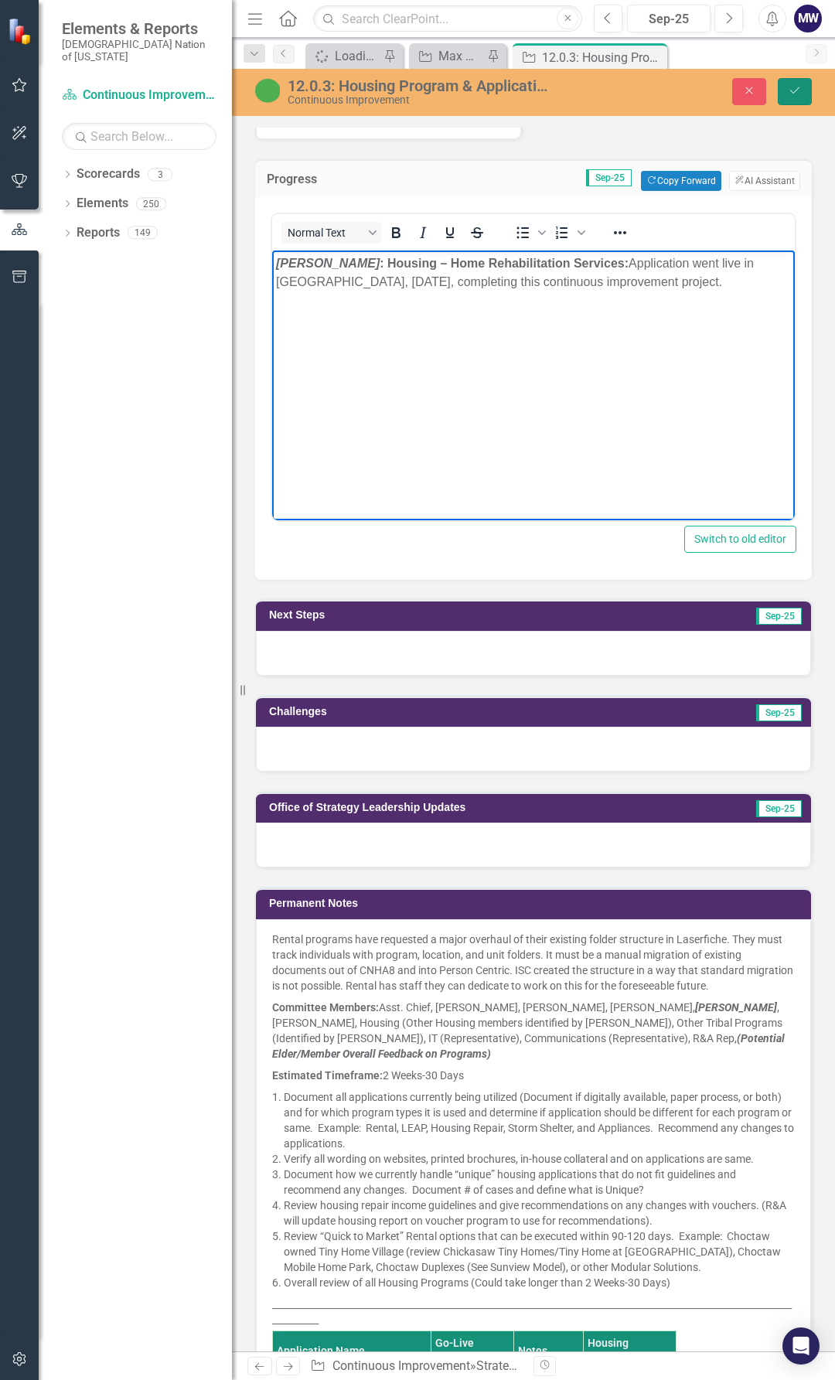
click at [801, 90] on icon "Save" at bounding box center [795, 90] width 14 height 11
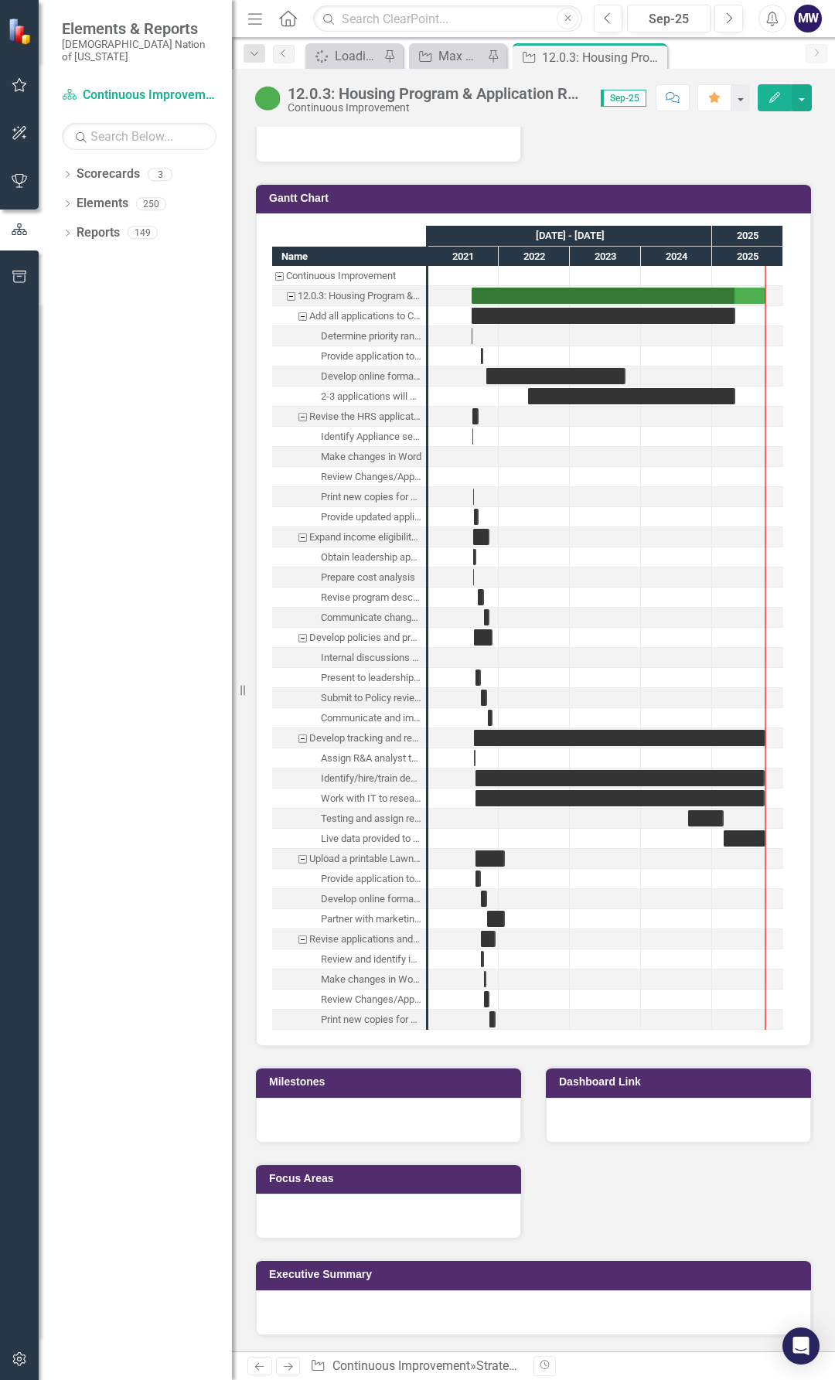
scroll to position [2759, 0]
click at [440, 1307] on div at bounding box center [533, 1312] width 555 height 45
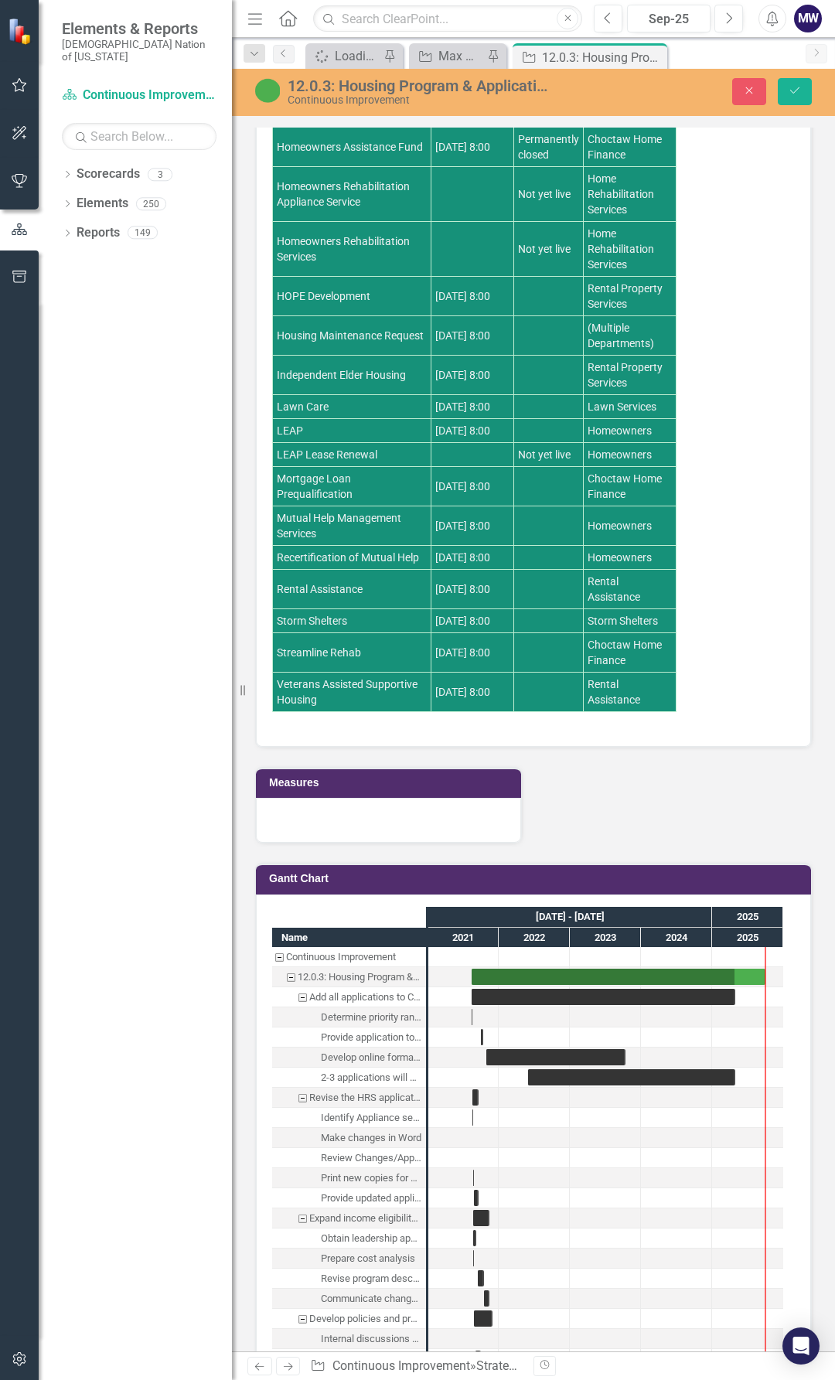
scroll to position [2098, 0]
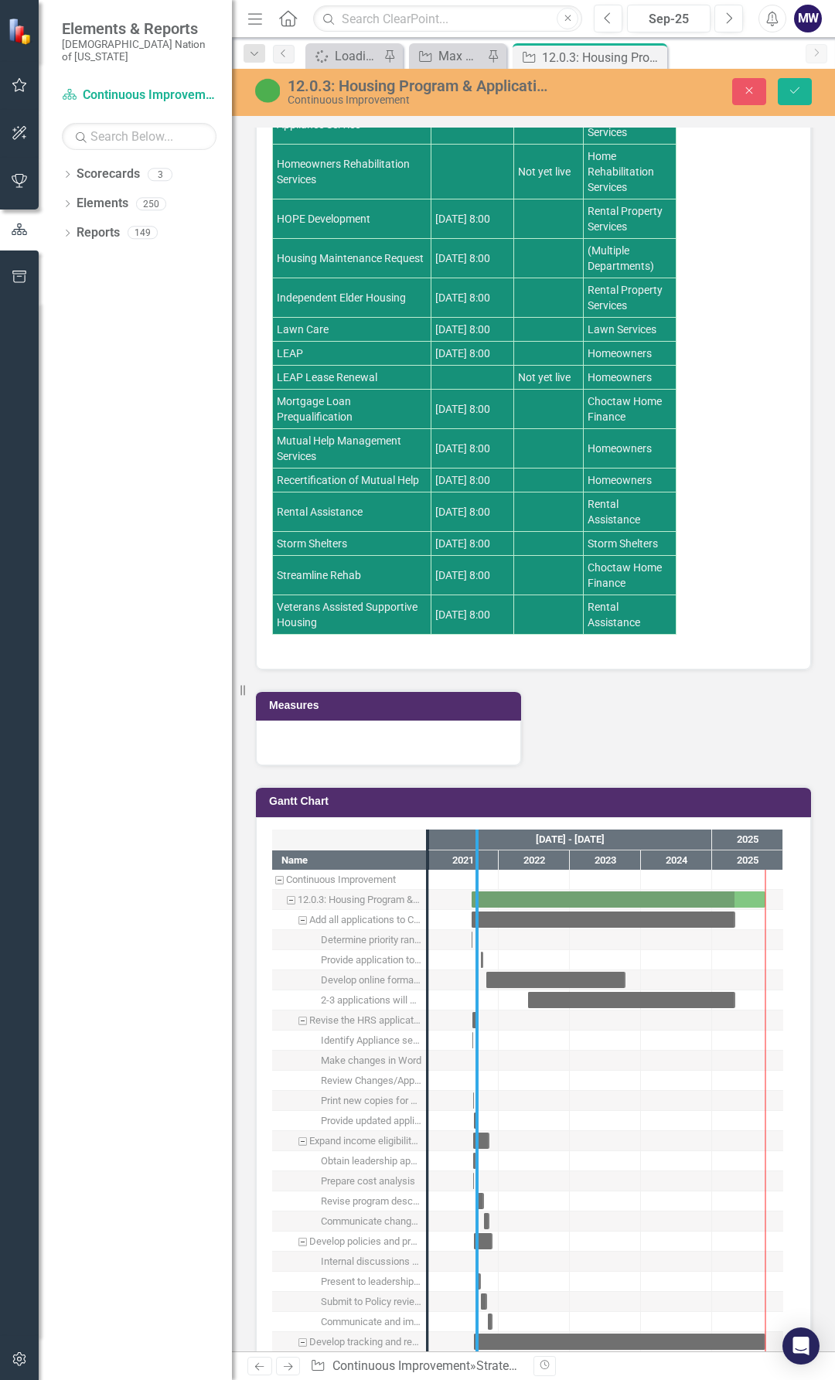
drag, startPoint x: 435, startPoint y: 1236, endPoint x: 538, endPoint y: 1229, distance: 103.8
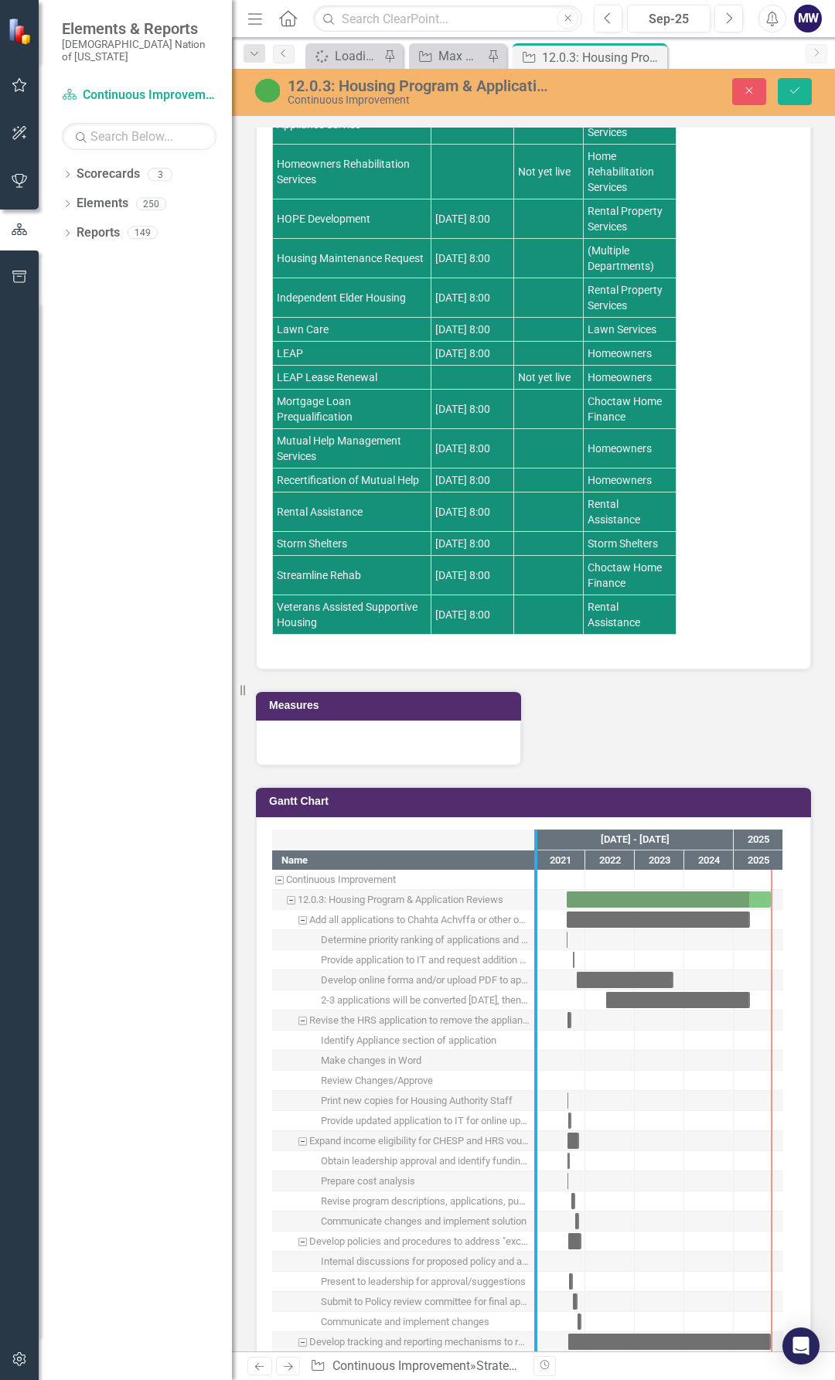
drag, startPoint x: 537, startPoint y: 1234, endPoint x: 624, endPoint y: 1215, distance: 88.7
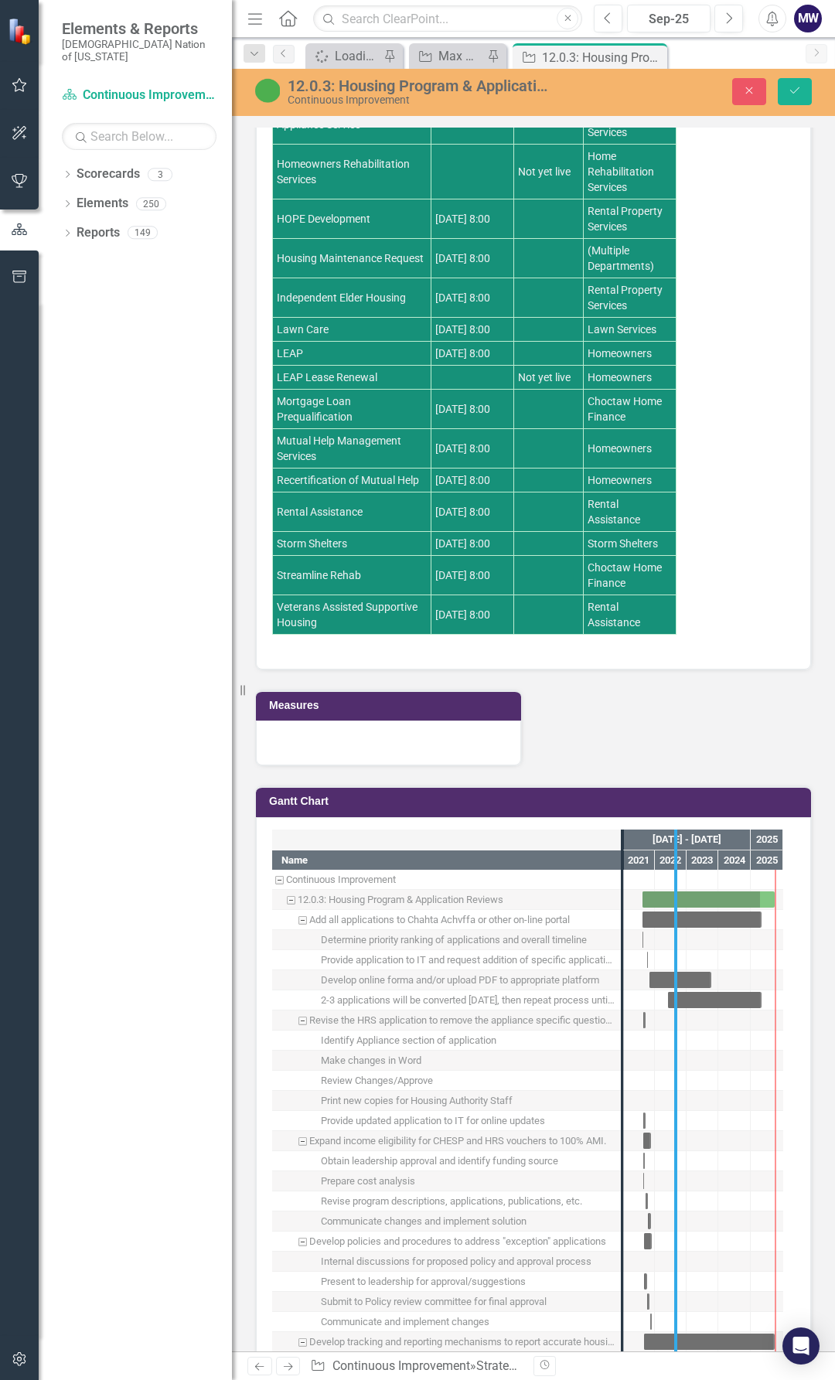
drag, startPoint x: 649, startPoint y: 1239, endPoint x: 687, endPoint y: 1240, distance: 37.1
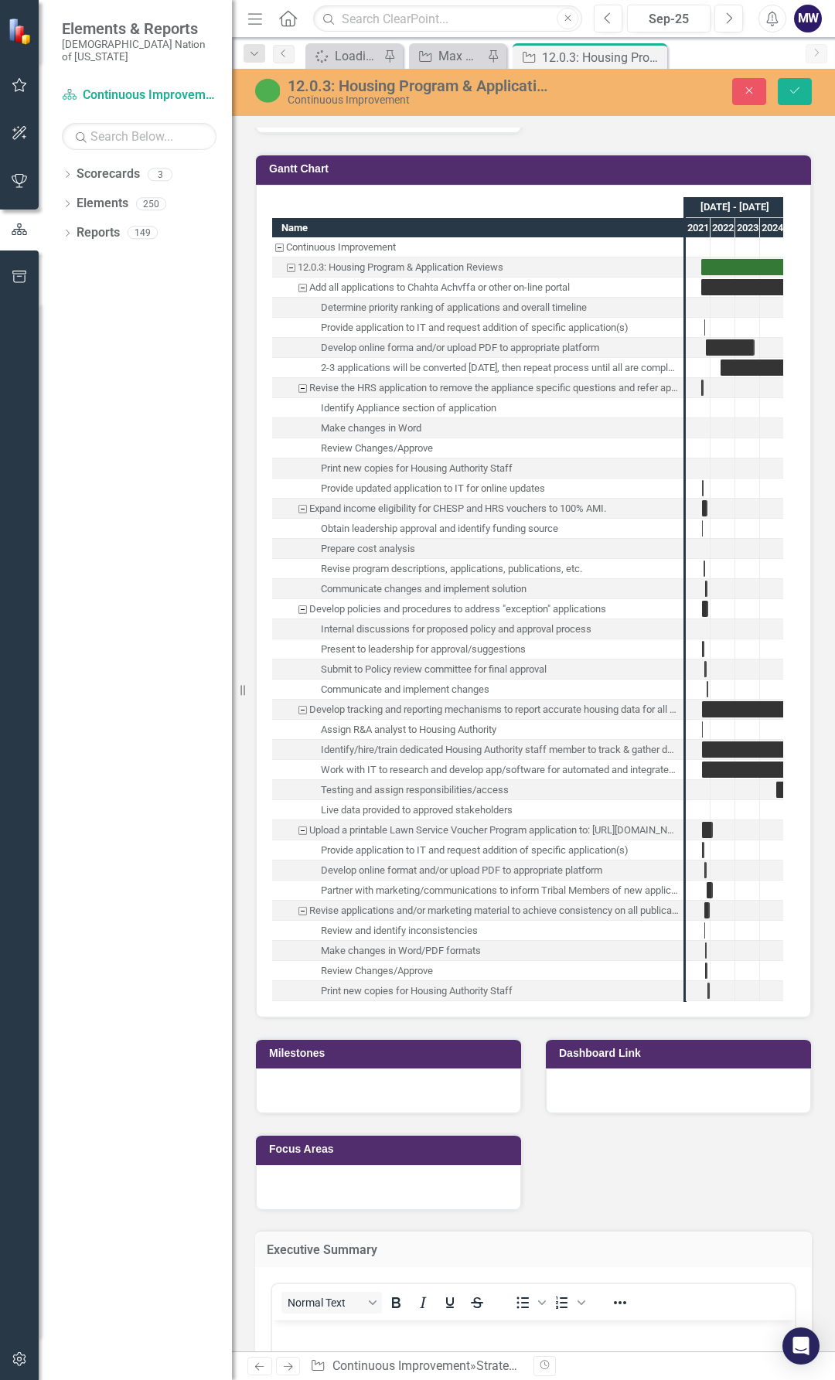
scroll to position [2717, 0]
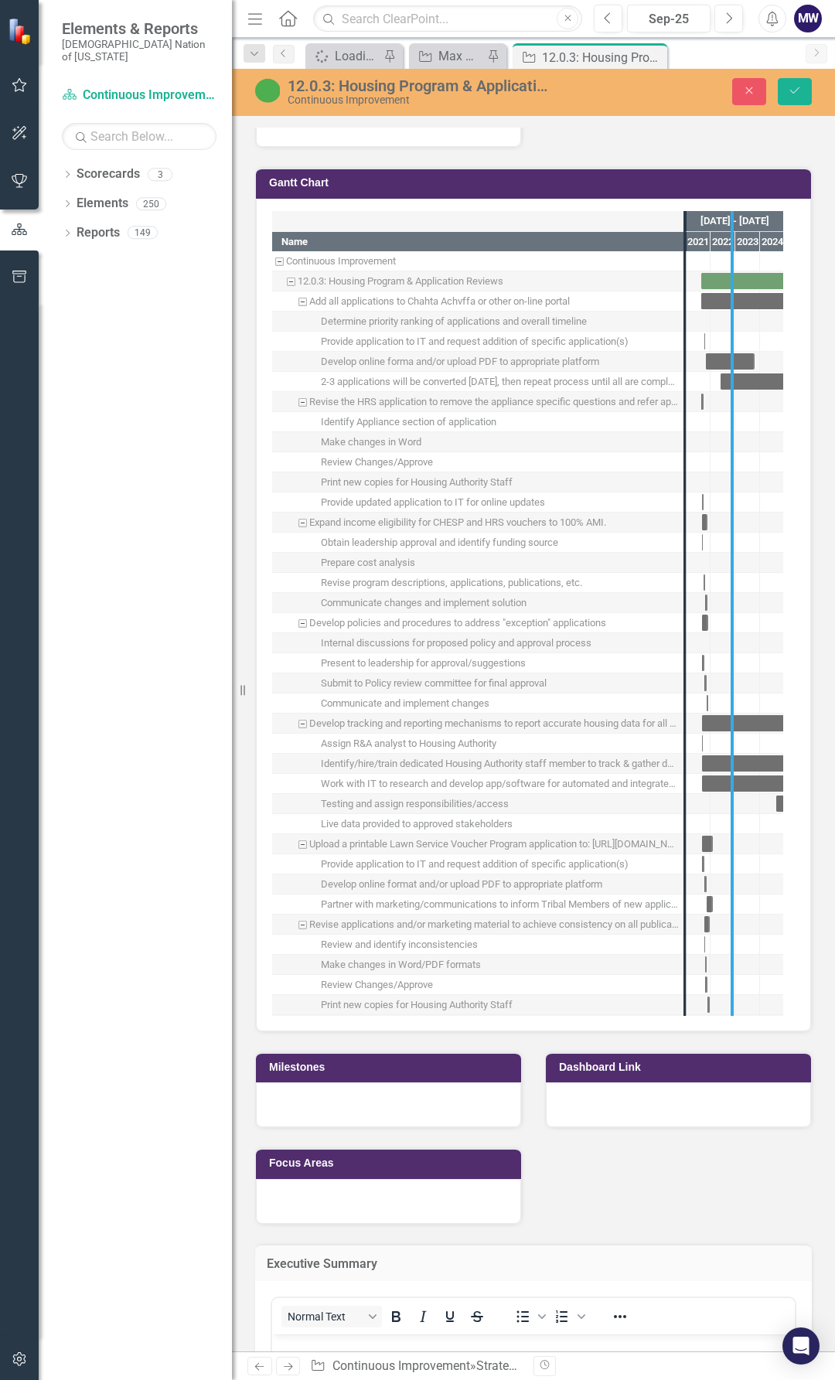
drag, startPoint x: 685, startPoint y: 895, endPoint x: 736, endPoint y: 887, distance: 51.7
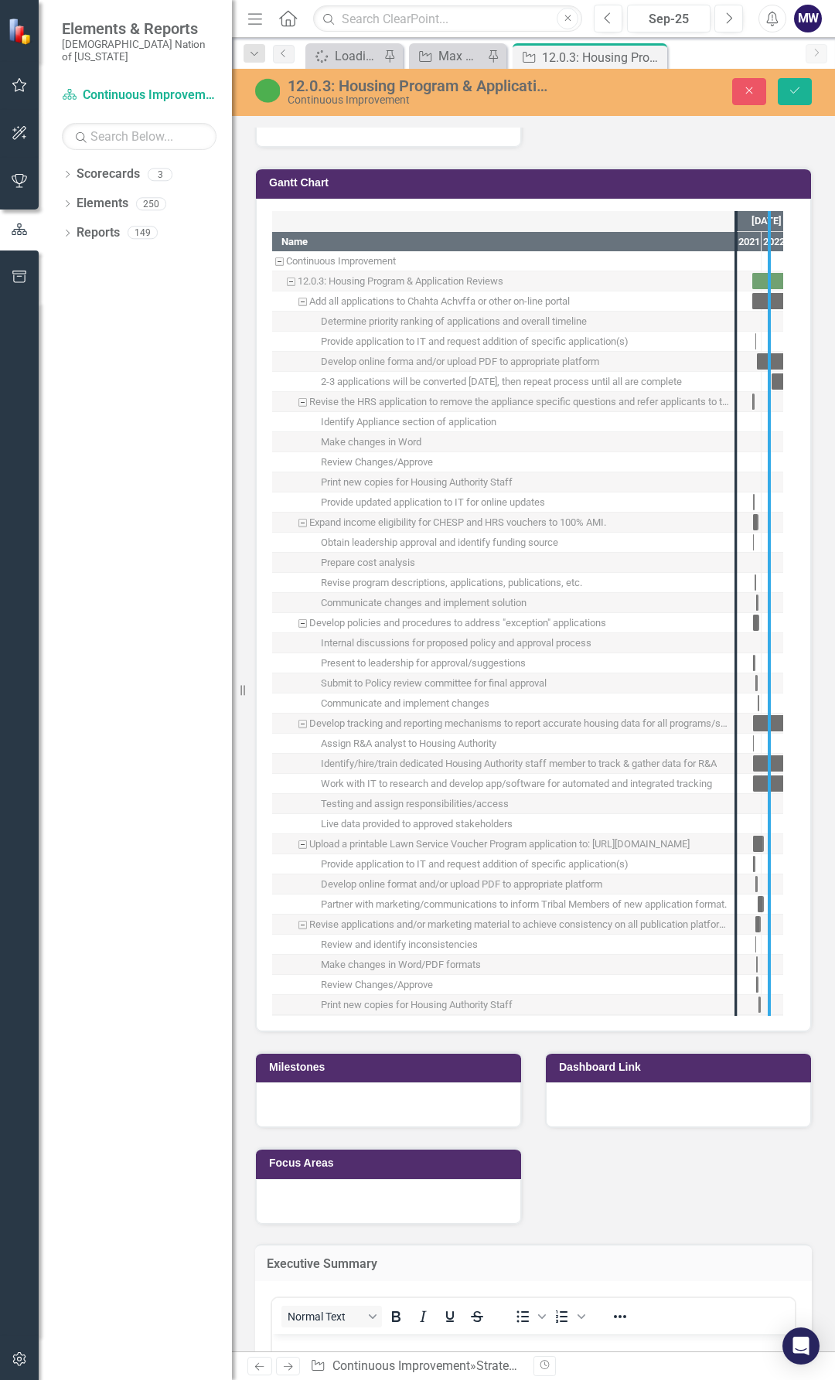
drag, startPoint x: 737, startPoint y: 963, endPoint x: 777, endPoint y: 957, distance: 40.6
